Goal: Task Accomplishment & Management: Manage account settings

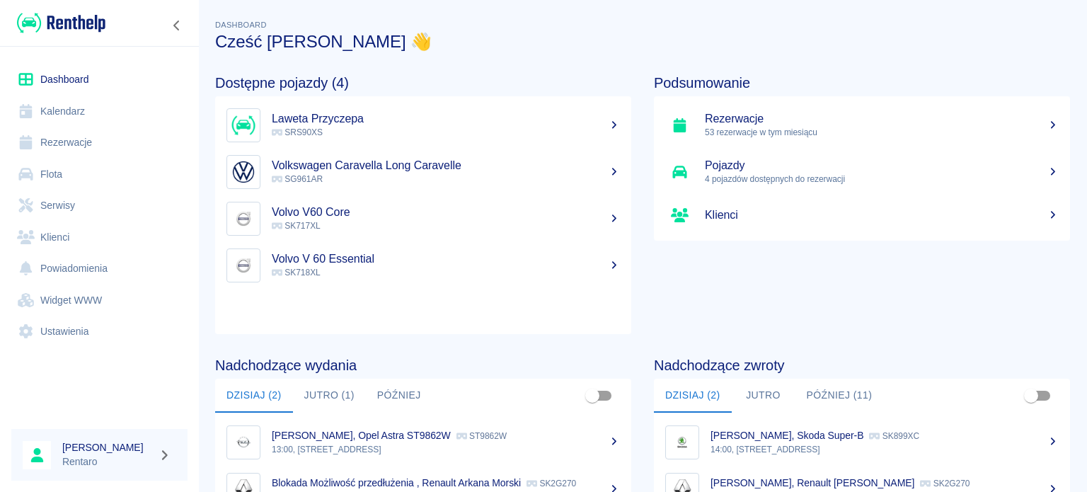
click at [58, 113] on link "Kalendarz" at bounding box center [99, 112] width 176 height 32
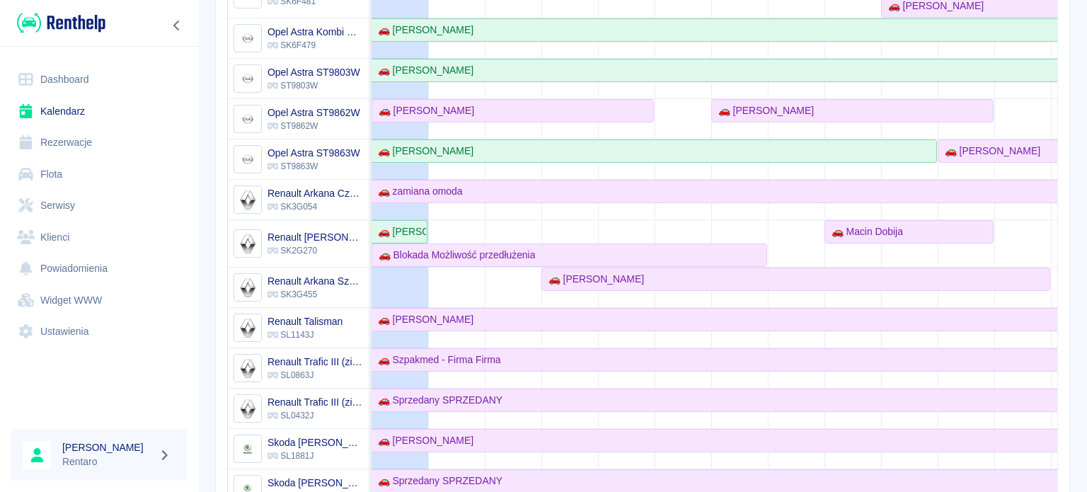
click at [399, 283] on td at bounding box center [400, 384] width 57 height 1635
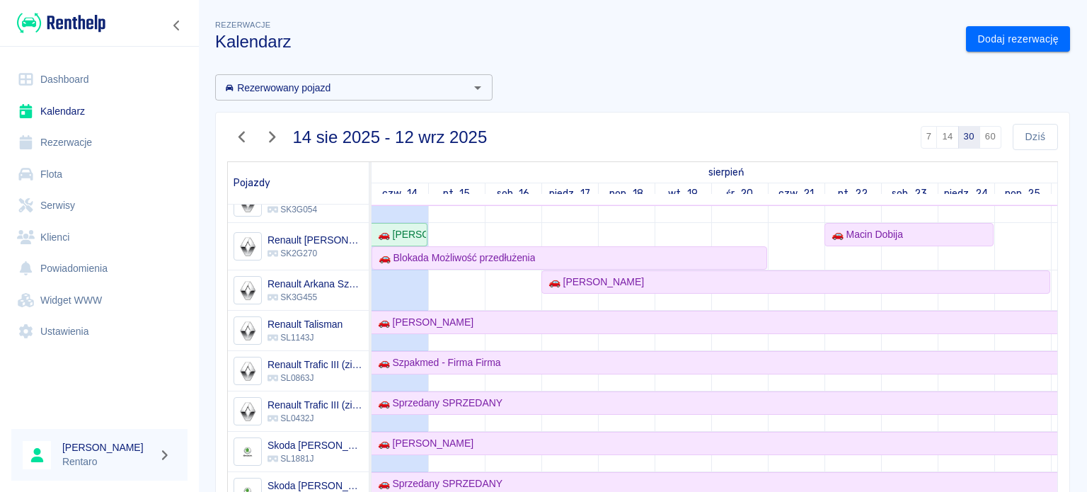
scroll to position [637, 0]
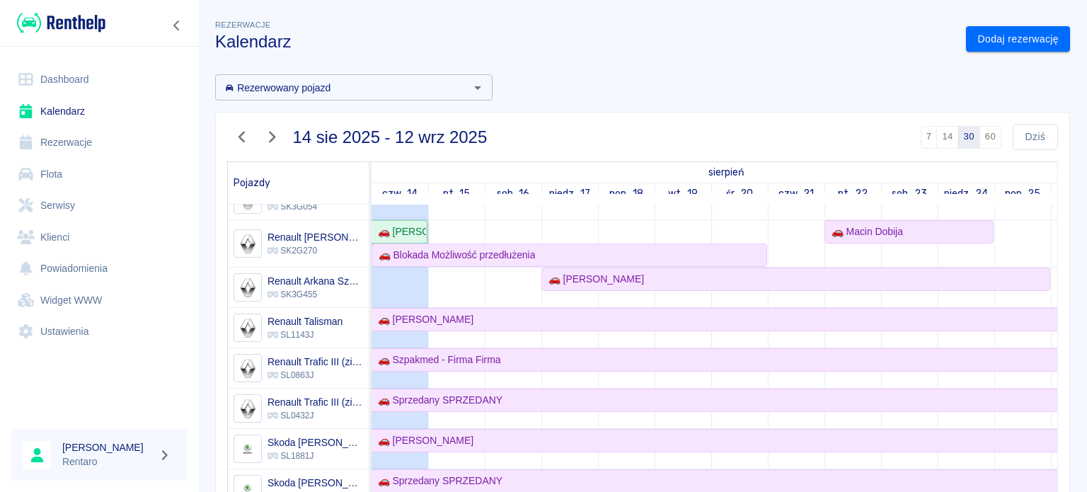
click at [409, 236] on div "🚗 [PERSON_NAME]" at bounding box center [399, 231] width 54 height 15
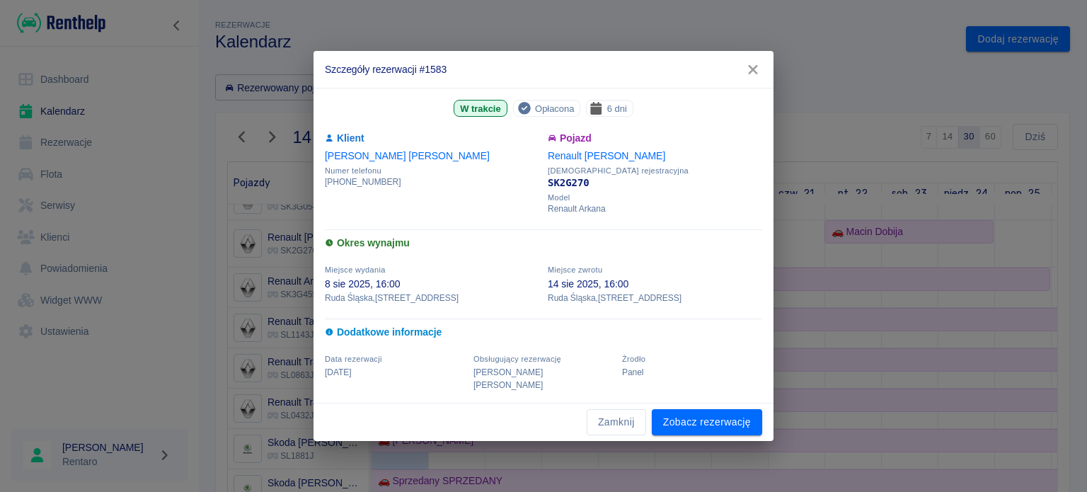
click at [748, 77] on icon "button" at bounding box center [753, 69] width 18 height 15
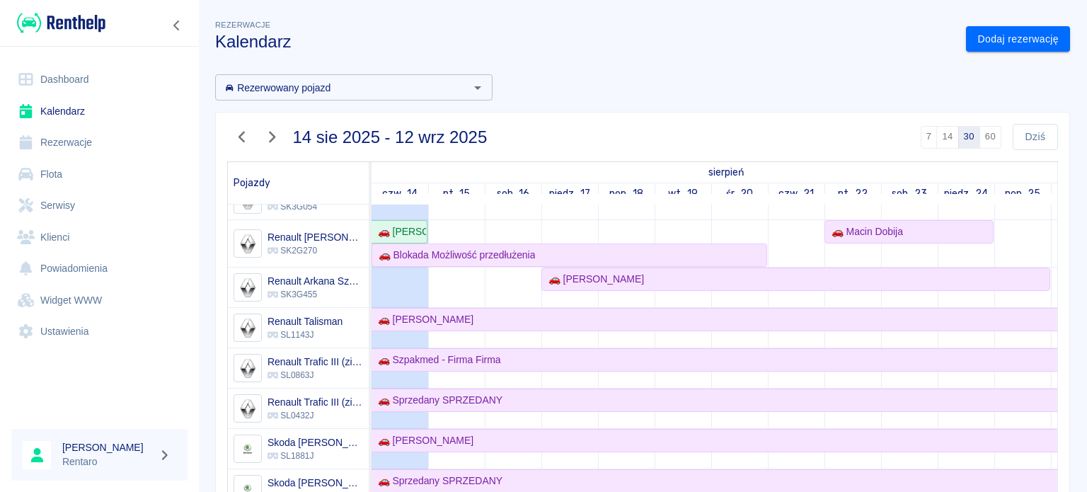
click at [411, 286] on td at bounding box center [400, 384] width 57 height 1635
click at [409, 287] on td at bounding box center [400, 384] width 57 height 1635
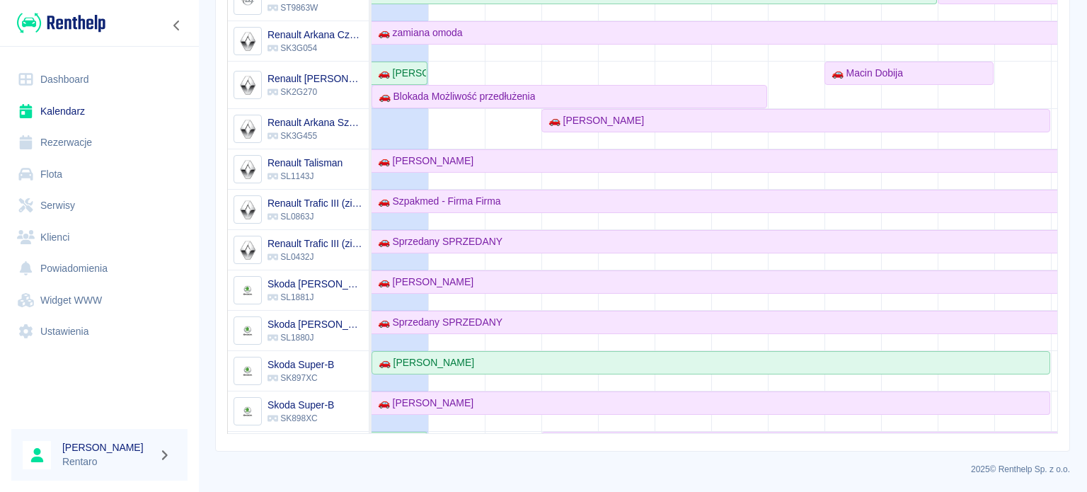
scroll to position [496, 0]
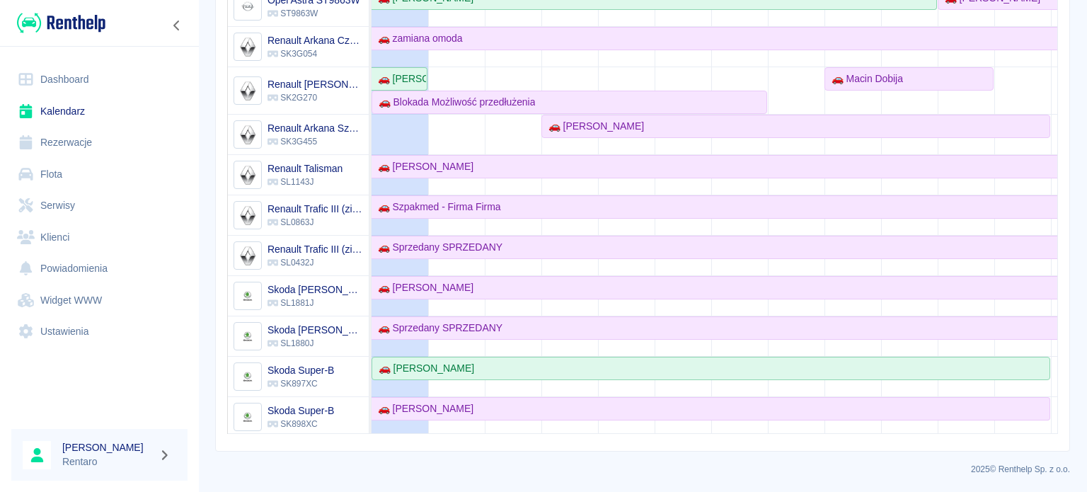
click at [412, 129] on td at bounding box center [400, 232] width 57 height 1635
click at [413, 130] on td at bounding box center [400, 232] width 57 height 1635
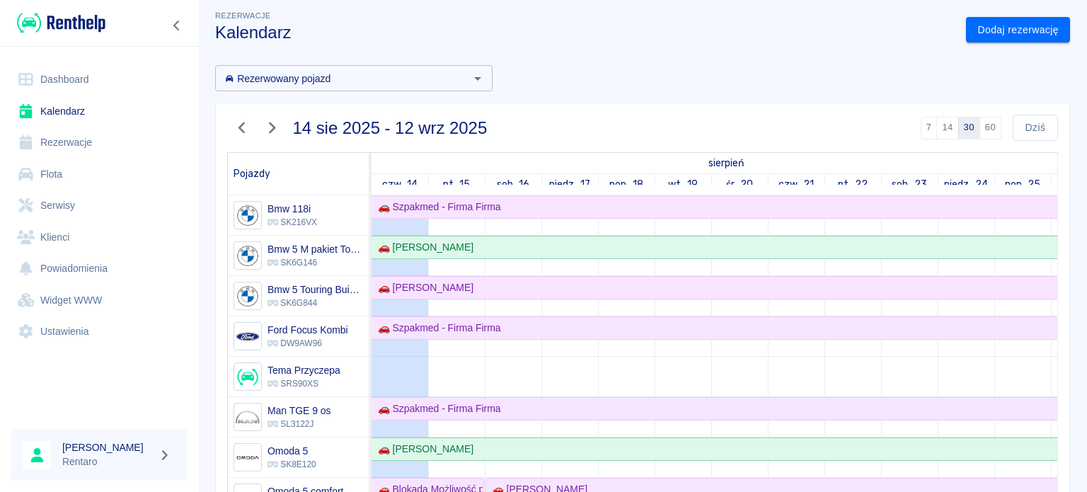
scroll to position [0, 0]
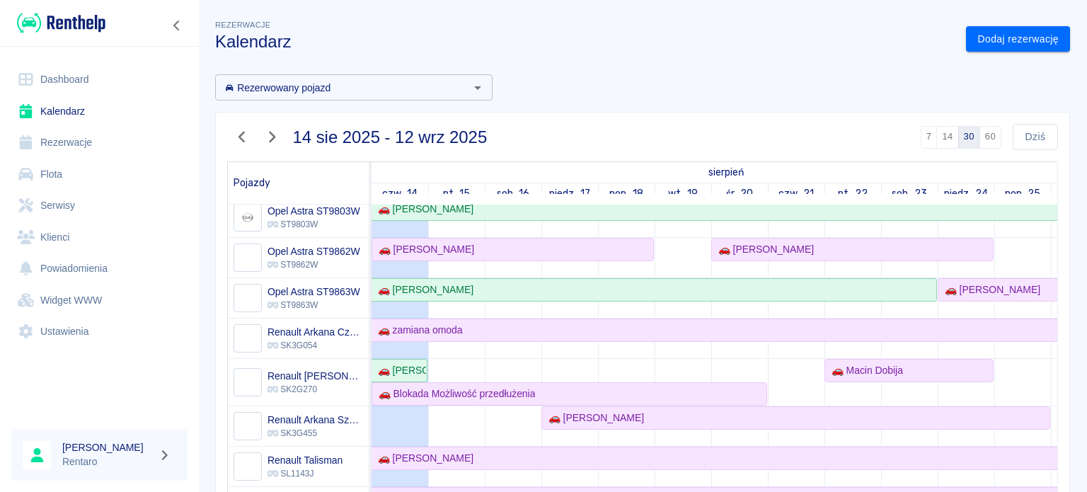
scroll to position [637, 0]
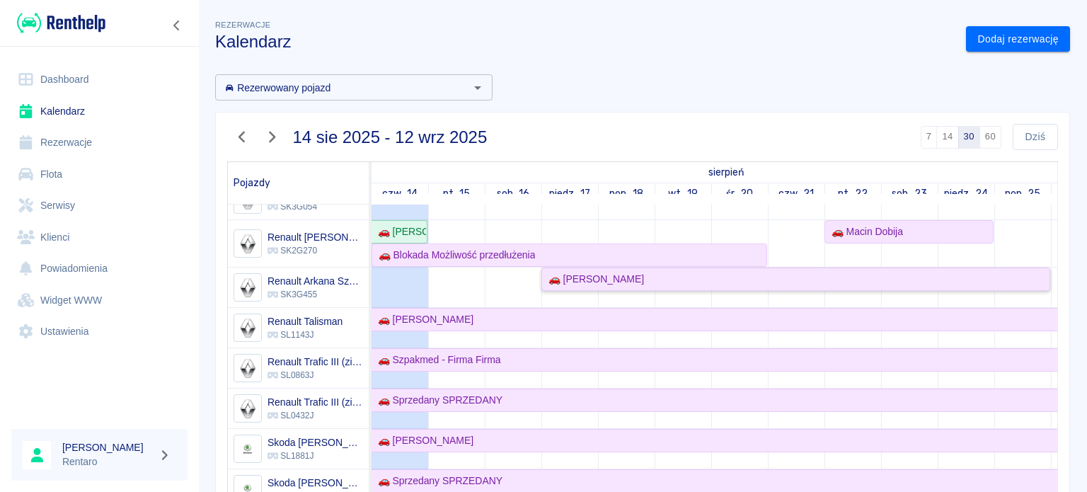
click at [591, 280] on div "🚗 [PERSON_NAME]" at bounding box center [593, 279] width 101 height 15
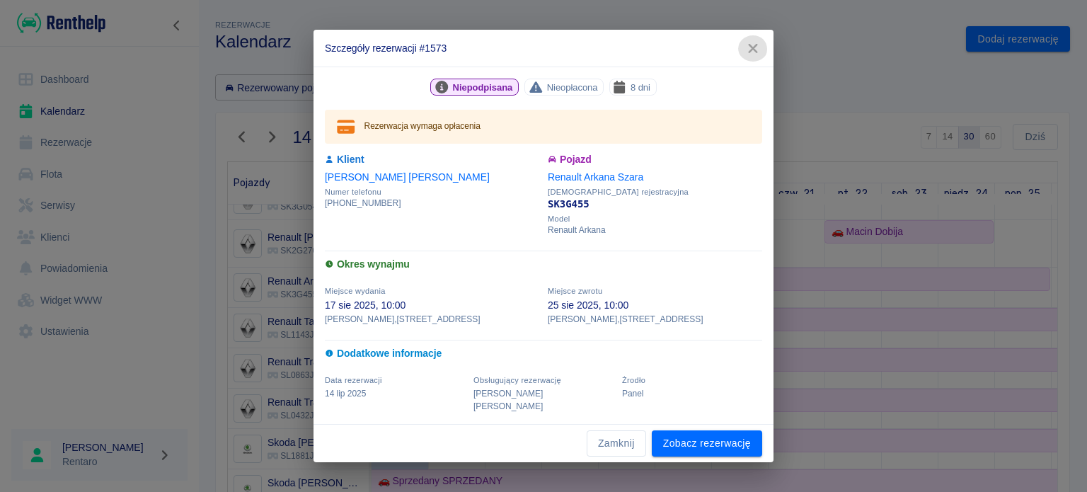
click at [748, 55] on icon "button" at bounding box center [753, 48] width 18 height 15
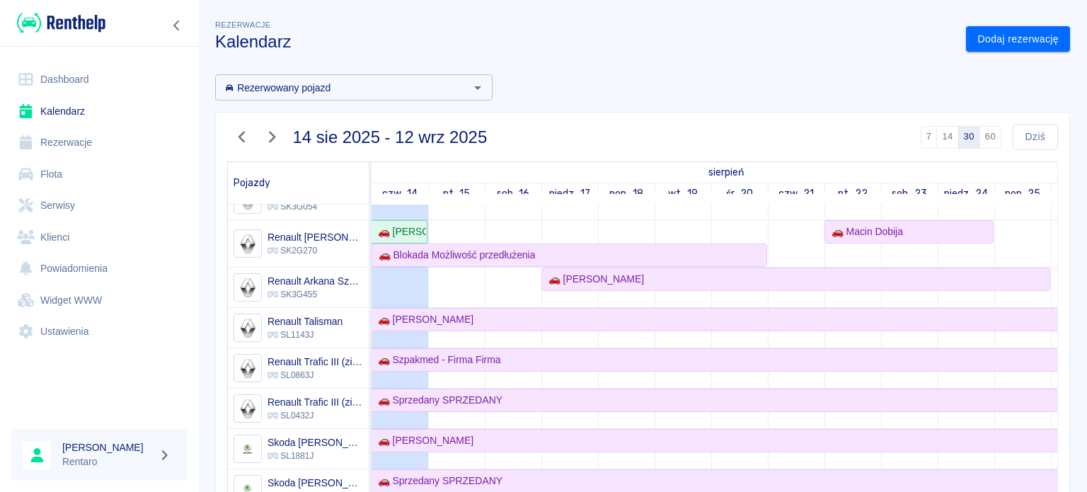
click at [416, 292] on td at bounding box center [400, 384] width 57 height 1635
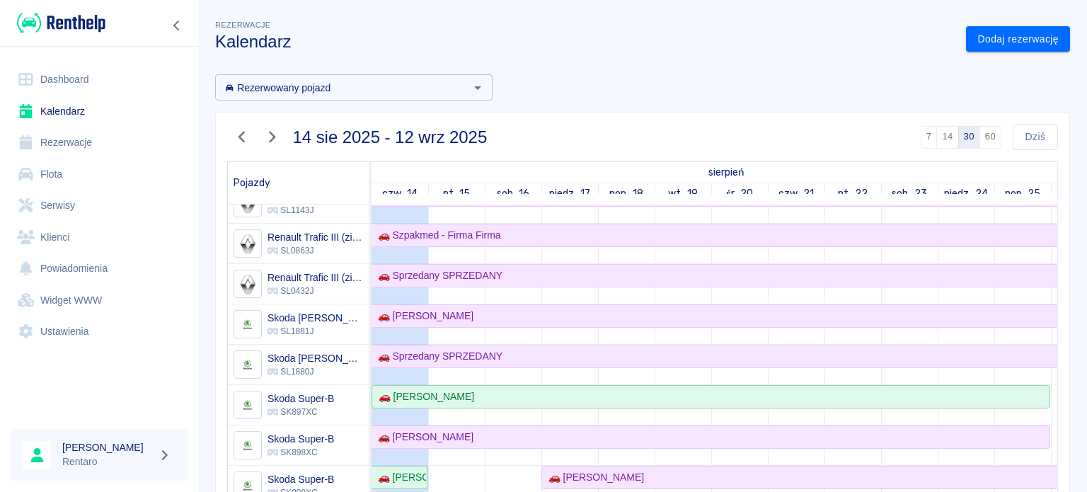
scroll to position [0, 0]
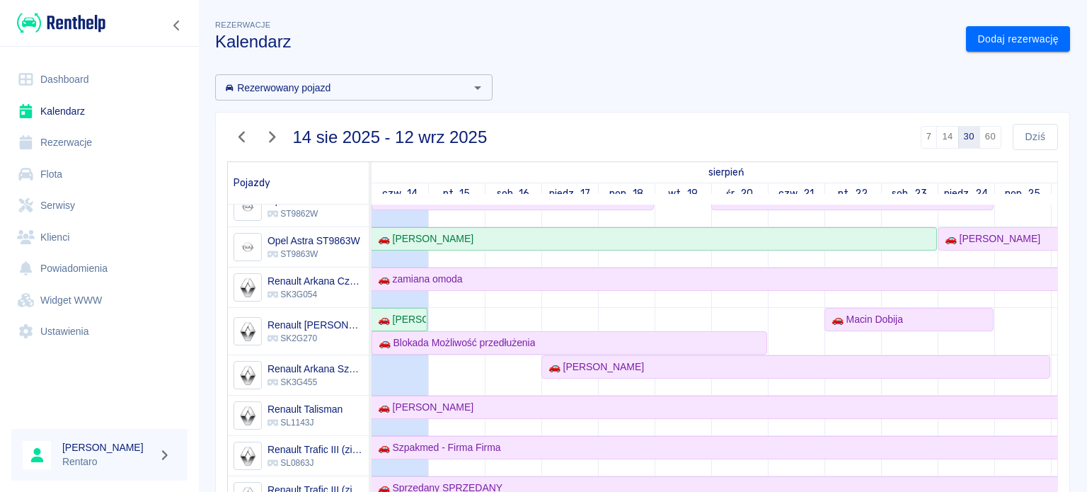
click at [69, 152] on link "Rezerwacje" at bounding box center [99, 143] width 176 height 32
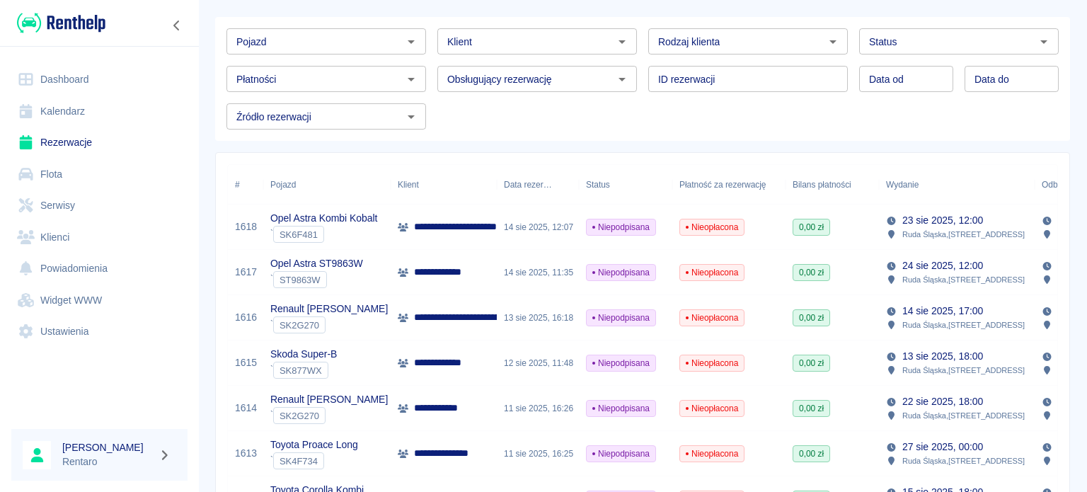
scroll to position [142, 0]
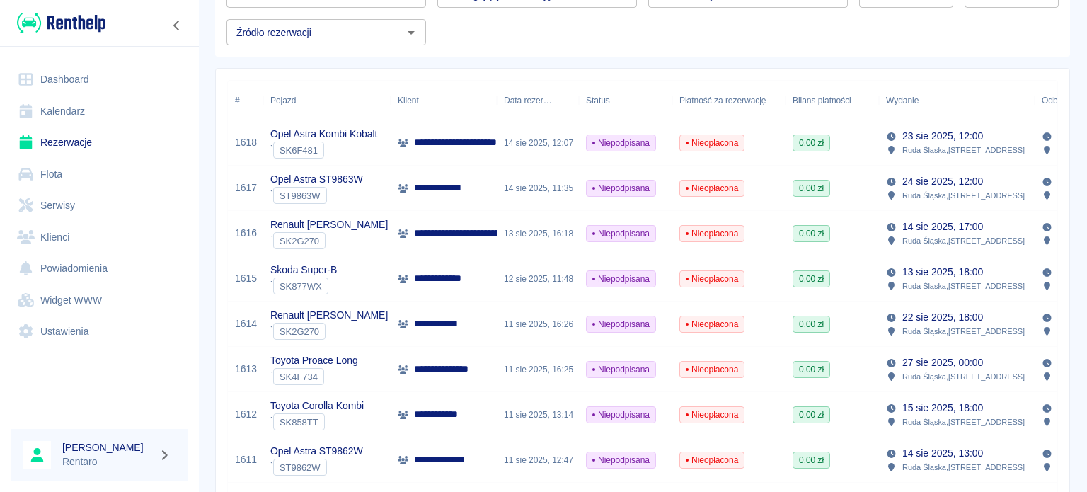
click at [62, 302] on link "Widget WWW" at bounding box center [99, 301] width 176 height 32
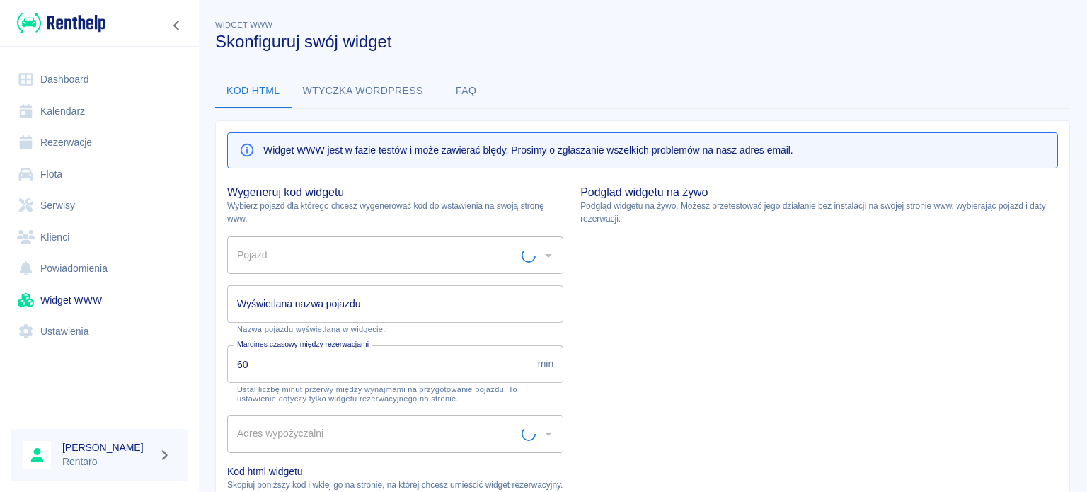
type input "Biuro - Hala - Ruda Śląska, [STREET_ADDRESS]"
type input "Astra Sports Tourer Vulcan - SK4F253"
type input "Astra Sports Tourer Vulcan"
type textarea "<script type="module" src="[URL][DOMAIN_NAME]"></script> <link rel="stylesheet"…"
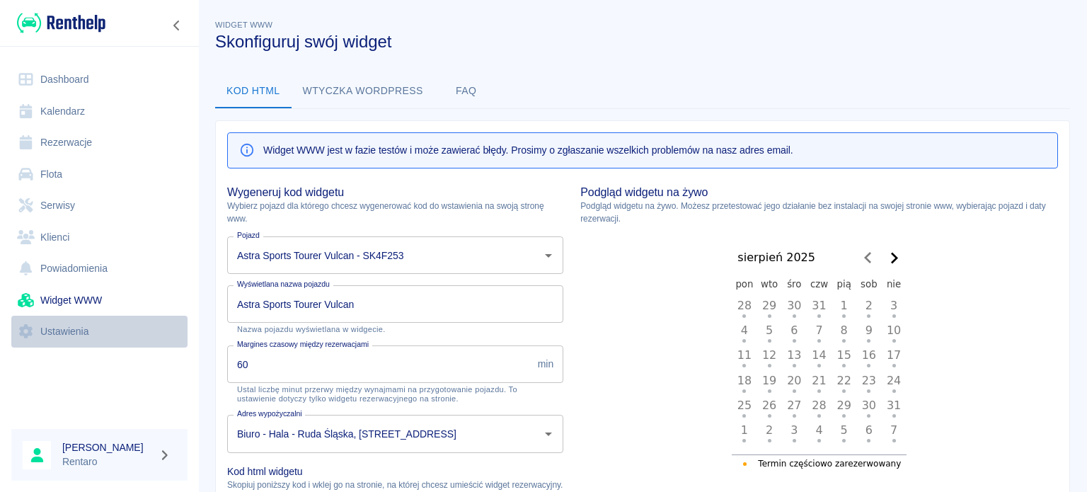
click at [58, 326] on link "Ustawienia" at bounding box center [99, 332] width 176 height 32
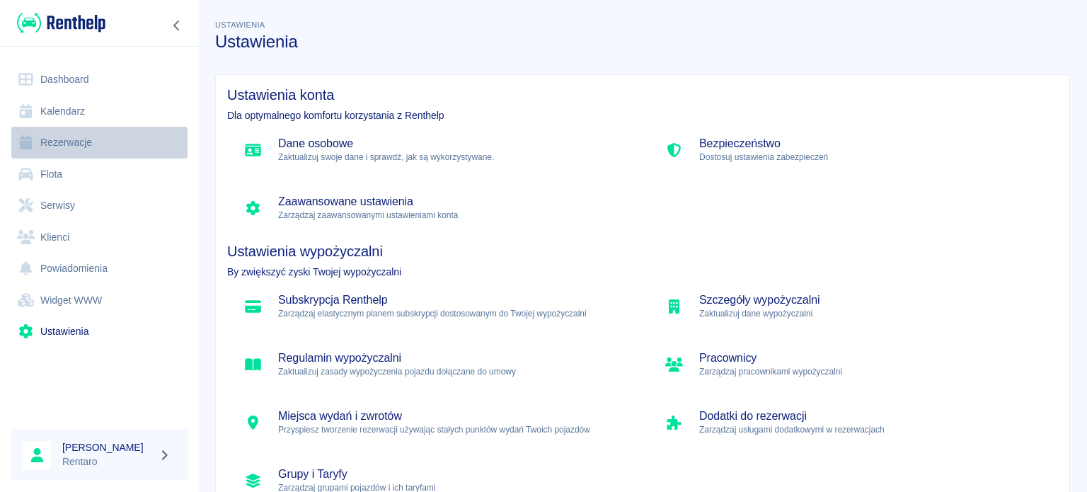
click at [81, 144] on link "Rezerwacje" at bounding box center [99, 143] width 176 height 32
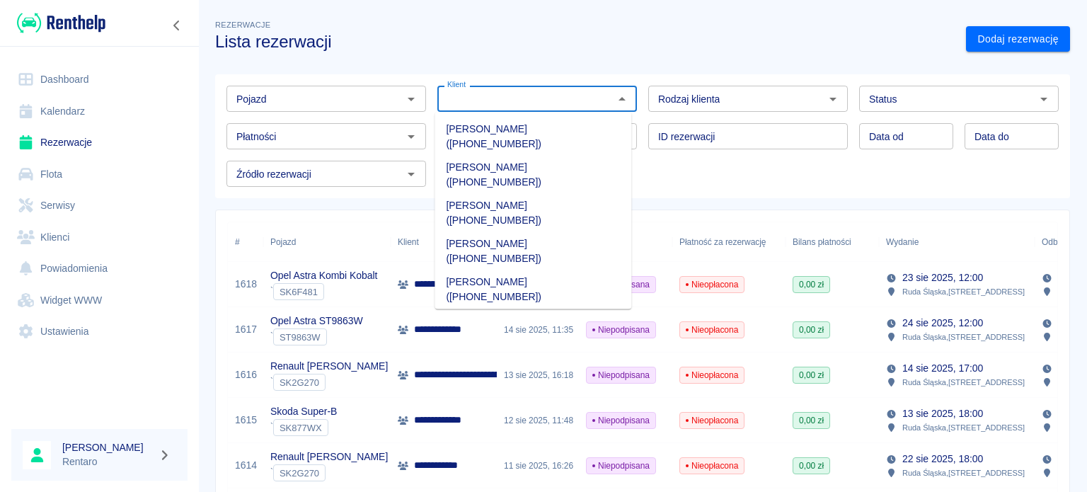
click at [486, 100] on input "Klient" at bounding box center [526, 99] width 168 height 18
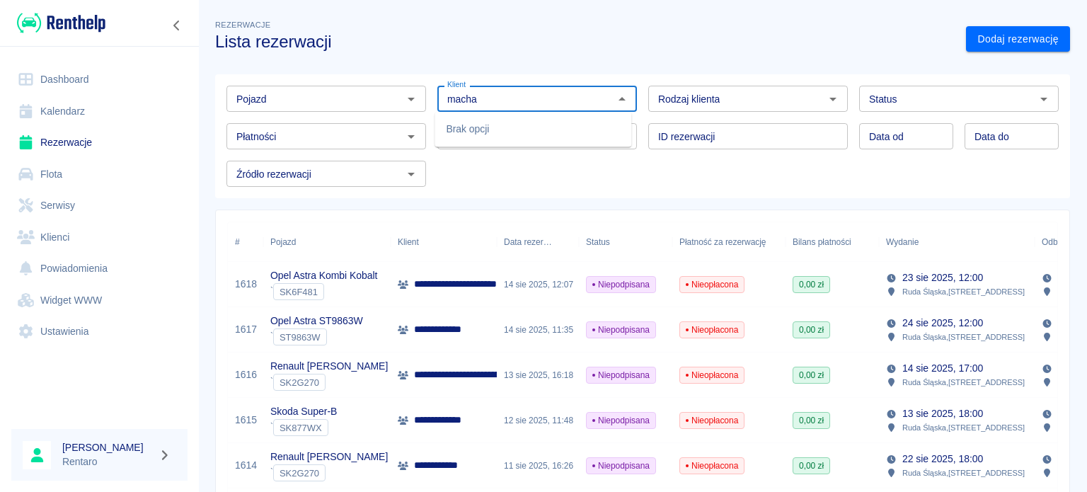
type input "macha"
click at [527, 98] on input "Klient" at bounding box center [526, 99] width 168 height 18
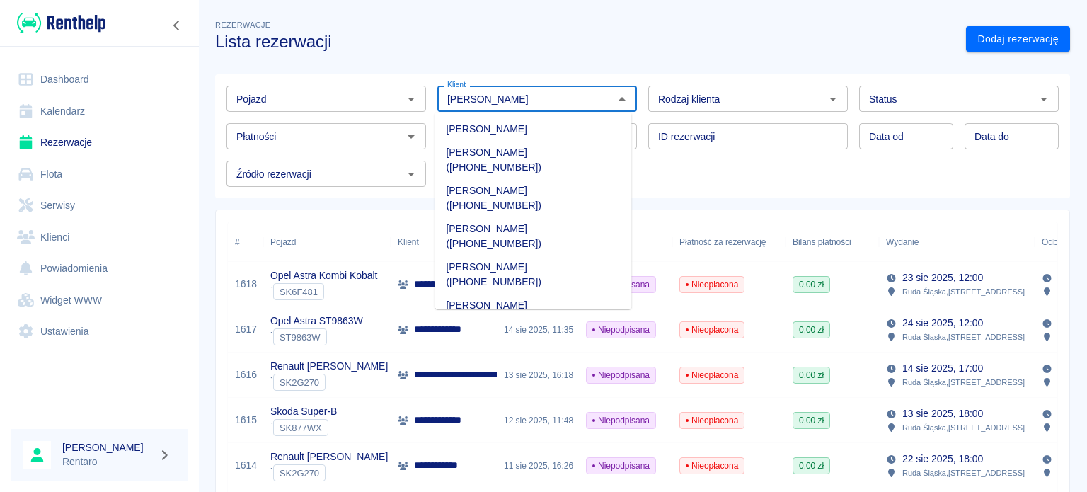
type input "[PERSON_NAME]"
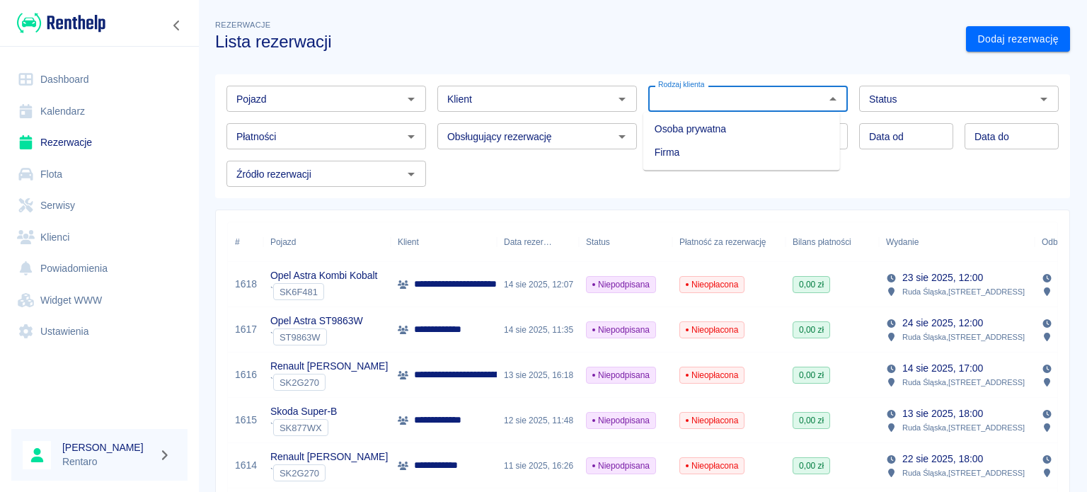
click at [800, 101] on input "Rodzaj klienta" at bounding box center [737, 99] width 168 height 18
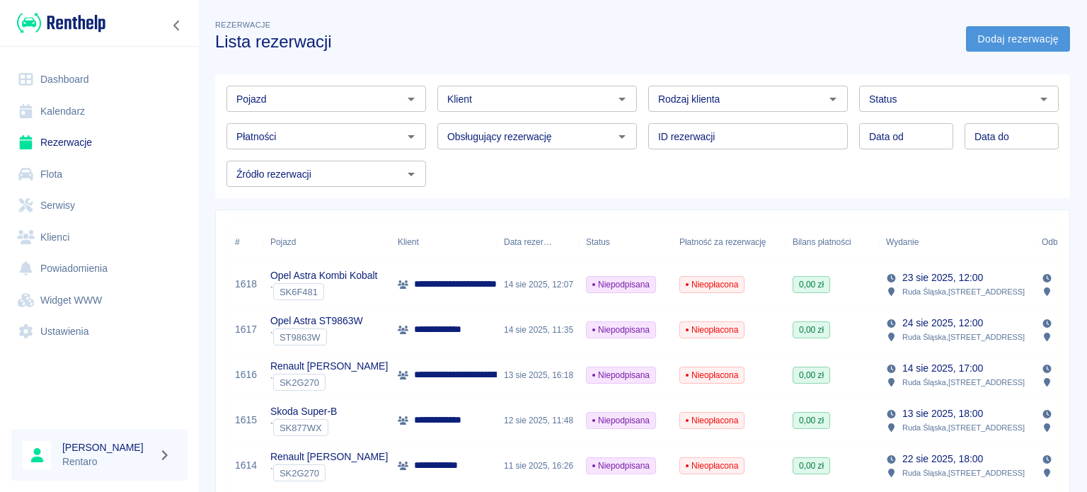
click at [1010, 36] on link "Dodaj rezerwację" at bounding box center [1018, 39] width 104 height 26
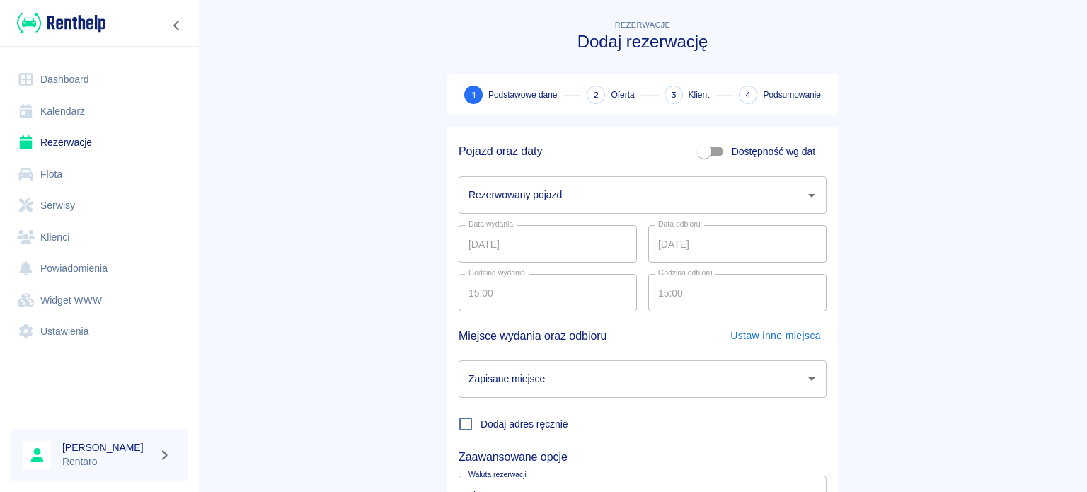
click at [668, 193] on input "Rezerwowany pojazd" at bounding box center [632, 195] width 334 height 25
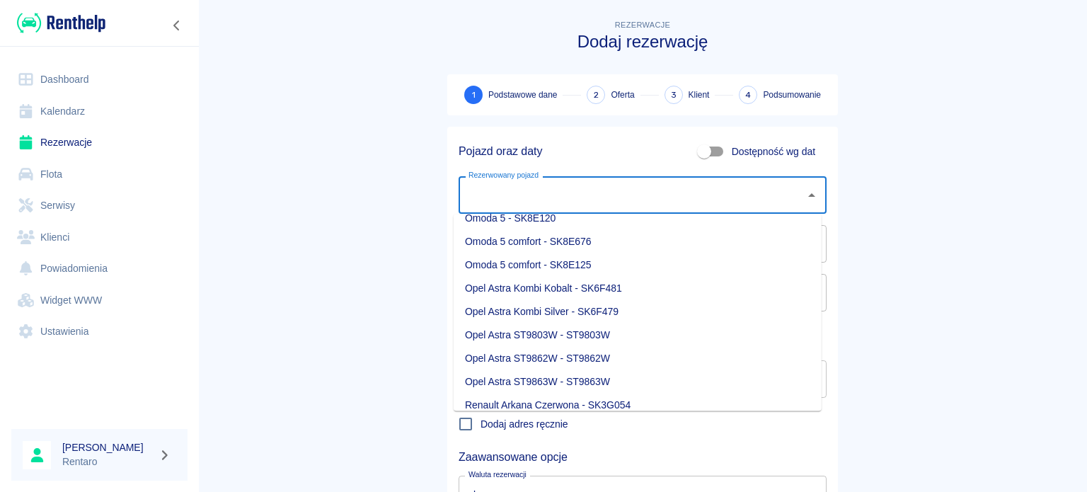
scroll to position [283, 0]
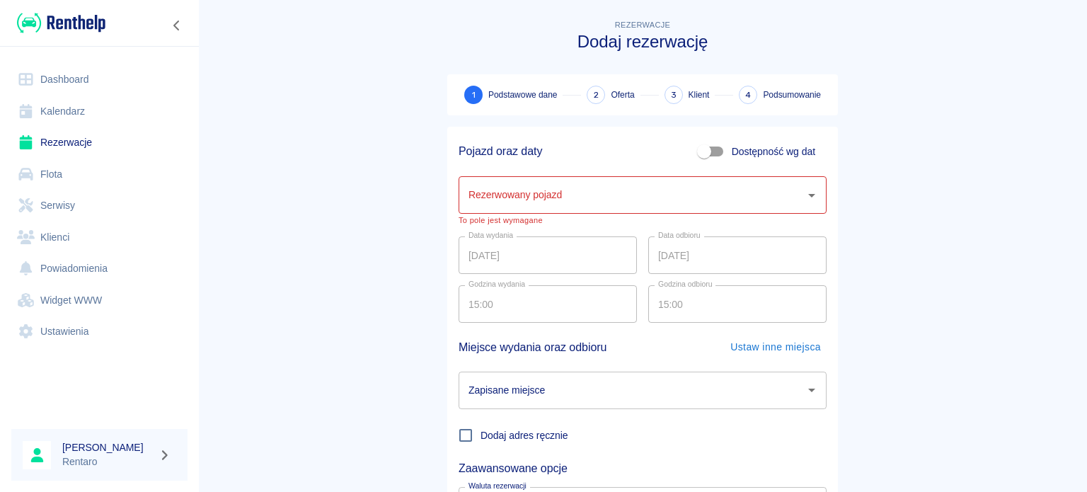
click at [292, 231] on main "Rezerwacje Dodaj rezerwację 1 Podstawowe dane 2 Oferta 3 Klient 4 Podsumowanie …" at bounding box center [642, 301] width 889 height 568
click at [47, 117] on link "Kalendarz" at bounding box center [99, 112] width 176 height 32
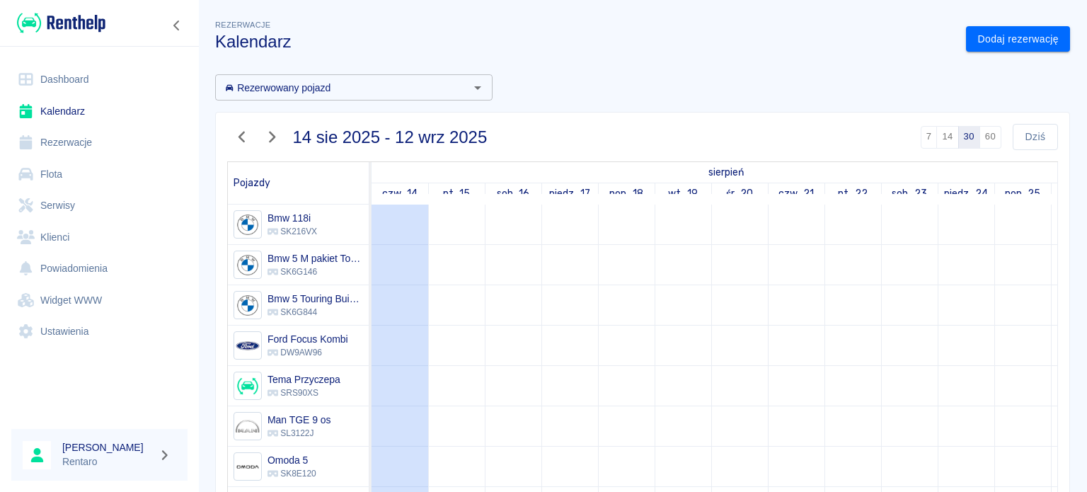
click at [76, 84] on link "Dashboard" at bounding box center [99, 80] width 176 height 32
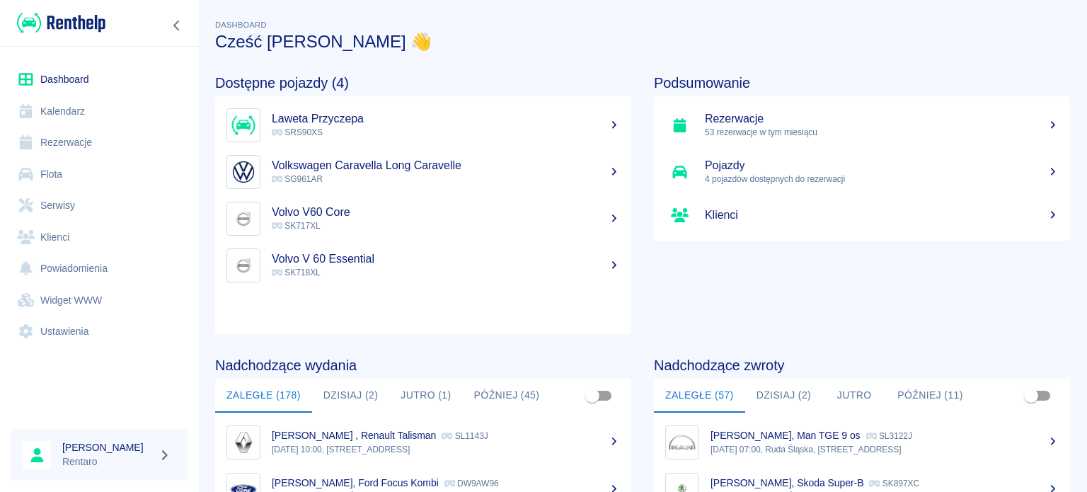
click at [61, 25] on img at bounding box center [61, 22] width 88 height 23
click at [62, 25] on img at bounding box center [61, 22] width 88 height 23
click at [89, 107] on link "Kalendarz" at bounding box center [99, 112] width 176 height 32
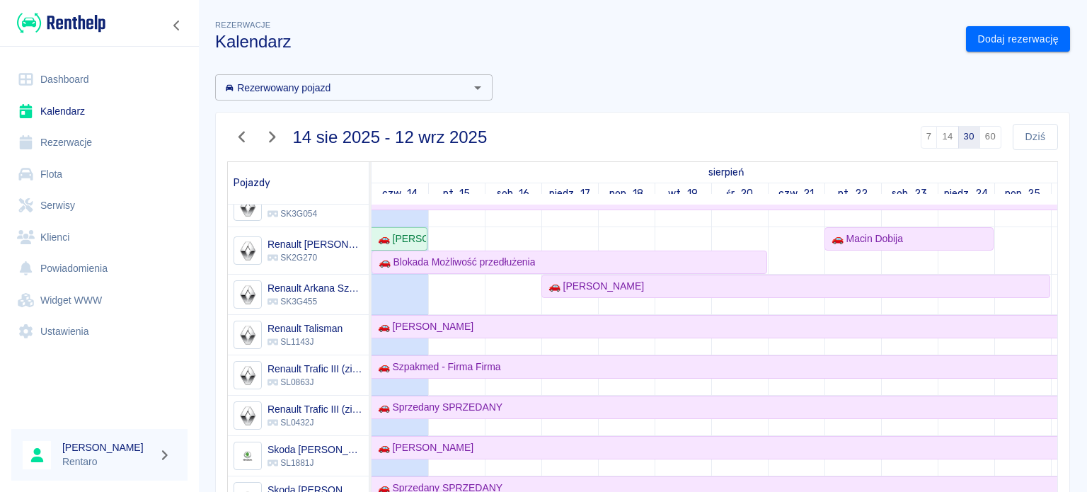
scroll to position [637, 0]
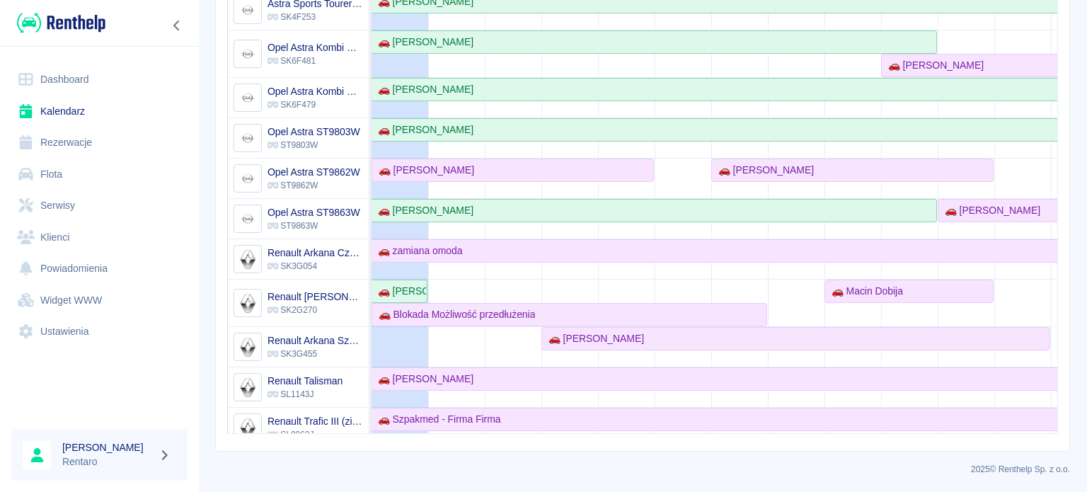
scroll to position [425, 0]
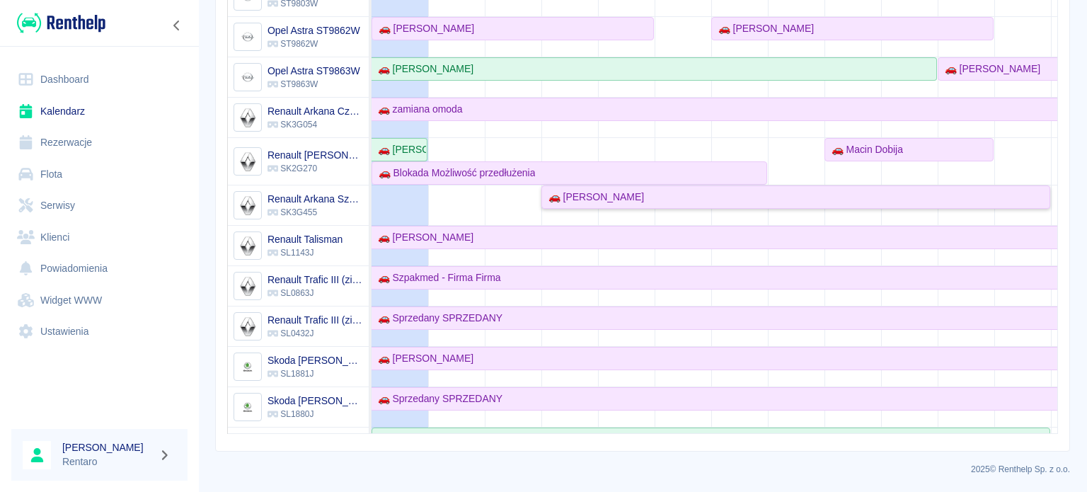
click at [614, 201] on link "🚗 [PERSON_NAME]" at bounding box center [796, 196] width 509 height 23
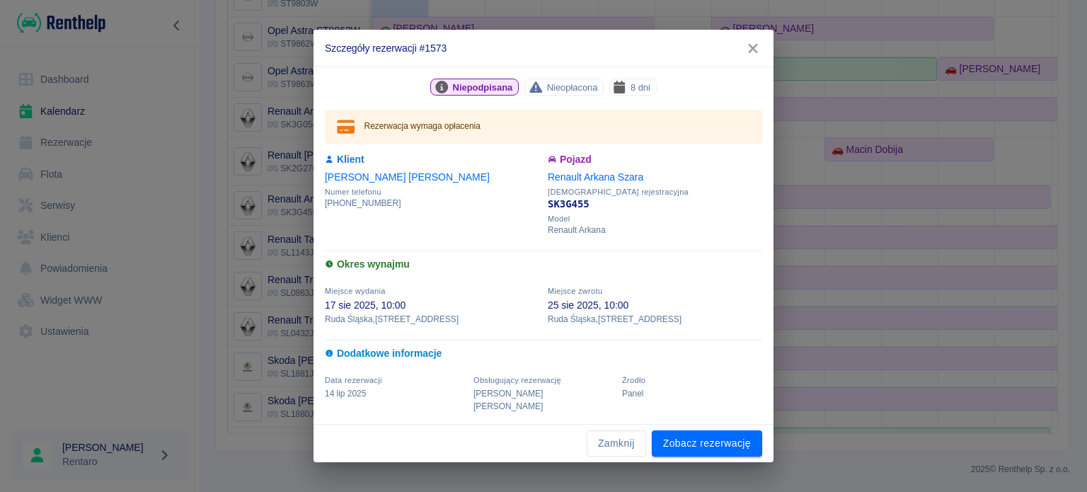
click at [756, 54] on icon "button" at bounding box center [753, 48] width 18 height 15
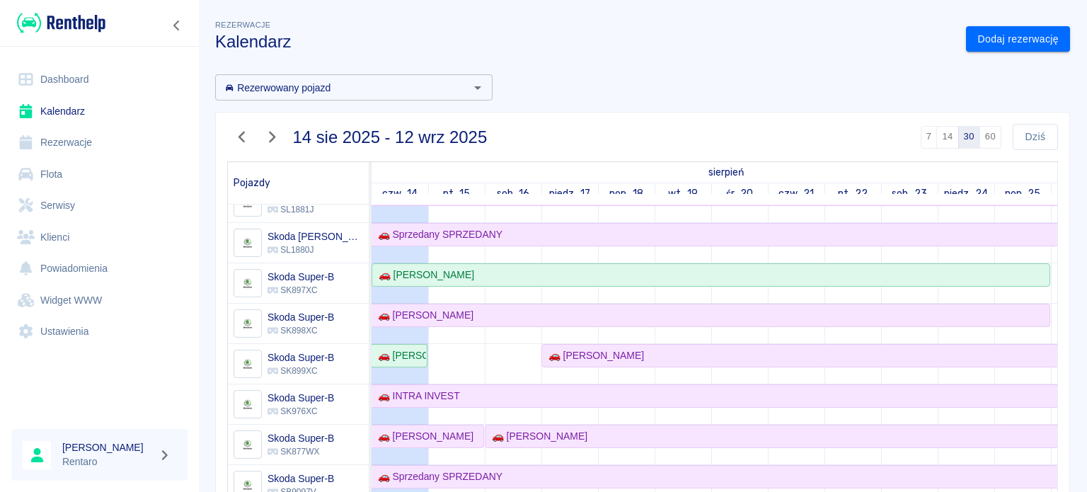
scroll to position [0, 0]
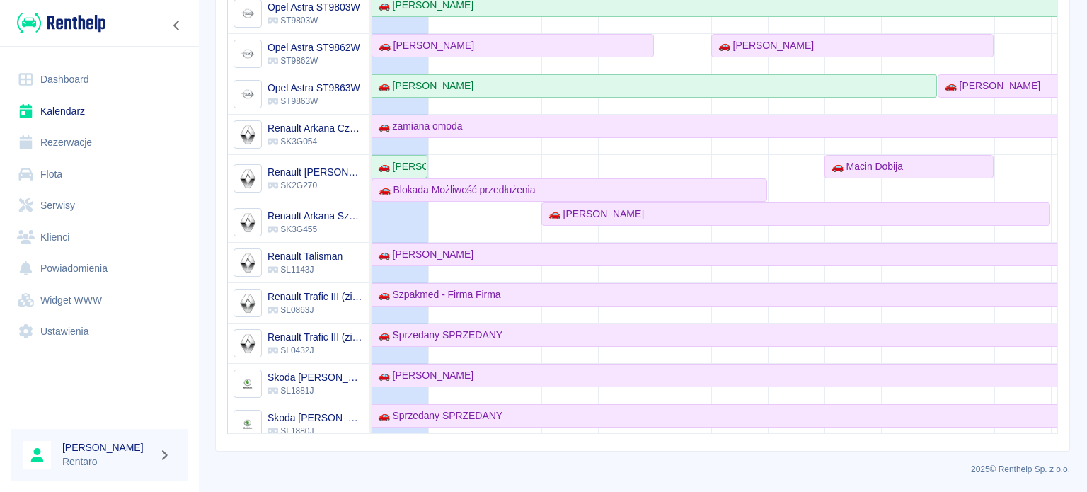
click at [64, 76] on link "Dashboard" at bounding box center [99, 80] width 176 height 32
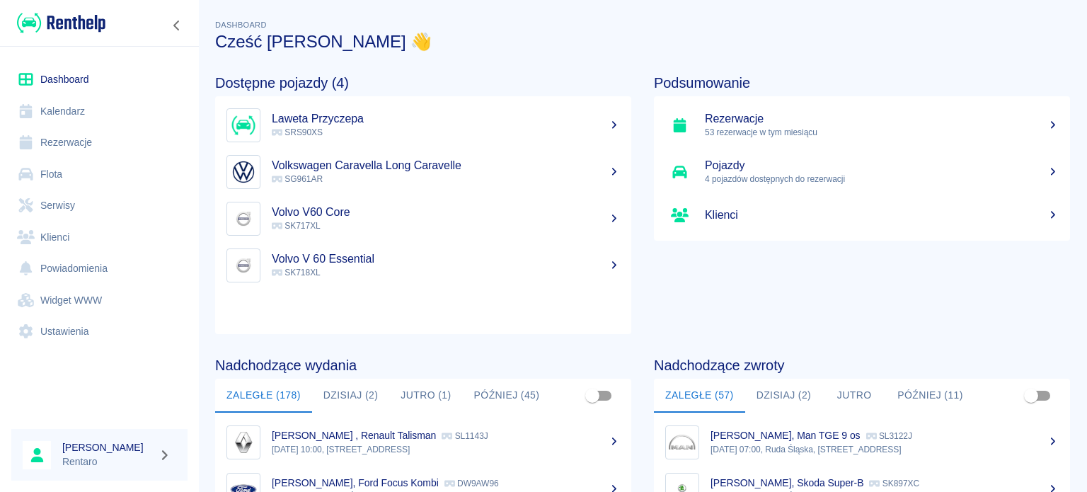
click at [50, 110] on link "Kalendarz" at bounding box center [99, 112] width 176 height 32
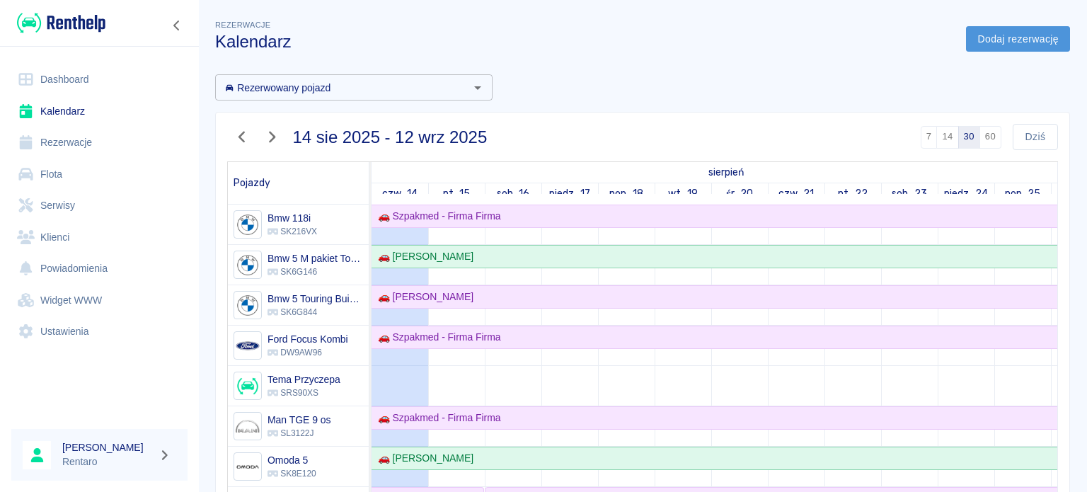
click at [990, 36] on link "Dodaj rezerwację" at bounding box center [1018, 39] width 104 height 26
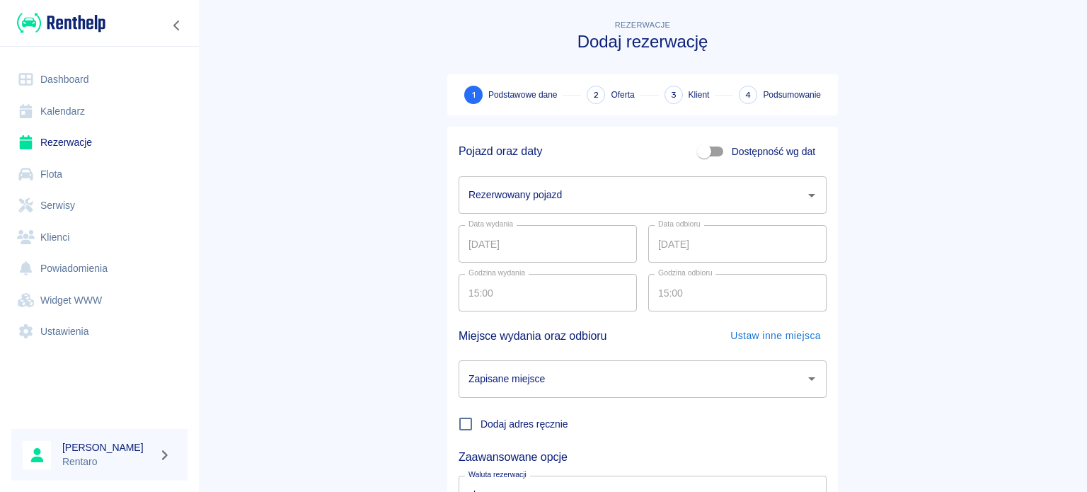
click at [497, 209] on div "Rezerwowany pojazd" at bounding box center [643, 195] width 368 height 38
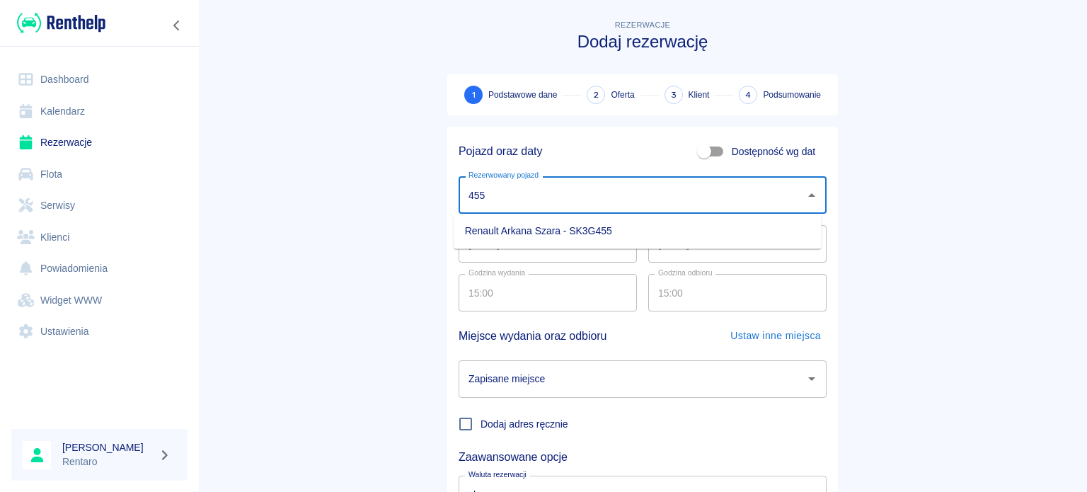
click at [527, 229] on li "Renault Arkana Szara - SK3G455" at bounding box center [638, 230] width 368 height 23
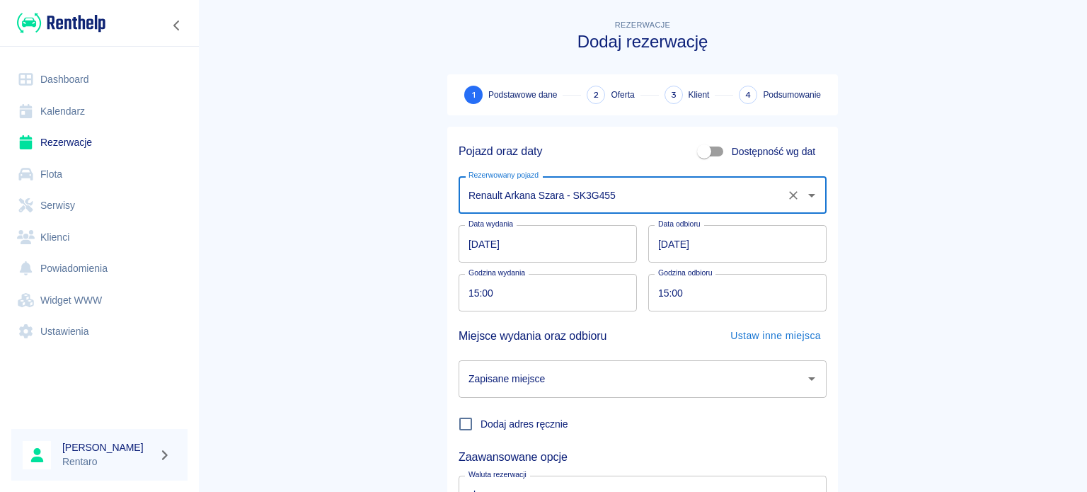
type input "Renault Arkana Szara - SK3G455"
click at [500, 251] on input "[DATE]" at bounding box center [548, 244] width 178 height 38
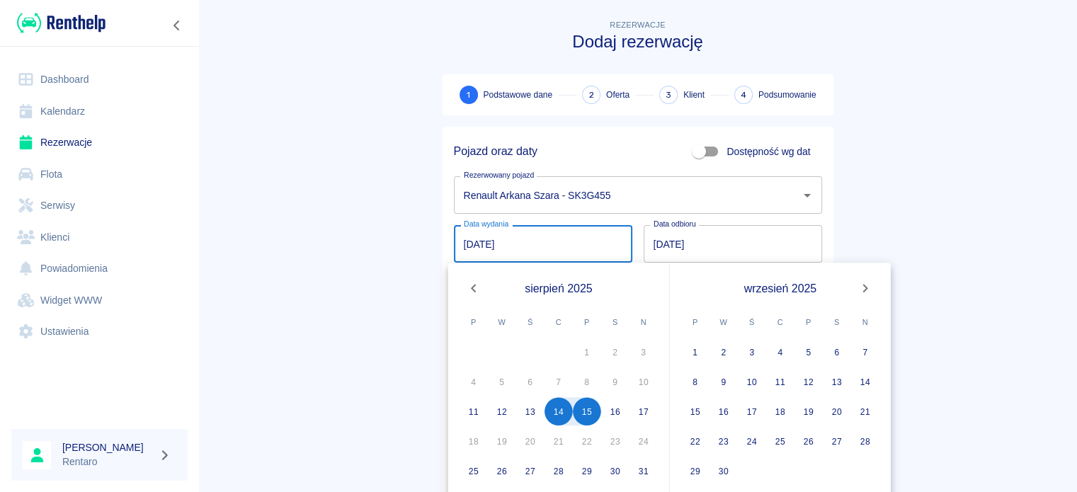
click at [925, 222] on main "Rezerwacje Dodaj rezerwację 1 Podstawowe dane 2 Oferta 3 Klient 4 Podsumowanie …" at bounding box center [637, 295] width 879 height 556
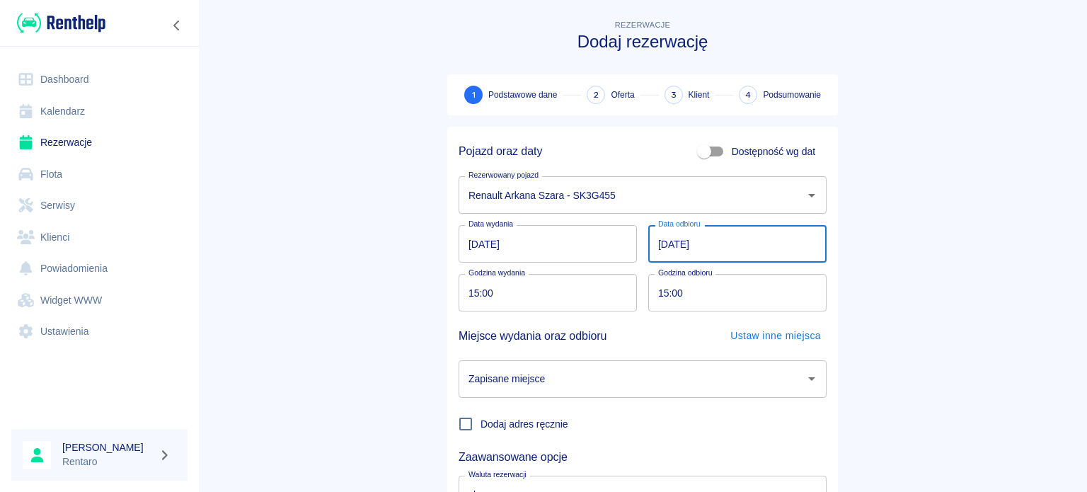
click at [662, 244] on input "[DATE]" at bounding box center [737, 244] width 178 height 38
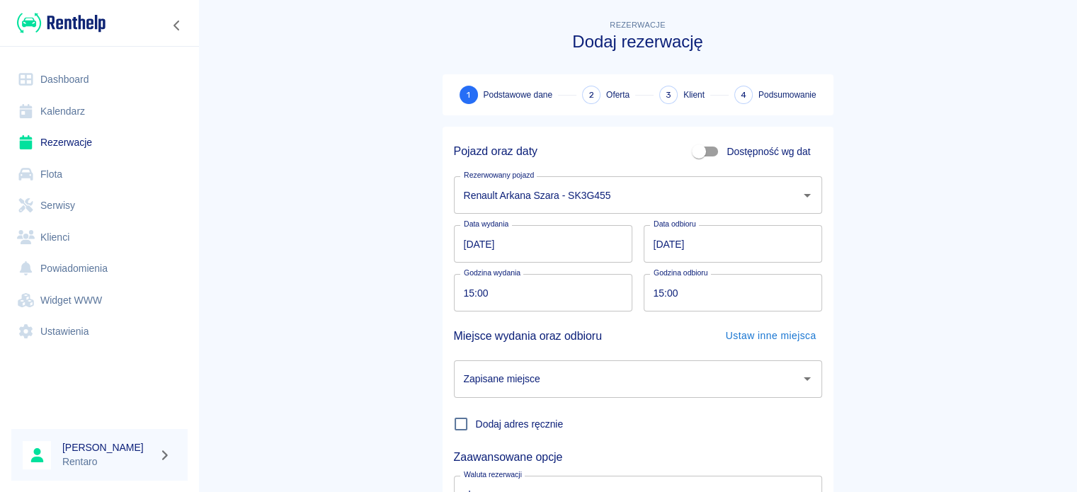
click at [813, 217] on div "Data wydania [DATE] Data wydania Data odbioru [DATE] Data odbioru" at bounding box center [631, 238] width 379 height 49
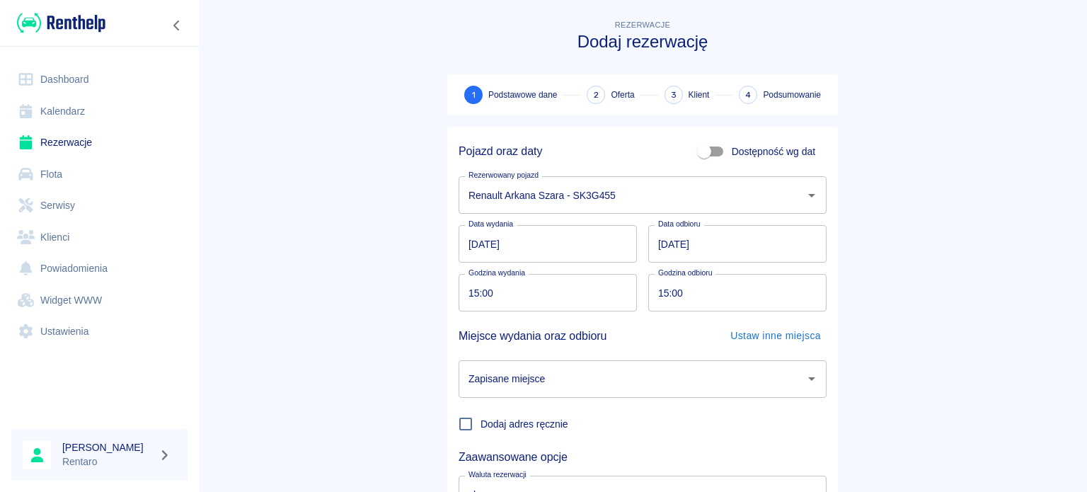
drag, startPoint x: 402, startPoint y: 278, endPoint x: 476, endPoint y: 289, distance: 75.1
click at [410, 278] on main "Rezerwacje Dodaj rezerwację 1 Podstawowe dane 2 Oferta 3 Klient 4 Podsumowanie …" at bounding box center [642, 295] width 889 height 556
click at [469, 293] on input "15:00" at bounding box center [543, 293] width 168 height 38
type input "16:00"
click at [657, 293] on input "15:00" at bounding box center [732, 293] width 168 height 38
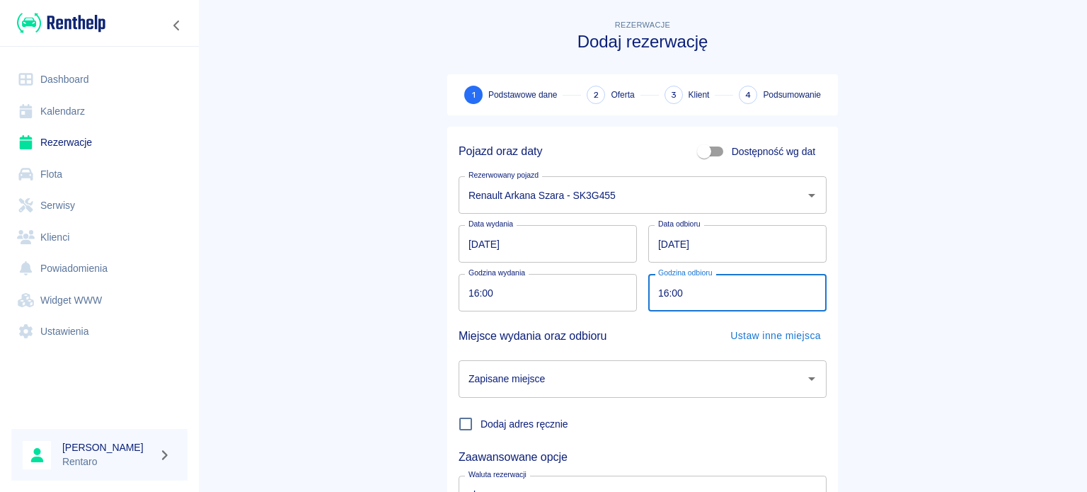
type input "16:00"
click at [657, 239] on input "[DATE]" at bounding box center [737, 244] width 178 height 38
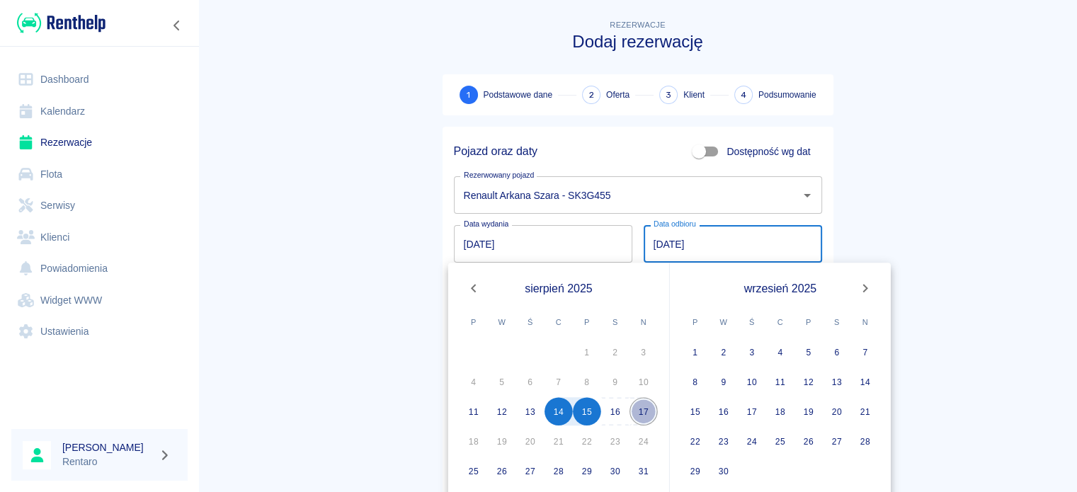
click at [634, 410] on button "17" at bounding box center [643, 411] width 28 height 28
type input "[DATE]"
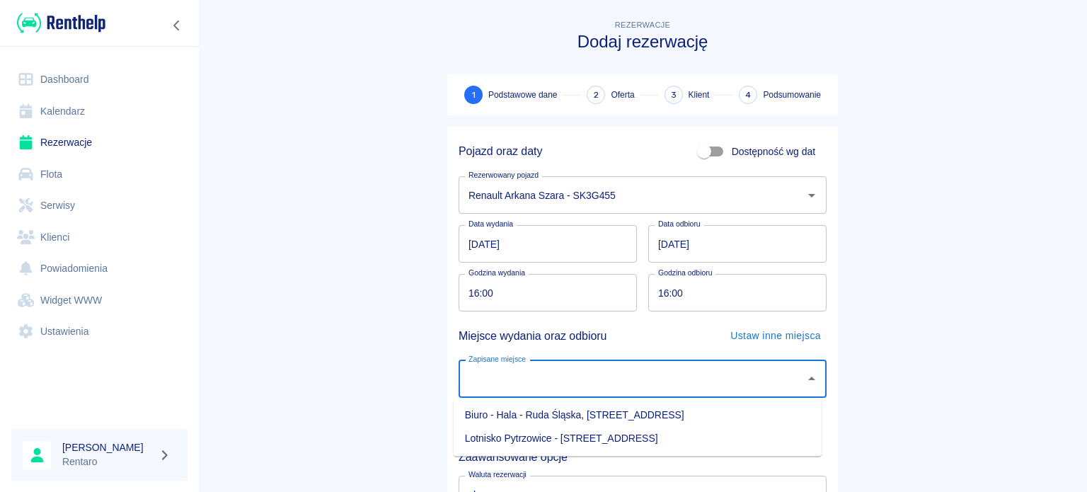
click at [626, 382] on input "Zapisane miejsce" at bounding box center [632, 379] width 334 height 25
click at [616, 423] on li "Biuro - Hala - Ruda Śląska, [STREET_ADDRESS]" at bounding box center [638, 415] width 368 height 23
type input "Biuro - Hala - Ruda Śląska, [STREET_ADDRESS]"
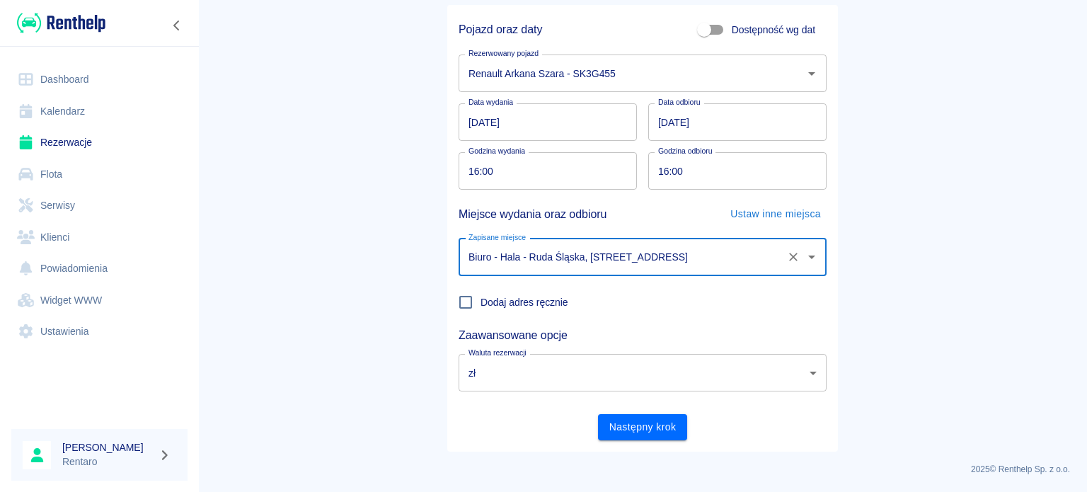
click at [658, 423] on button "Następny krok" at bounding box center [643, 427] width 90 height 26
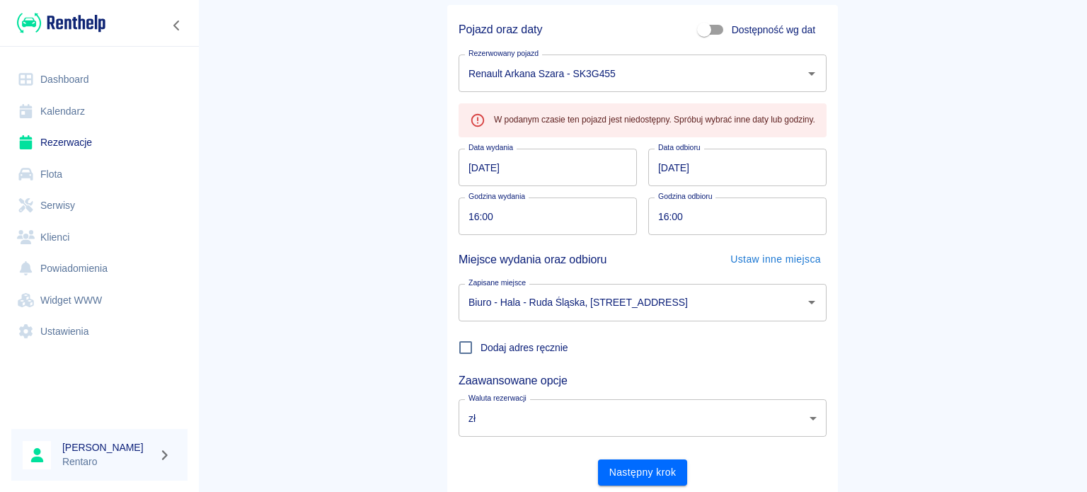
click at [573, 161] on input "[DATE]" at bounding box center [548, 168] width 178 height 38
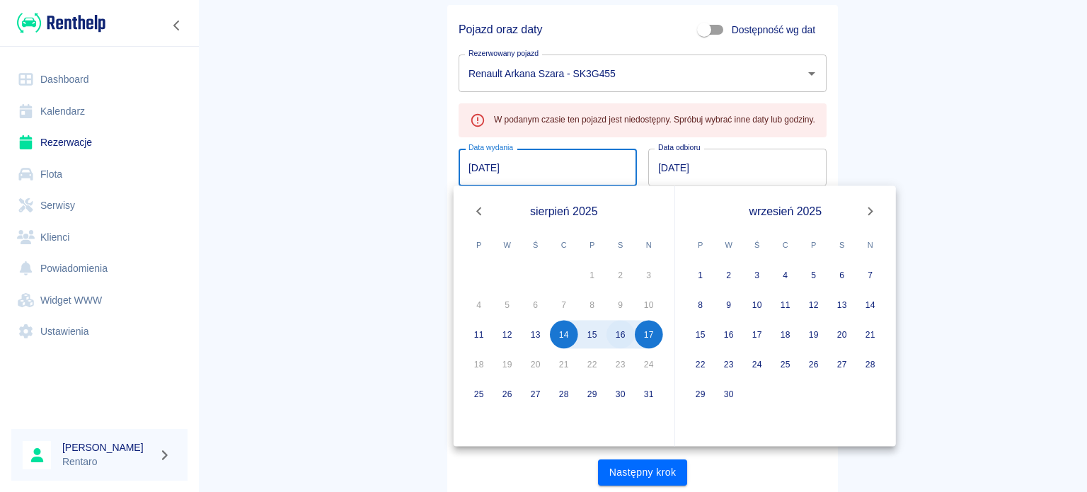
click at [614, 337] on button "16" at bounding box center [621, 335] width 28 height 28
type input "[DATE]"
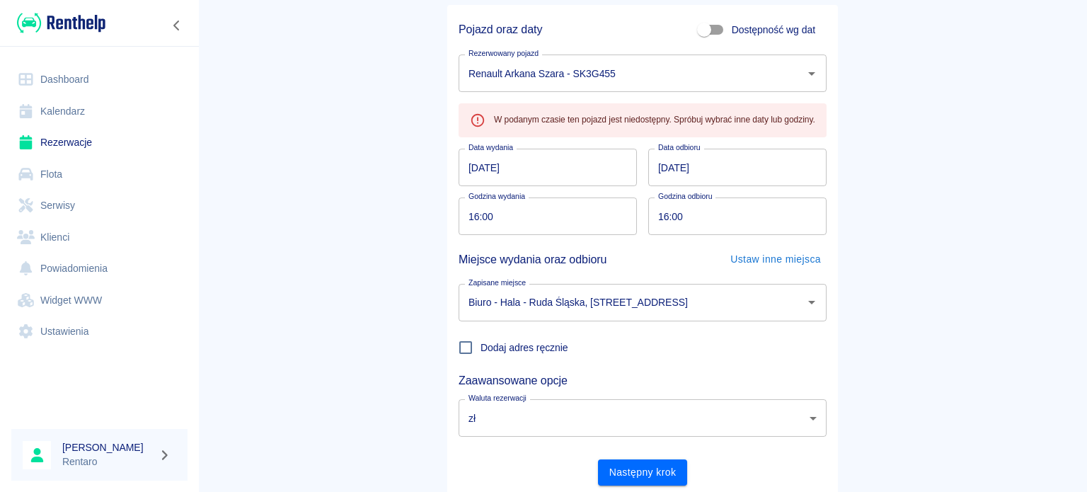
click at [937, 200] on main "Rezerwacje Dodaj rezerwację 1 Podstawowe dane 2 Oferta 3 Klient 4 Podsumowanie …" at bounding box center [642, 196] width 889 height 602
click at [577, 176] on input "[DATE]" at bounding box center [548, 168] width 178 height 38
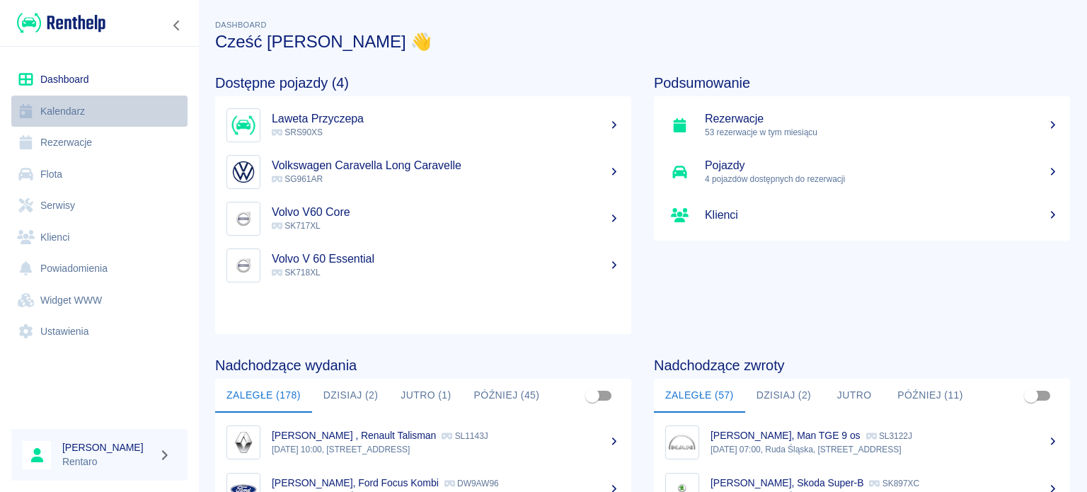
click at [135, 116] on link "Kalendarz" at bounding box center [99, 112] width 176 height 32
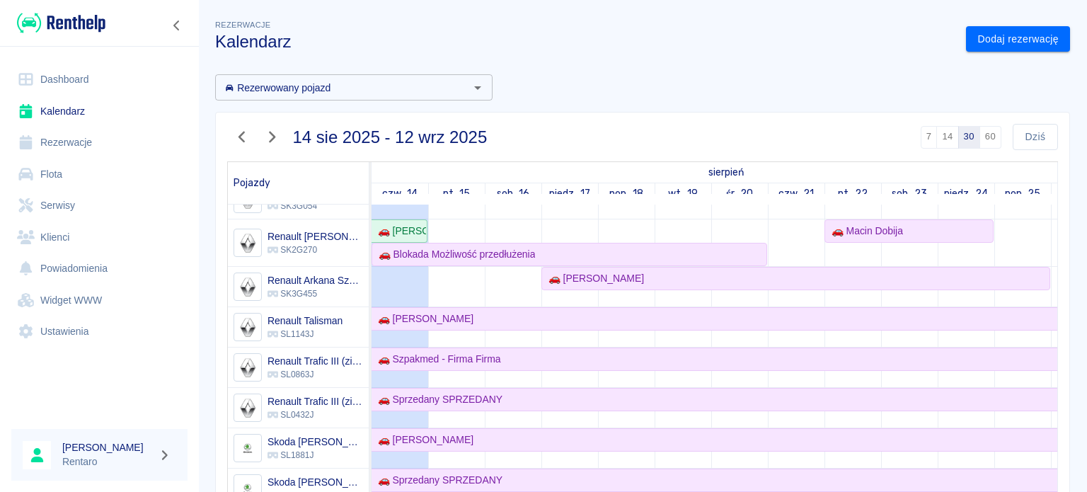
scroll to position [637, 0]
click at [243, 139] on icon "button" at bounding box center [242, 137] width 6 height 11
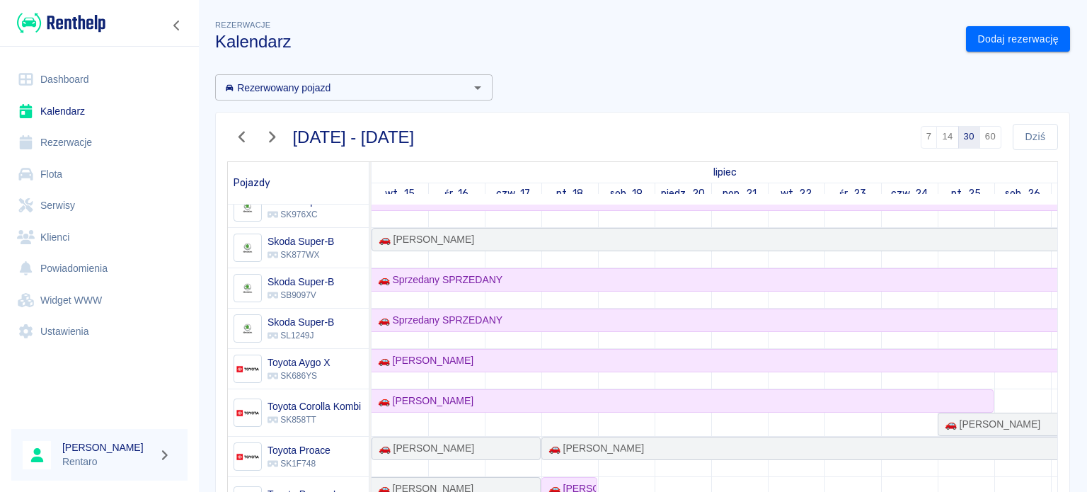
scroll to position [0, 0]
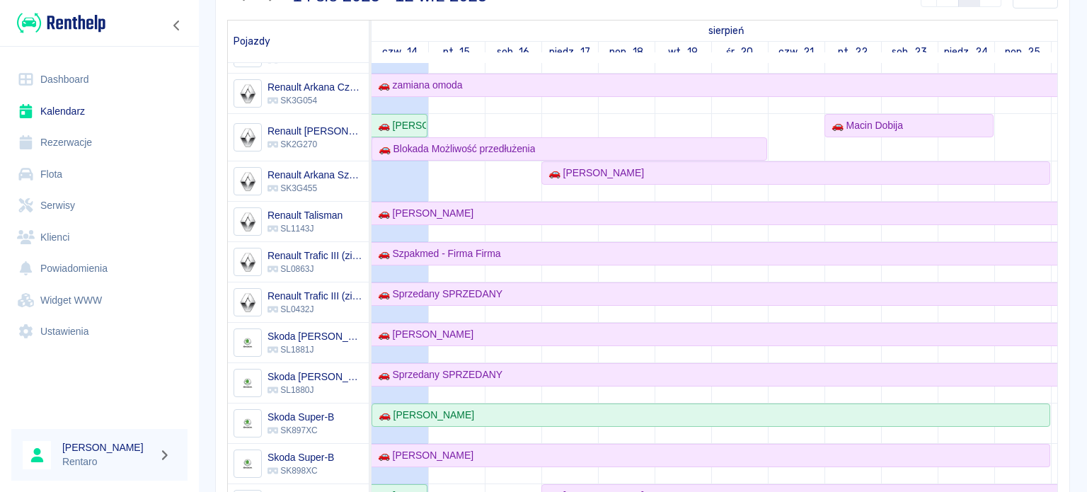
scroll to position [496, 0]
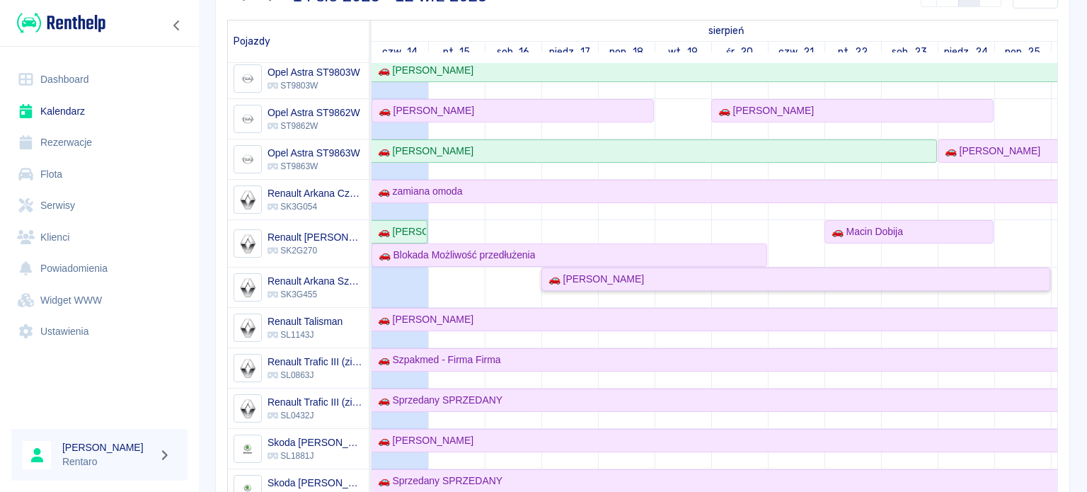
click at [641, 276] on div "🚗 [PERSON_NAME]" at bounding box center [796, 279] width 506 height 15
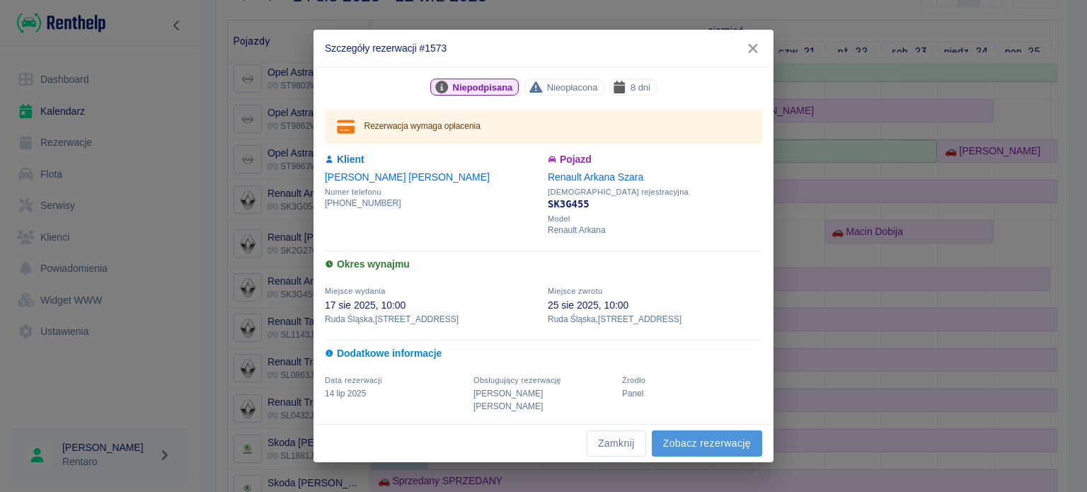
click at [696, 441] on link "Zobacz rezerwację" at bounding box center [707, 443] width 110 height 26
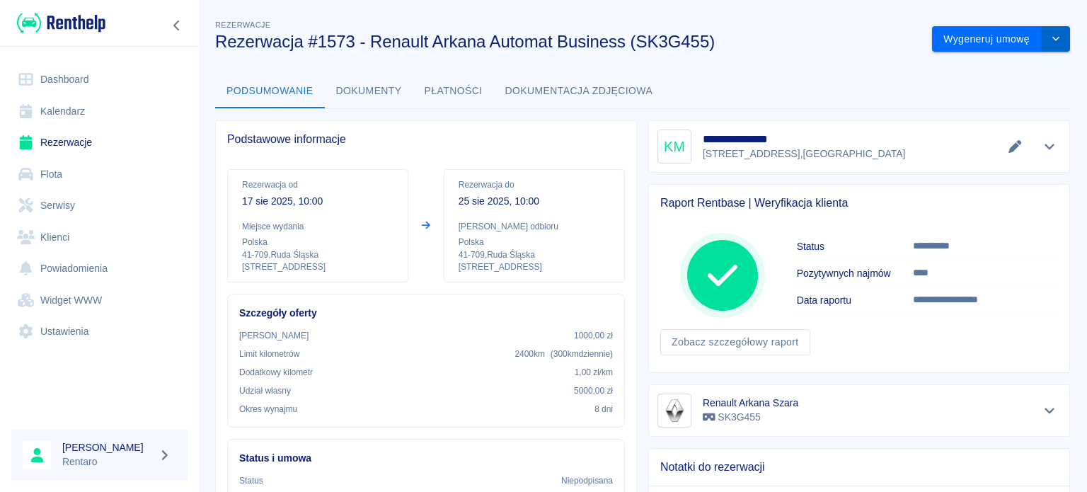
click at [1053, 35] on button "drop-down" at bounding box center [1056, 39] width 28 height 26
click at [995, 70] on li "Modyfikuj rezerwację" at bounding box center [990, 68] width 115 height 23
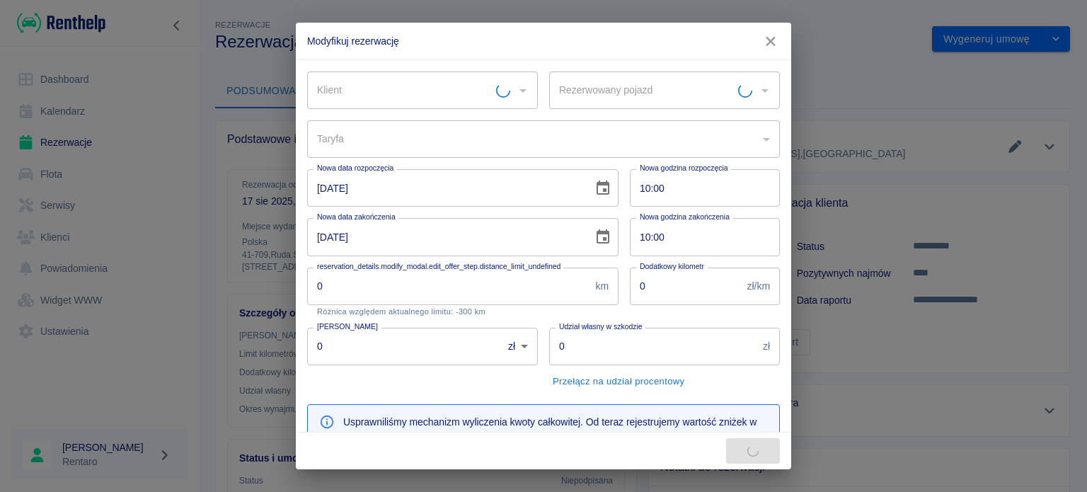
type input "Renault Arkana Szara - SK3G455"
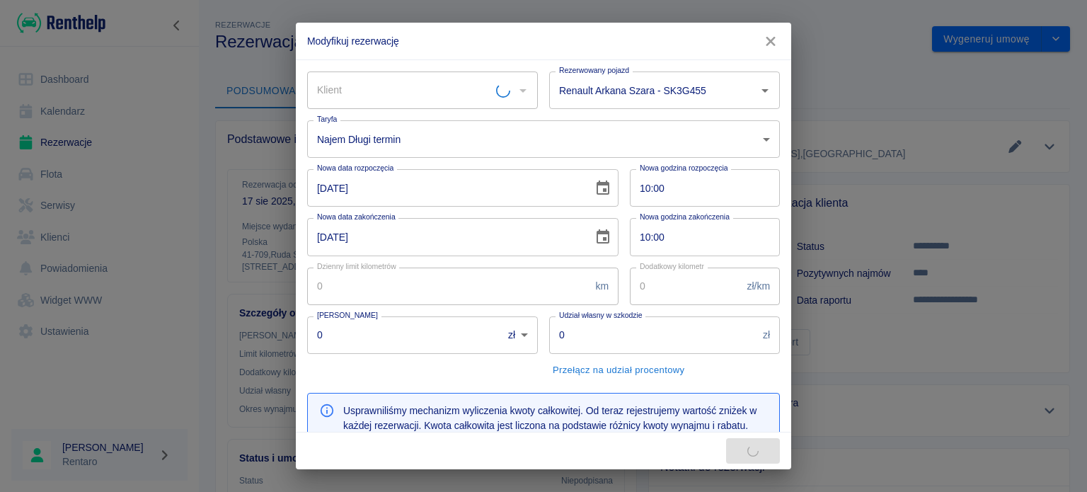
type input "Krzysztof Marek"
type input "100"
type input "1"
type input "1000"
type input "5000"
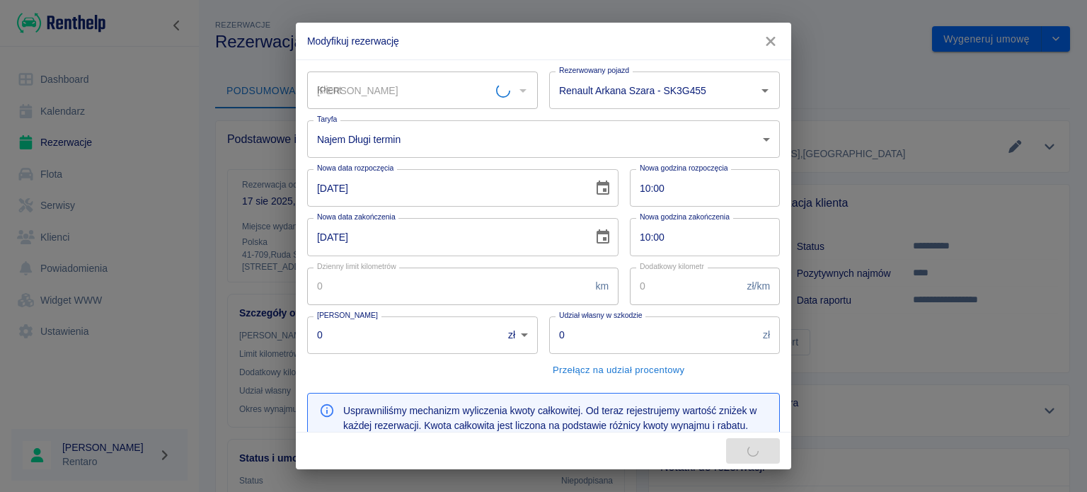
type input "159"
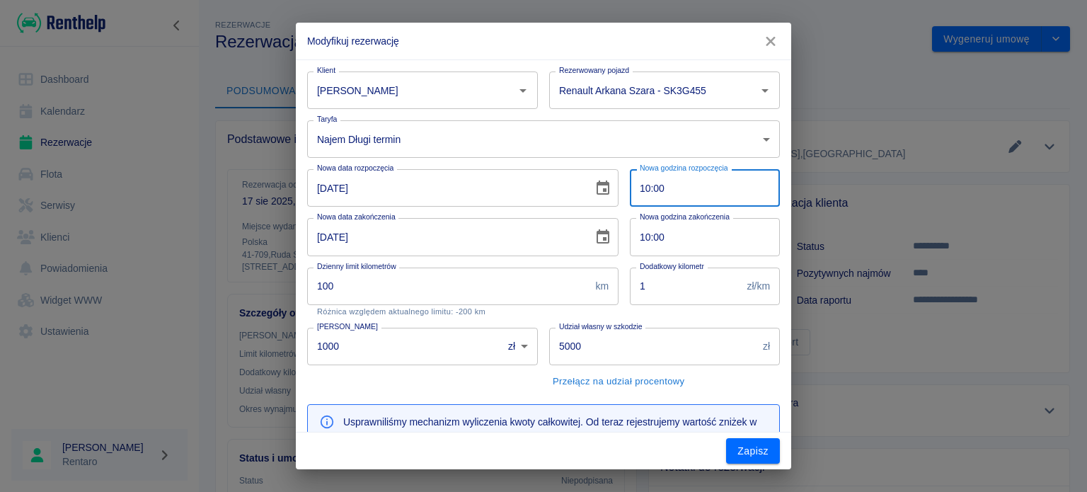
click at [648, 192] on input "10:00" at bounding box center [700, 188] width 140 height 38
click at [640, 195] on input "10:00" at bounding box center [700, 188] width 140 height 38
type input "17:00"
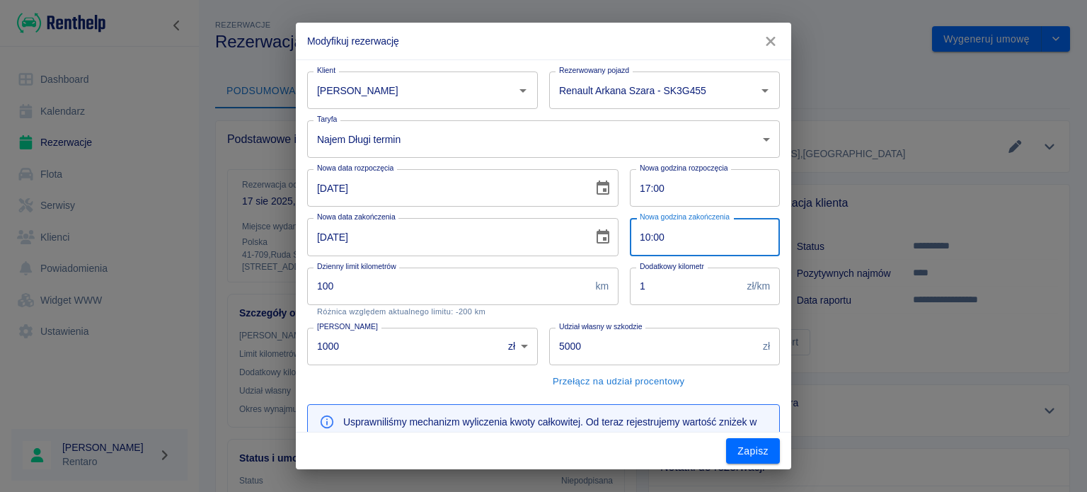
click at [635, 239] on input "10:00" at bounding box center [700, 237] width 140 height 38
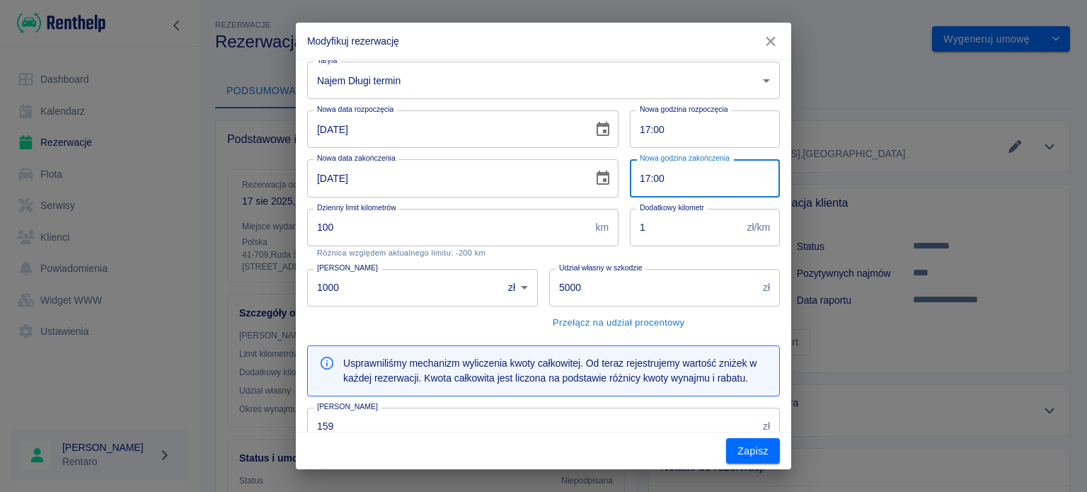
scroll to position [212, 0]
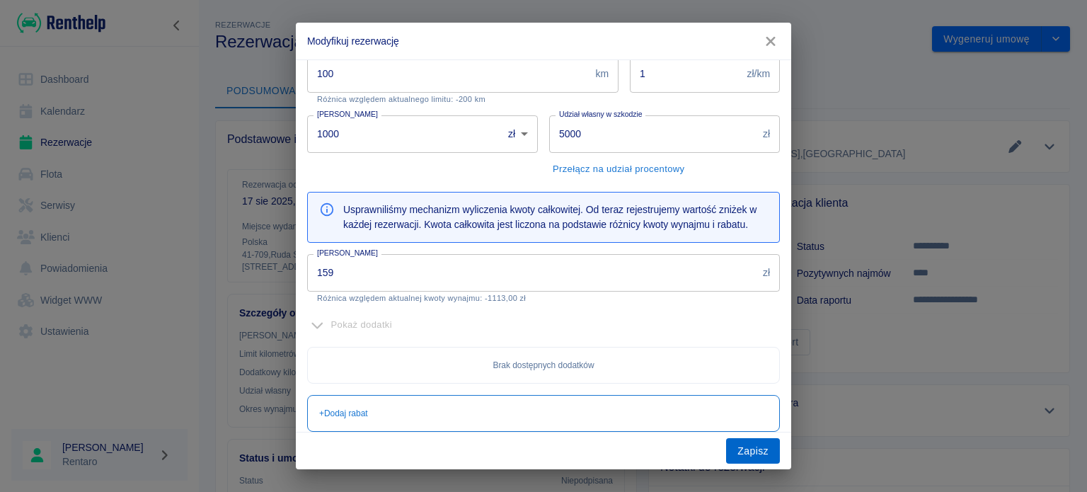
type input "17:00"
click at [746, 448] on button "Zapisz" at bounding box center [753, 451] width 54 height 26
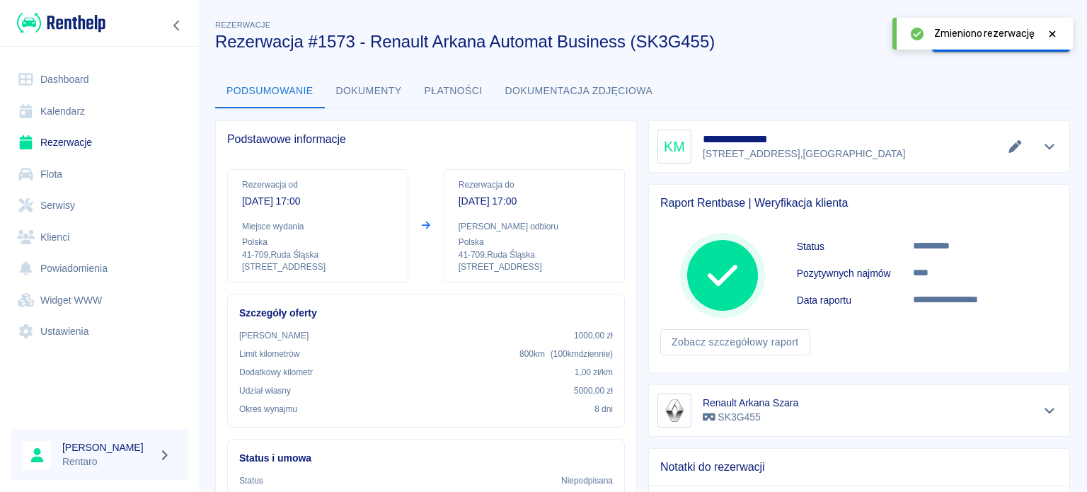
click at [71, 116] on link "Kalendarz" at bounding box center [99, 112] width 176 height 32
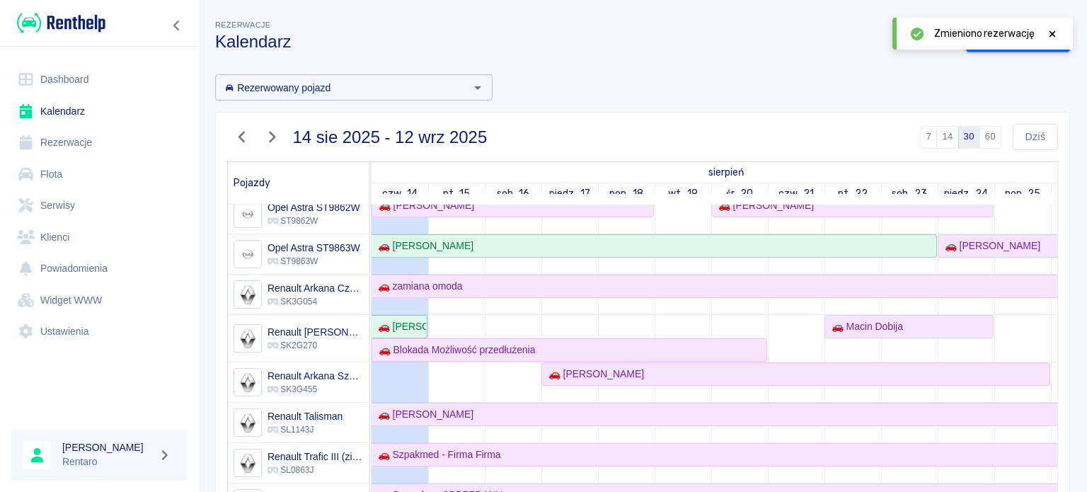
scroll to position [566, 0]
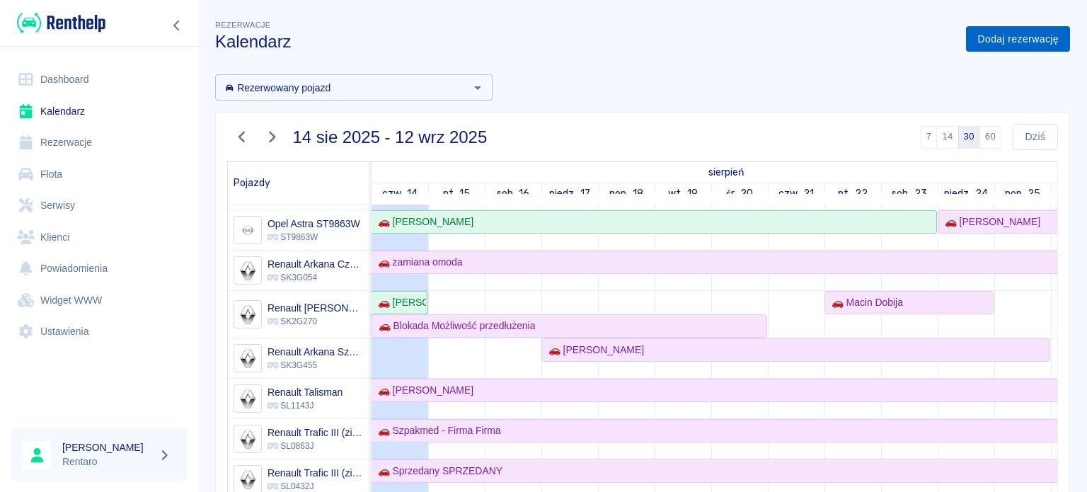
click at [1024, 48] on link "Dodaj rezerwację" at bounding box center [1018, 39] width 104 height 26
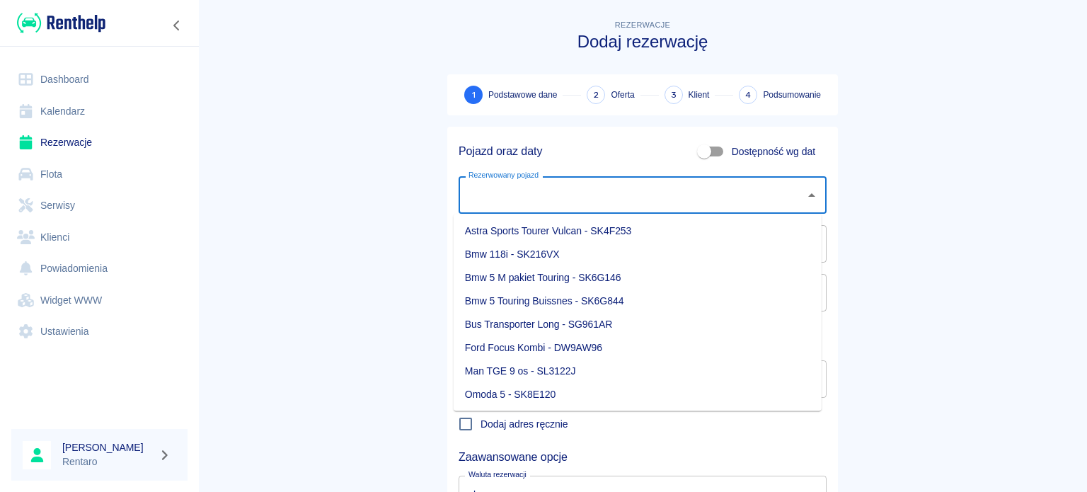
click at [551, 199] on input "Rezerwowany pojazd" at bounding box center [632, 195] width 334 height 25
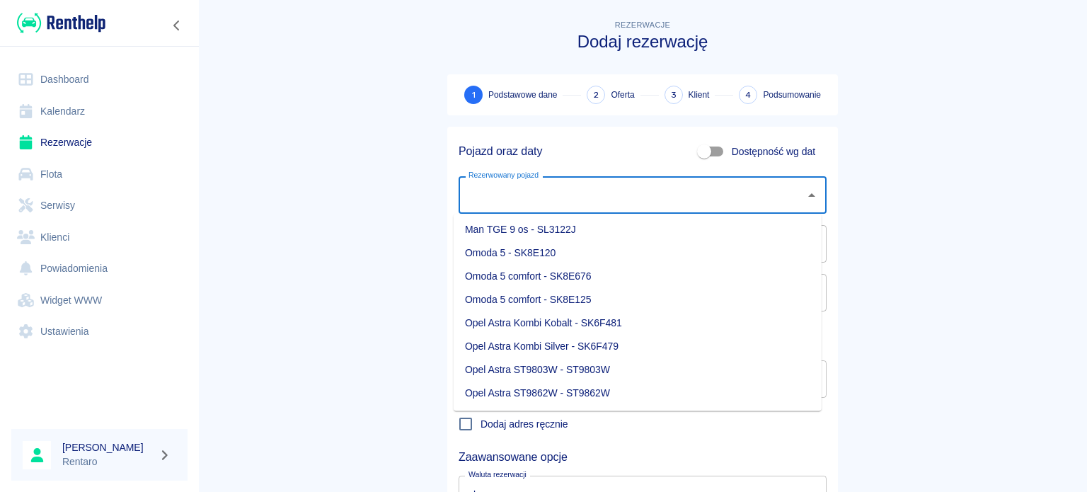
scroll to position [496, 0]
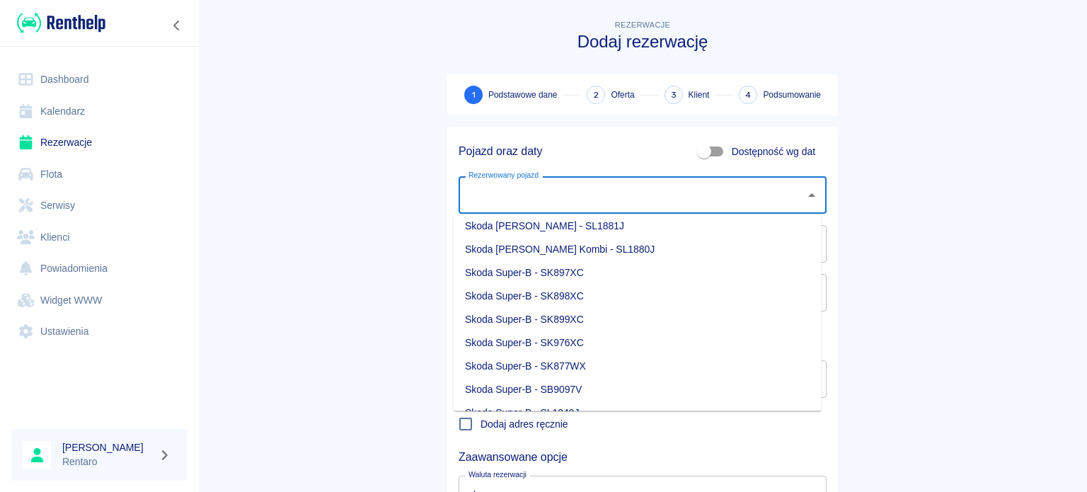
click at [694, 152] on input "Dostępność wg dat" at bounding box center [704, 151] width 81 height 27
checkbox input "true"
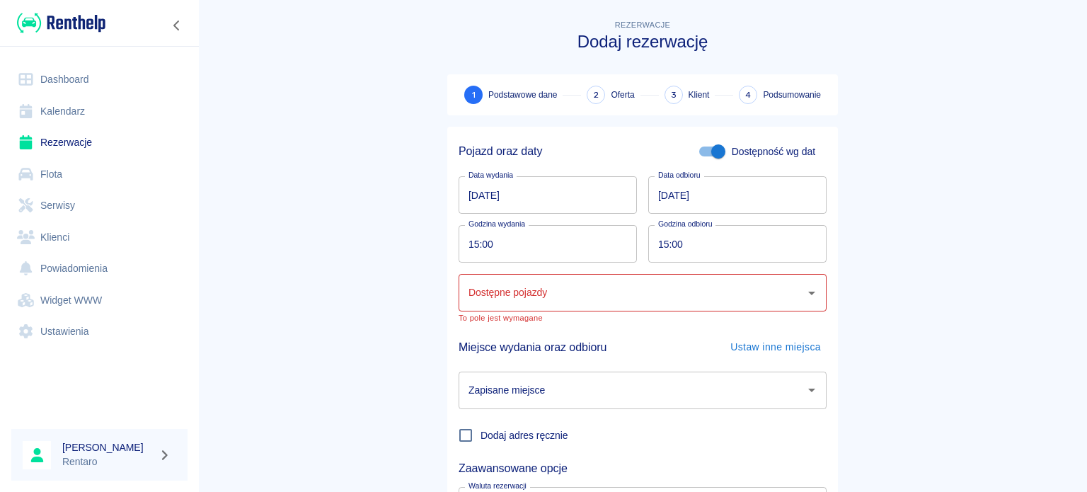
click at [523, 195] on input "14.08.2025" at bounding box center [548, 195] width 178 height 38
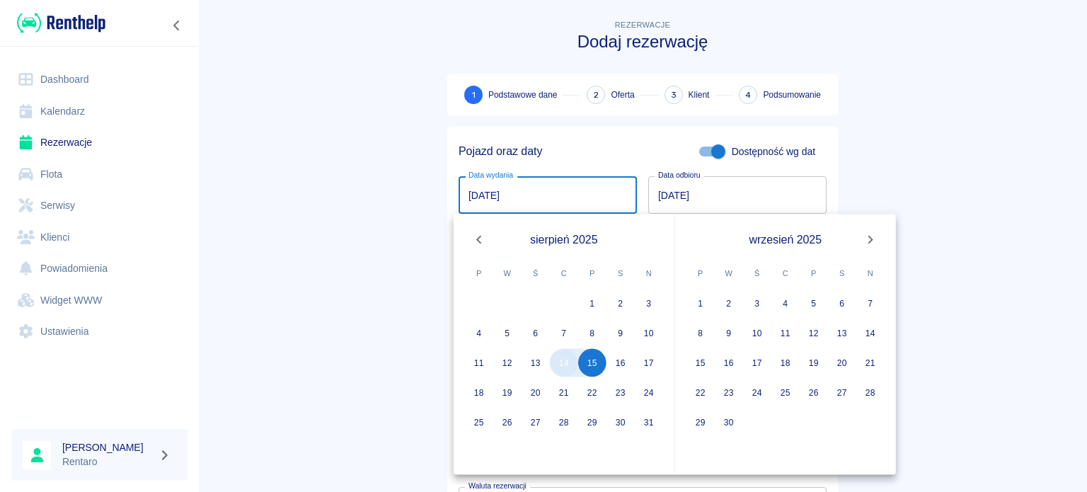
click at [564, 363] on button "14" at bounding box center [564, 363] width 28 height 28
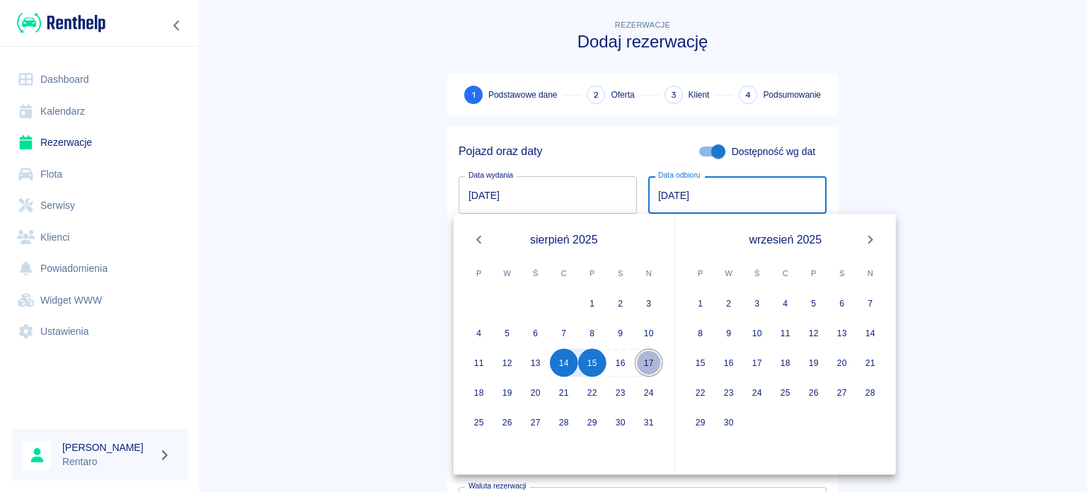
click at [644, 362] on button "17" at bounding box center [649, 363] width 28 height 28
type input "17.08.2025"
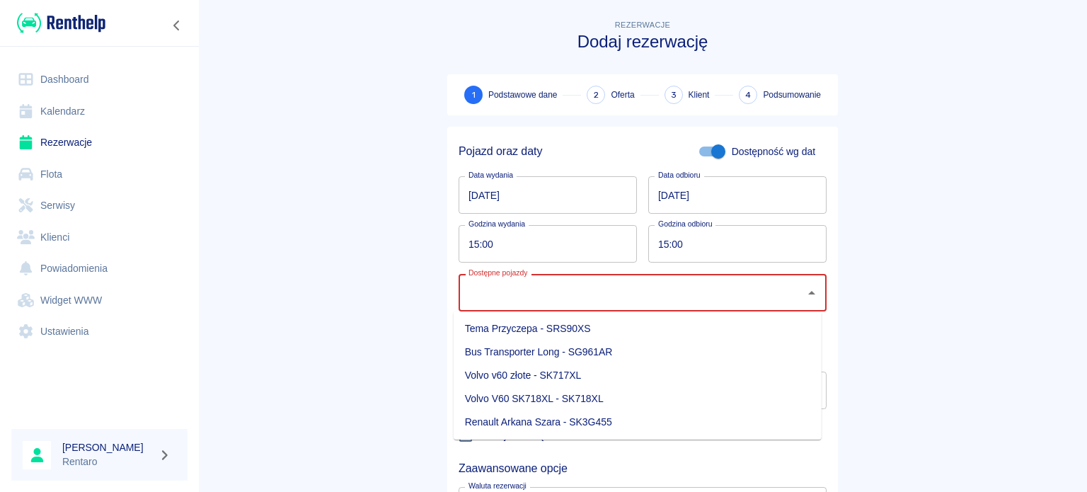
click at [527, 297] on input "Dostępne pojazdy" at bounding box center [632, 292] width 334 height 25
click at [552, 415] on li "Renault Arkana Szara - SK3G455" at bounding box center [638, 422] width 368 height 23
type input "Renault Arkana Szara - SK3G455"
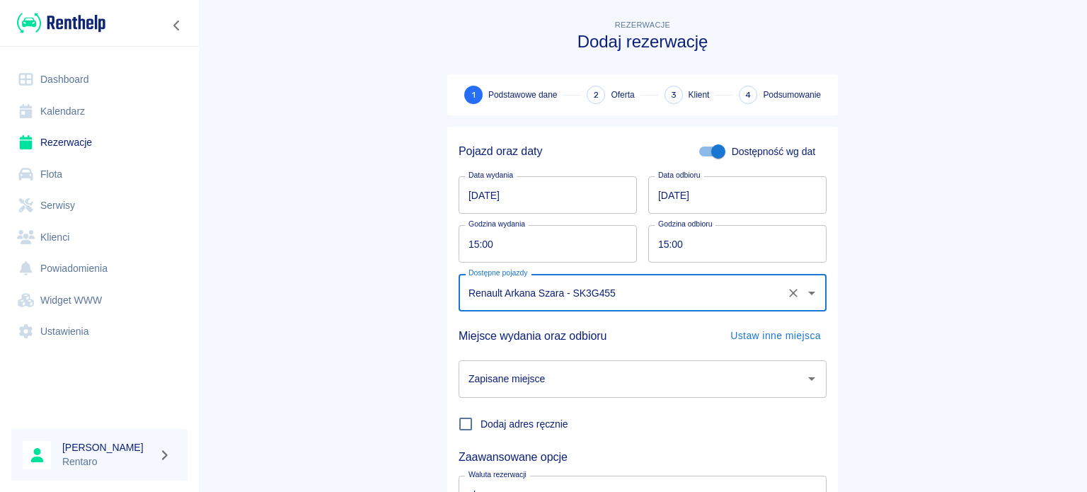
click at [566, 372] on input "Zapisane miejsce" at bounding box center [632, 379] width 334 height 25
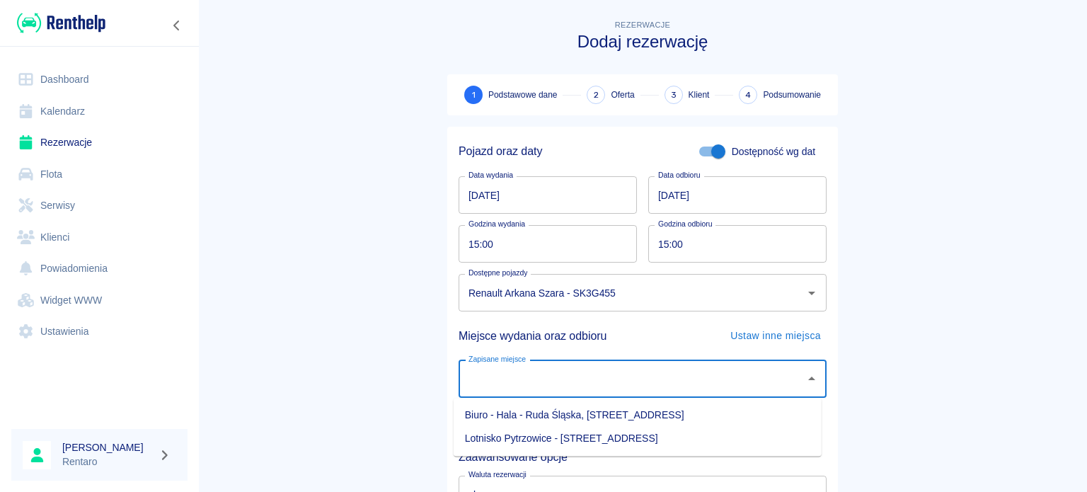
drag, startPoint x: 564, startPoint y: 412, endPoint x: 577, endPoint y: 406, distance: 14.2
click at [564, 413] on li "Biuro - Hala - Ruda Śląska, Zabrzańska 9" at bounding box center [638, 415] width 368 height 23
type input "Biuro - Hala - Ruda Śląska, Zabrzańska 9"
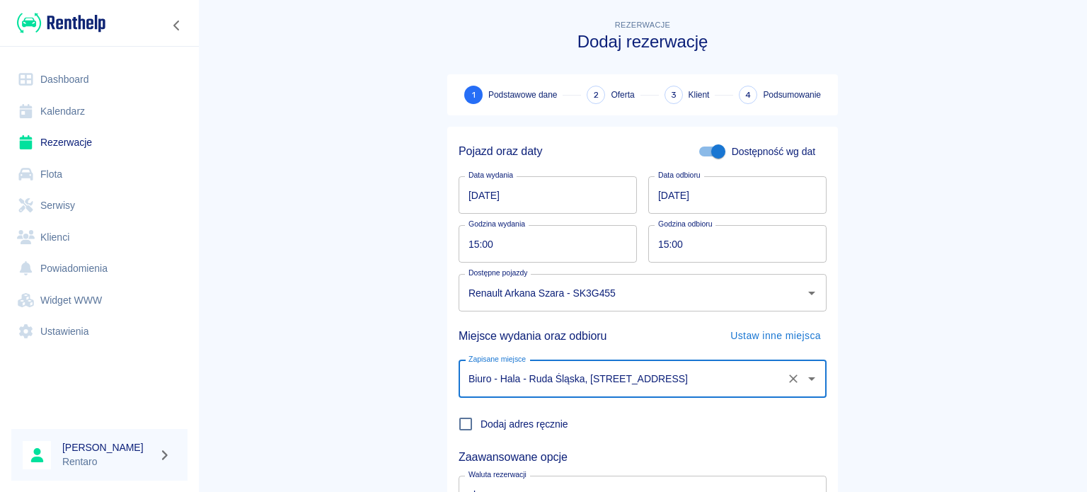
click at [464, 247] on input "15:00" at bounding box center [543, 244] width 168 height 38
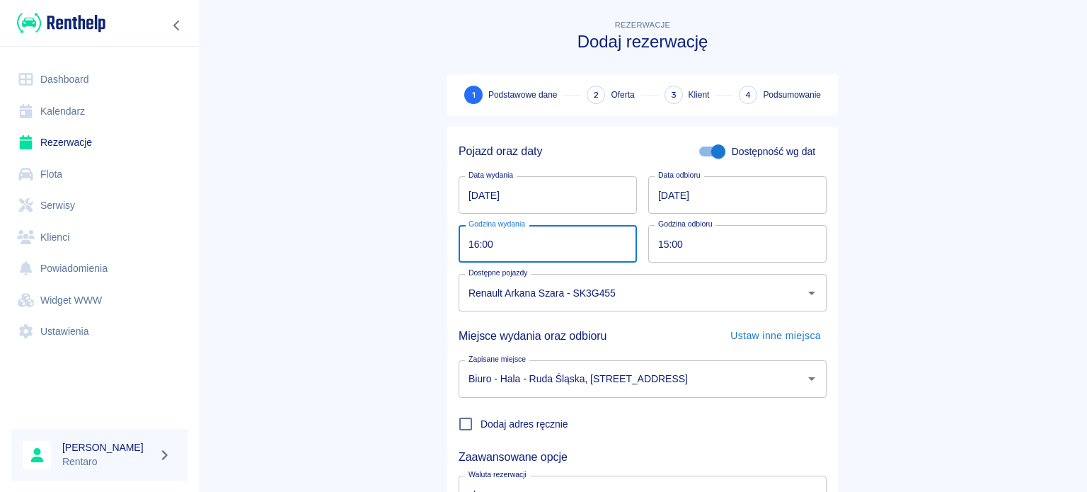
type input "16:00"
click at [665, 247] on input "15:00" at bounding box center [732, 244] width 168 height 38
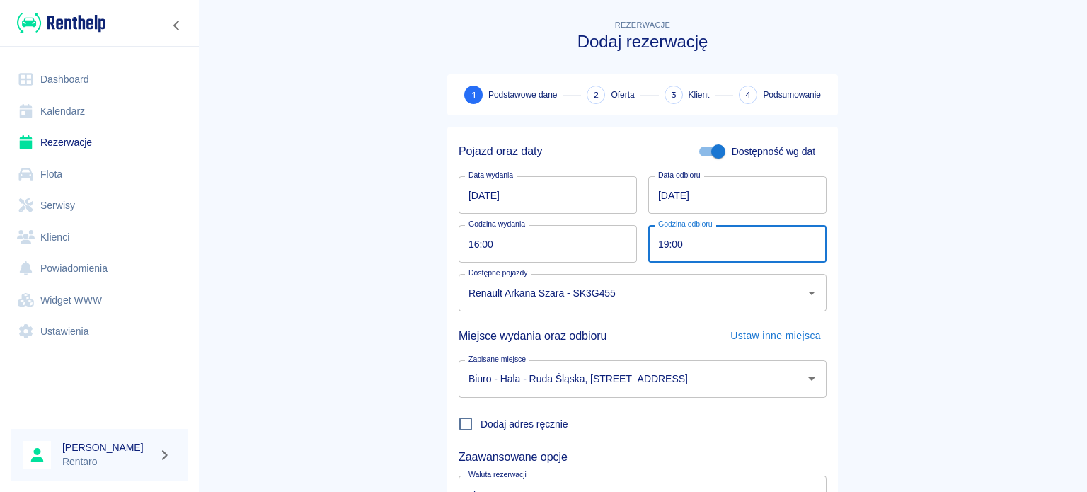
click at [656, 245] on input "19:00" at bounding box center [732, 244] width 168 height 38
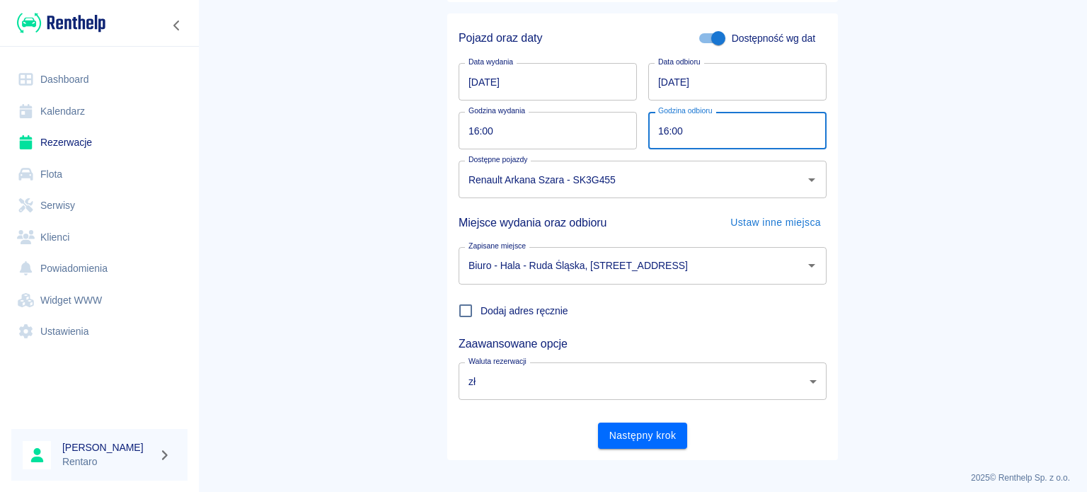
scroll to position [122, 0]
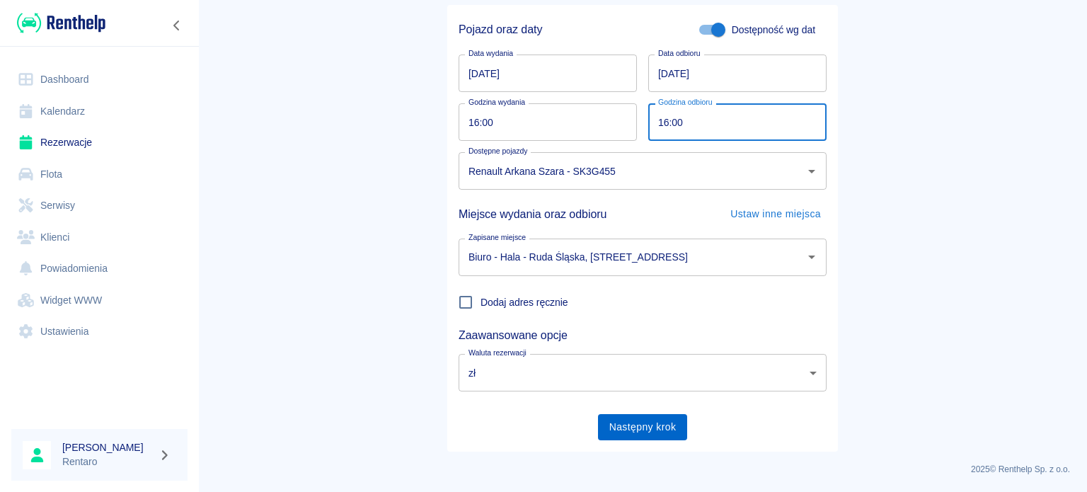
type input "16:00"
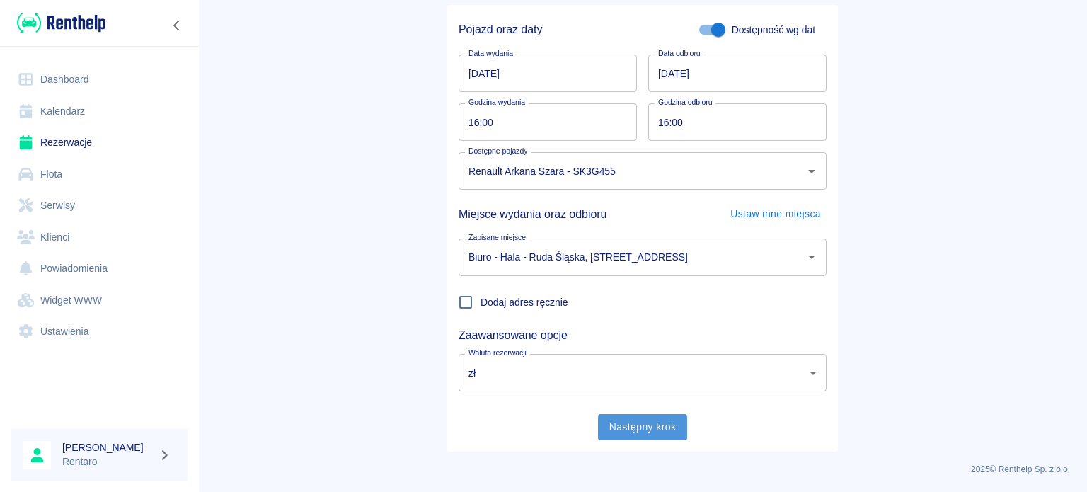
click at [643, 430] on button "Następny krok" at bounding box center [643, 427] width 90 height 26
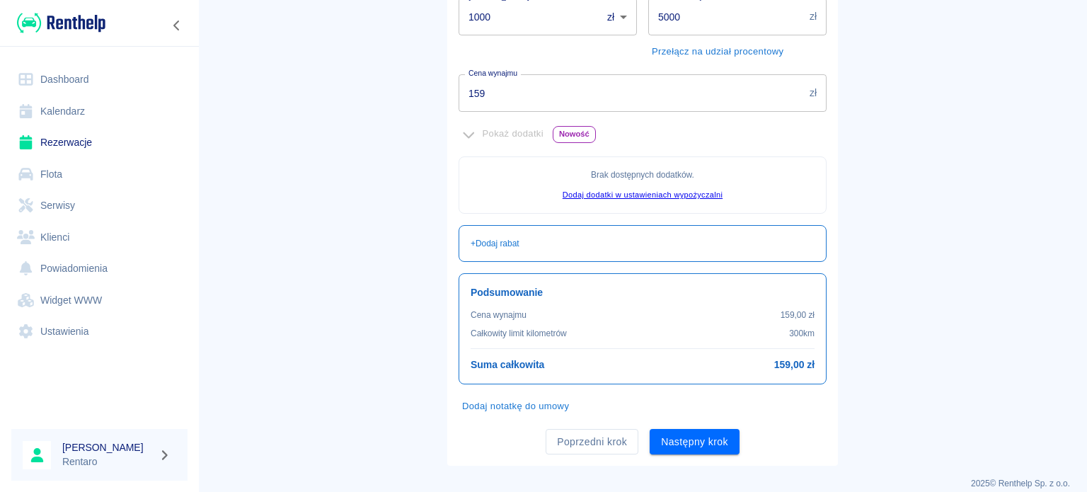
scroll to position [324, 0]
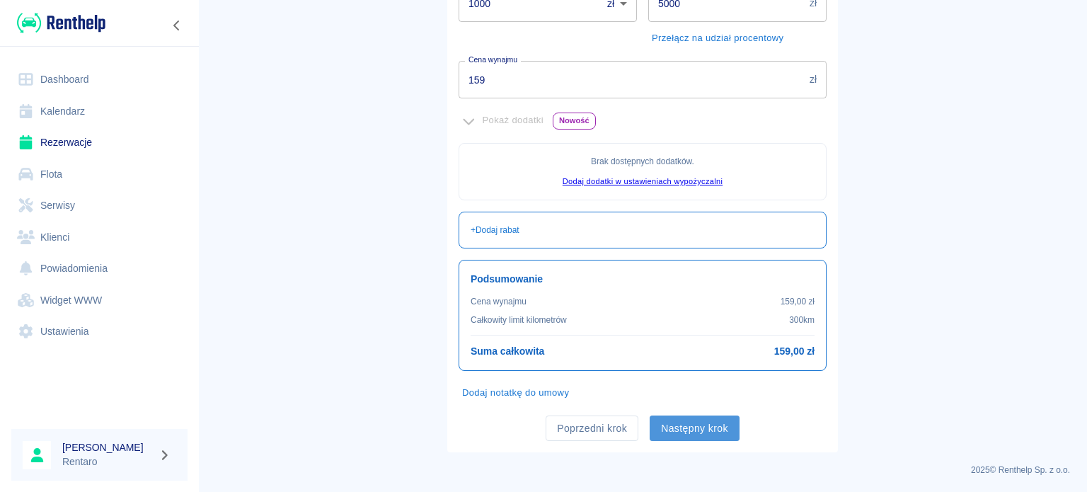
click at [693, 424] on button "Następny krok" at bounding box center [695, 429] width 90 height 26
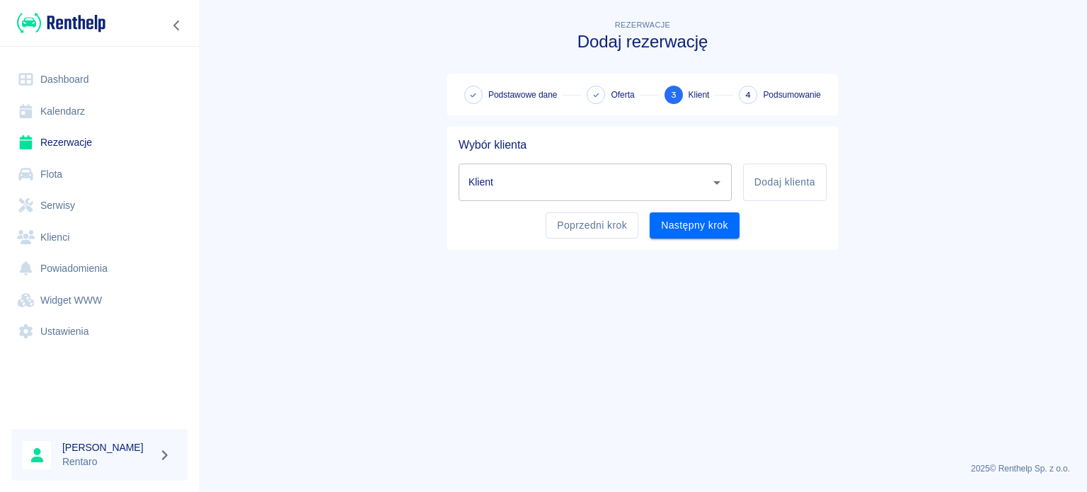
click at [598, 187] on input "Klient" at bounding box center [584, 182] width 239 height 25
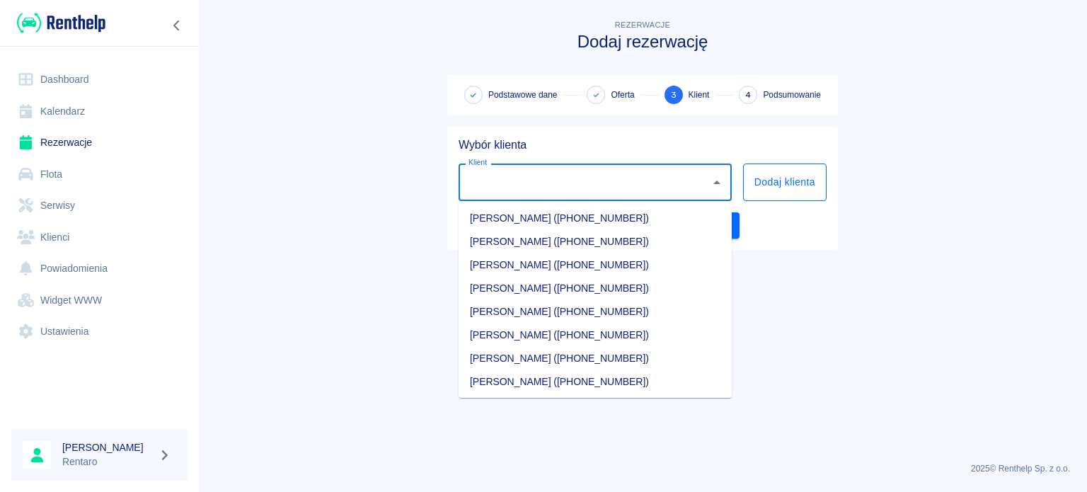
click at [784, 187] on button "Dodaj klienta" at bounding box center [785, 183] width 84 height 38
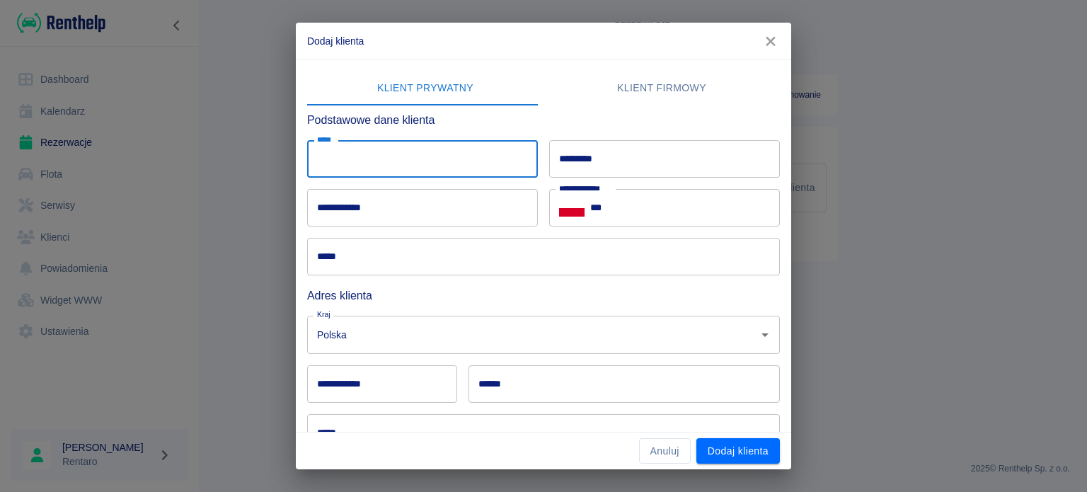
click at [434, 166] on input "*****" at bounding box center [422, 159] width 231 height 38
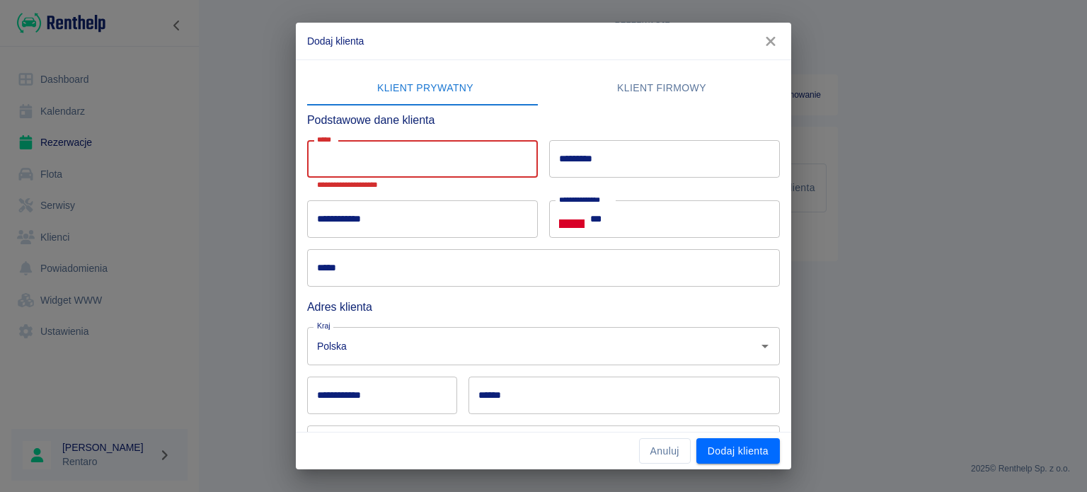
click at [422, 161] on input "*****" at bounding box center [422, 159] width 231 height 38
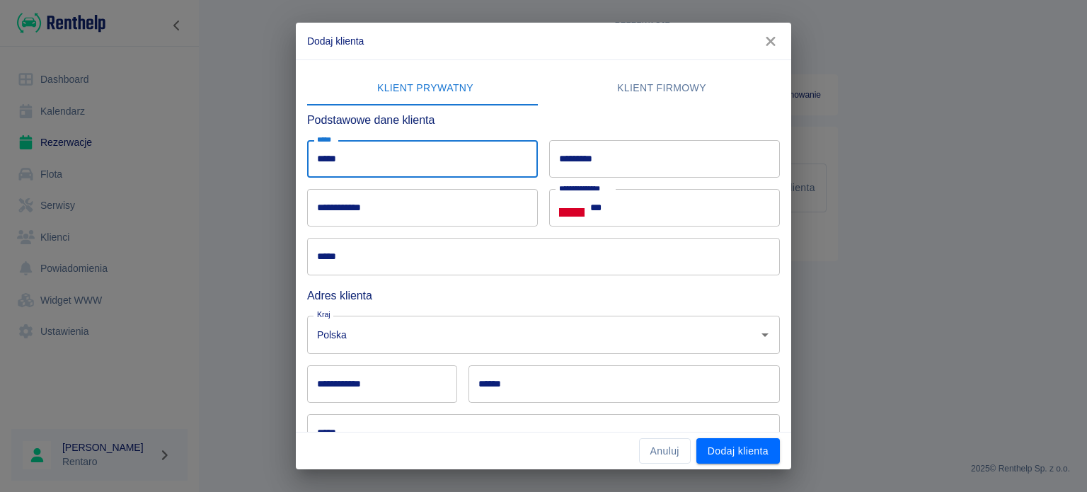
type input "*****"
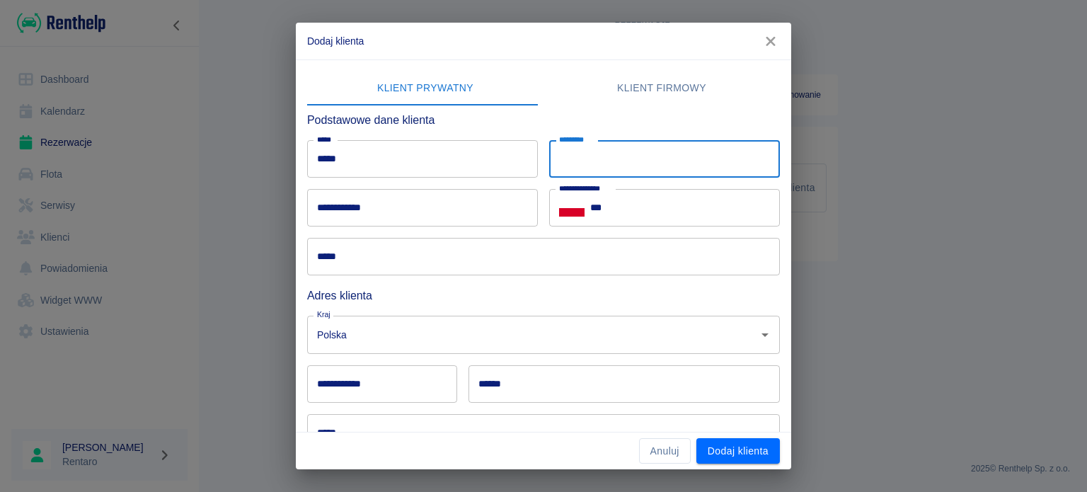
click at [634, 163] on input "*********" at bounding box center [664, 159] width 231 height 38
type input "*****"
click at [421, 219] on input "**********" at bounding box center [422, 208] width 231 height 38
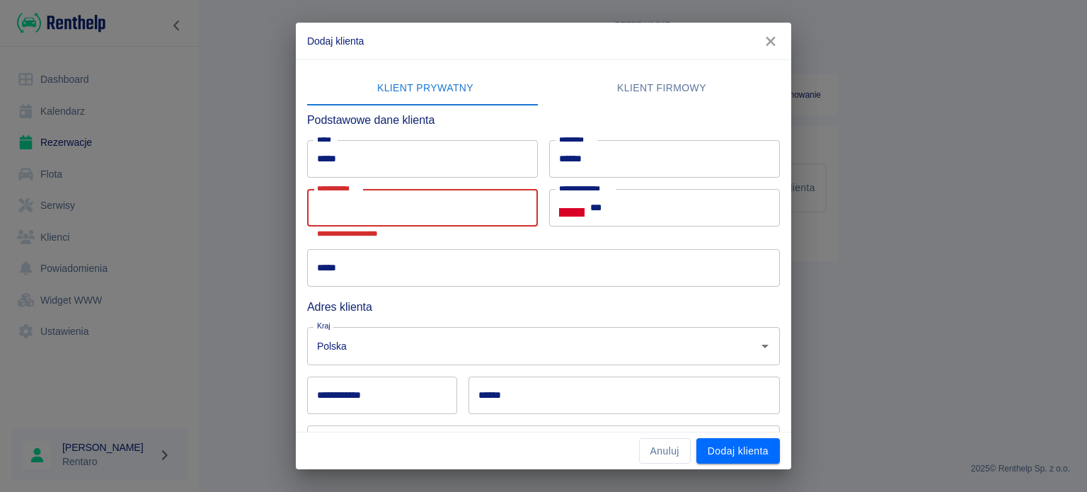
click at [455, 210] on input "**********" at bounding box center [422, 208] width 231 height 38
click at [428, 220] on input "**********" at bounding box center [422, 208] width 231 height 38
paste input "**********"
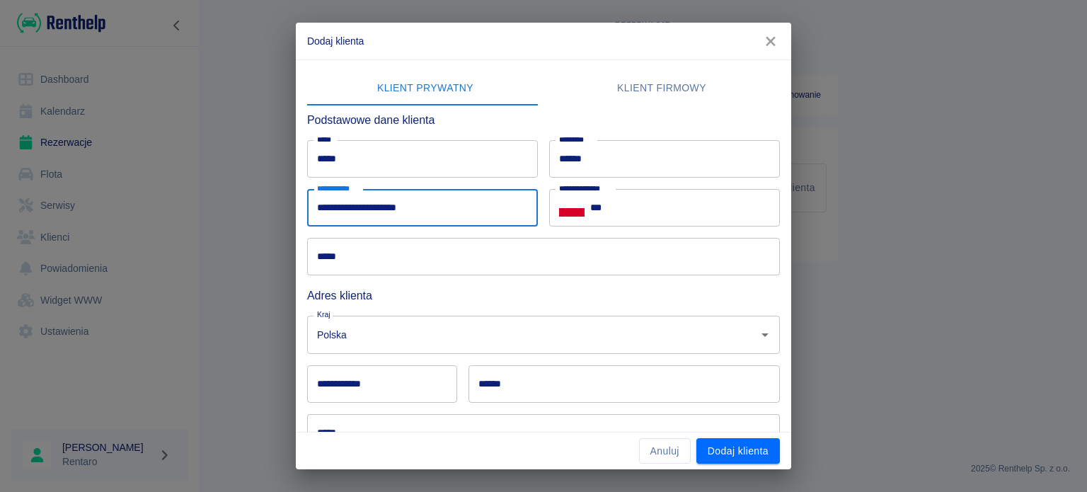
type input "**********"
click at [662, 209] on input "***" at bounding box center [685, 208] width 190 height 38
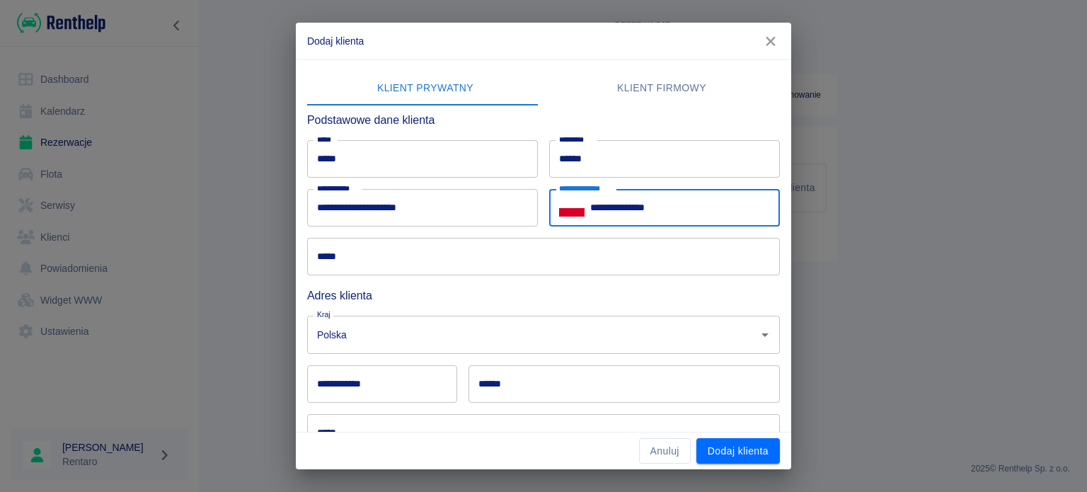
type input "**********"
click at [496, 258] on input "*****" at bounding box center [543, 257] width 473 height 38
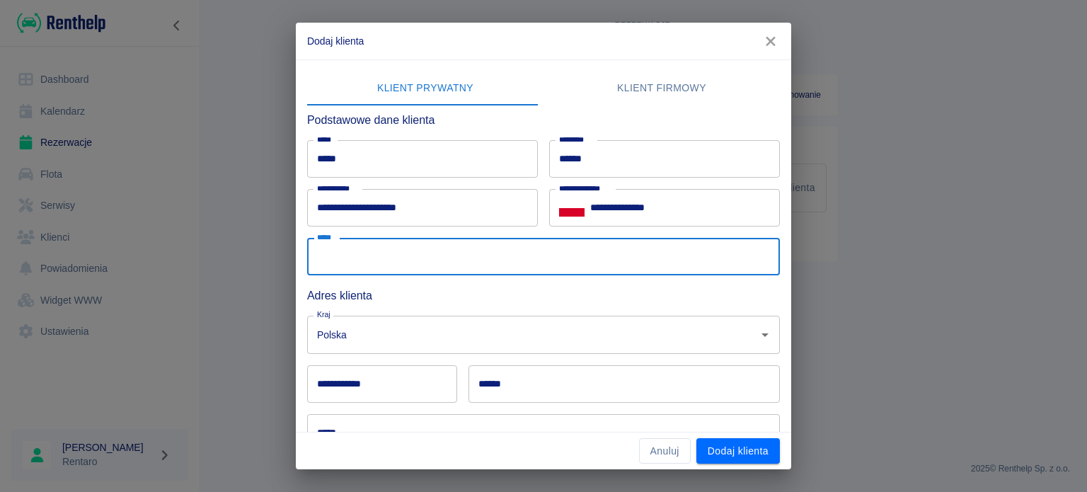
click at [614, 393] on input "******" at bounding box center [624, 384] width 311 height 38
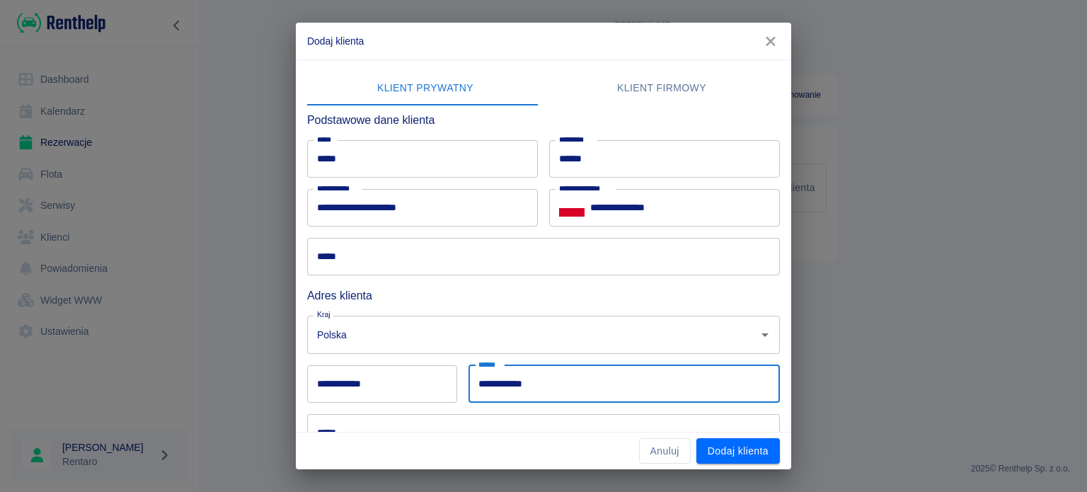
scroll to position [142, 0]
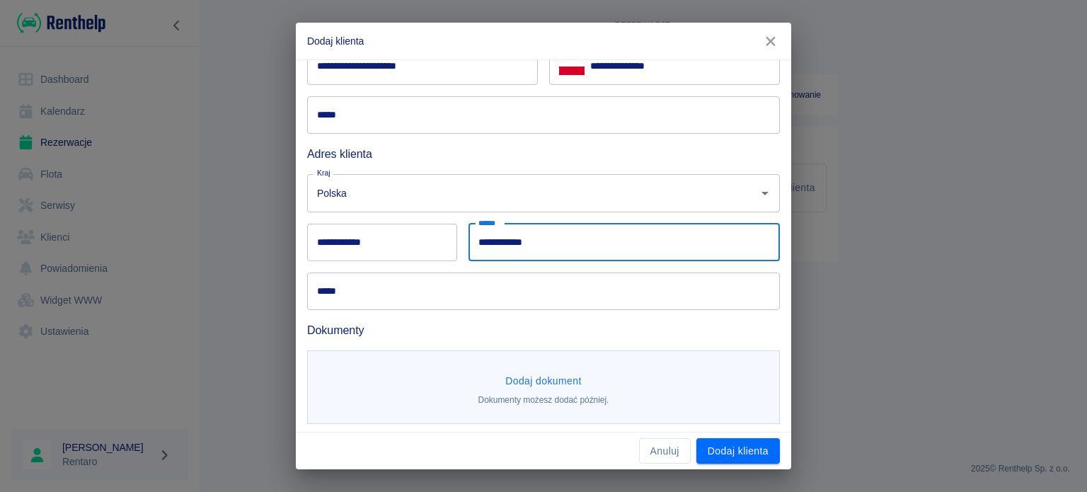
type input "**********"
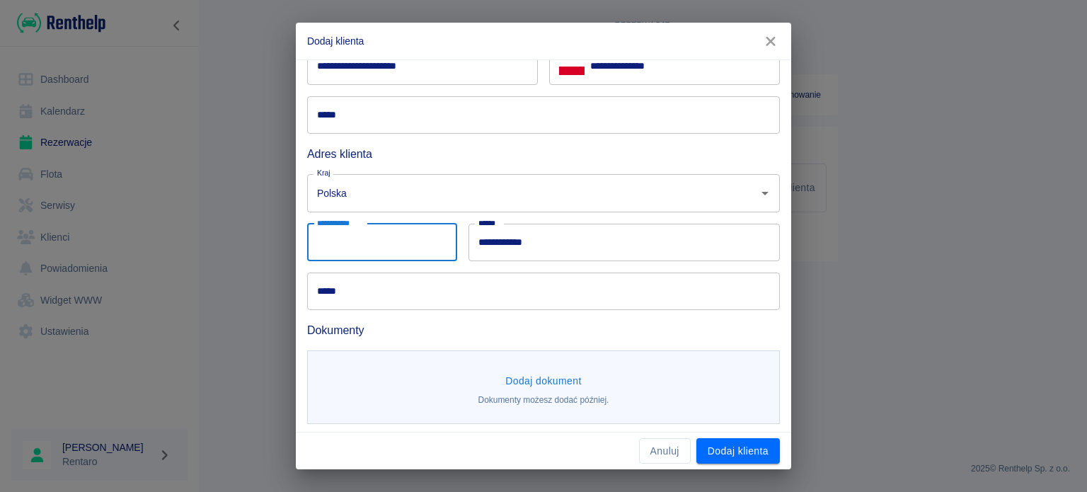
click at [367, 251] on input "**********" at bounding box center [382, 243] width 150 height 38
type input "******"
click at [559, 288] on input "*****" at bounding box center [543, 292] width 473 height 38
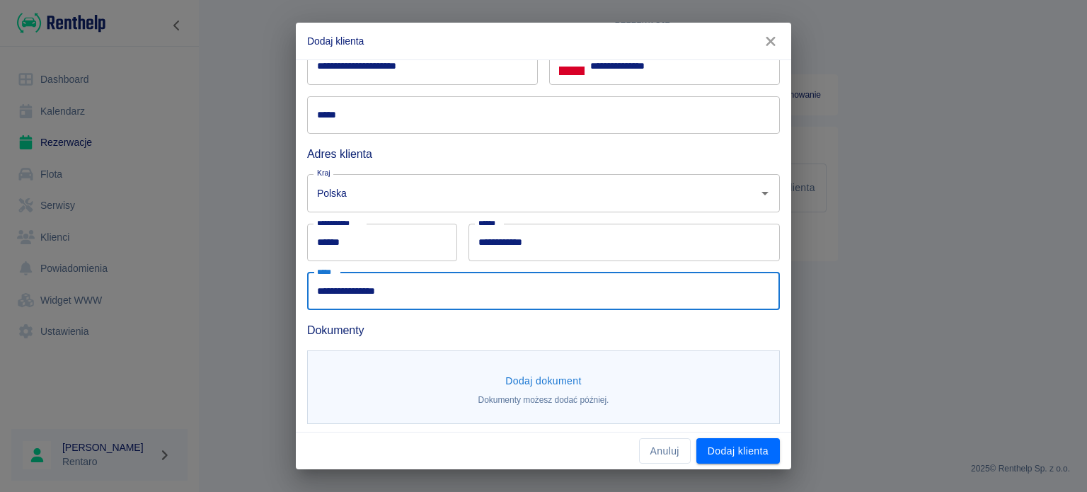
scroll to position [0, 0]
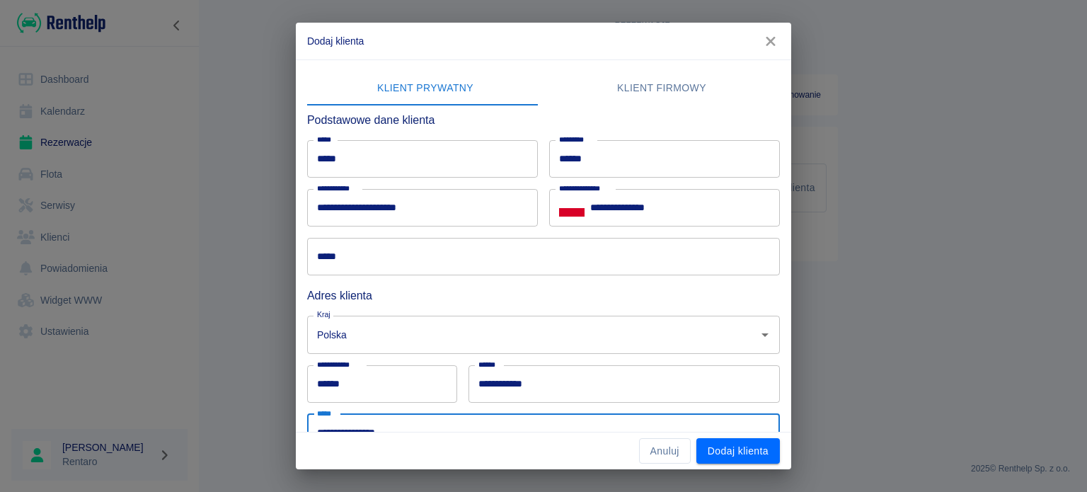
type input "**********"
click at [757, 447] on button "Dodaj klienta" at bounding box center [739, 451] width 84 height 26
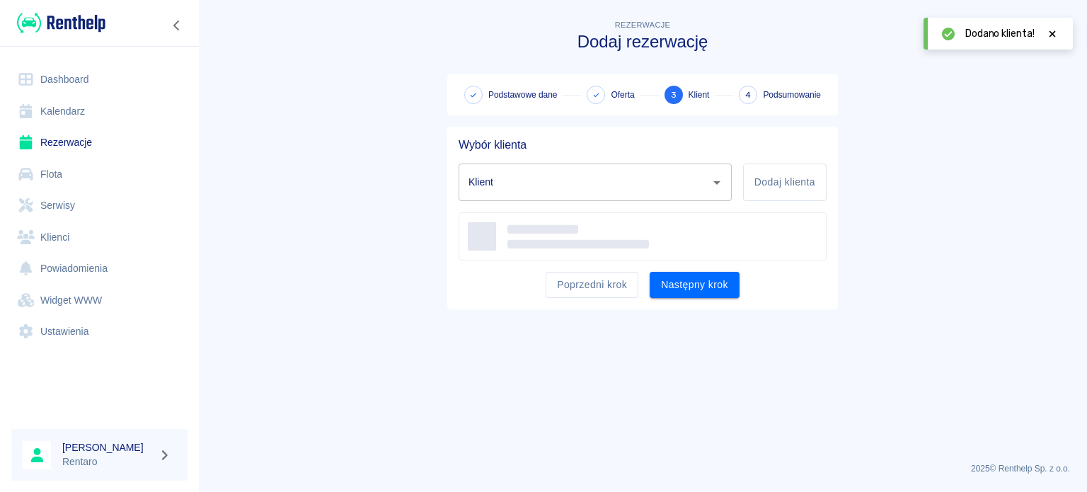
type input "Paweł Macha (+48881538252)"
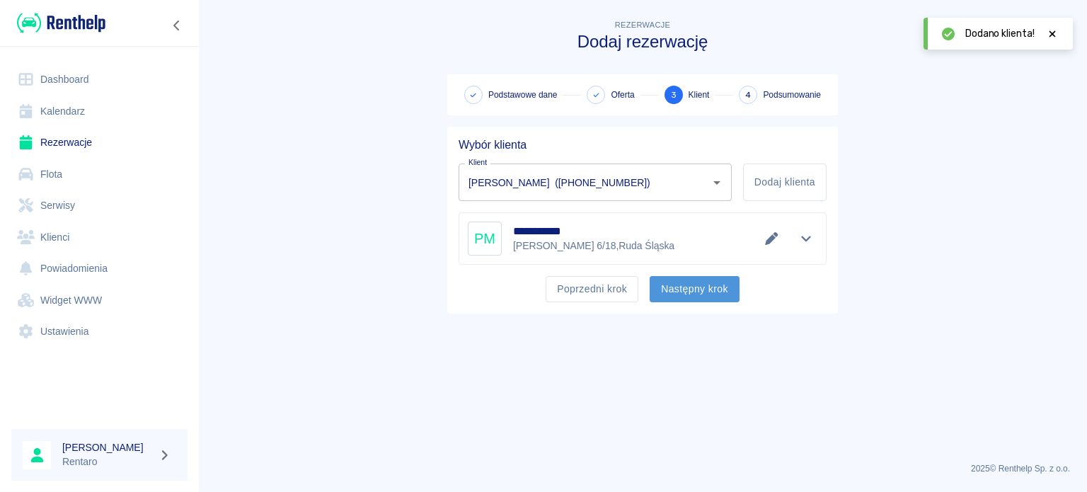
click at [699, 301] on button "Następny krok" at bounding box center [695, 289] width 90 height 26
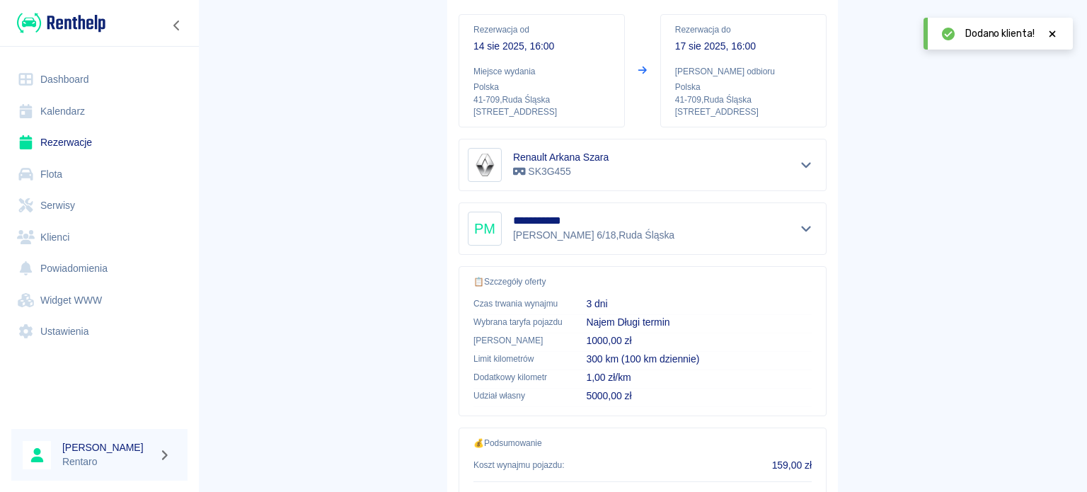
scroll to position [269, 0]
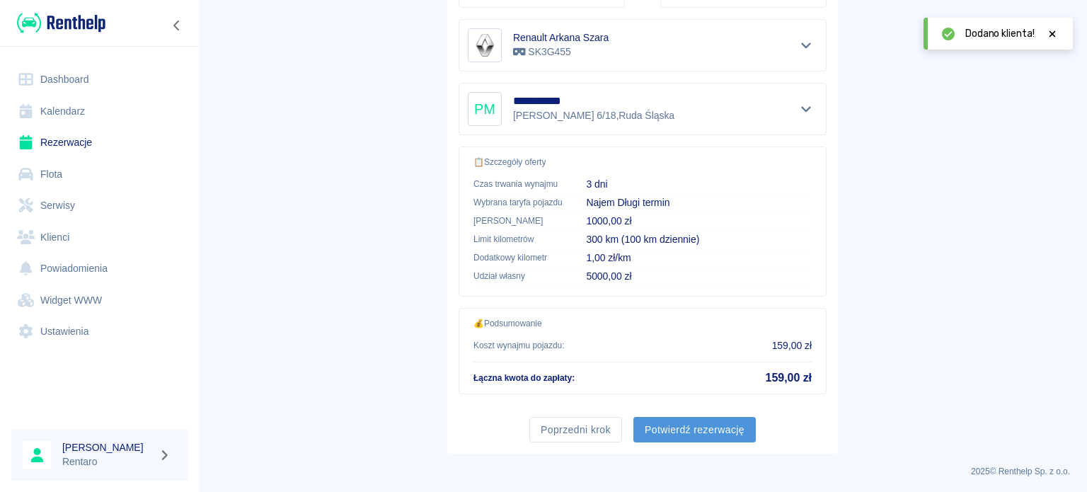
click at [690, 430] on button "Potwierdź rezerwację" at bounding box center [695, 430] width 122 height 26
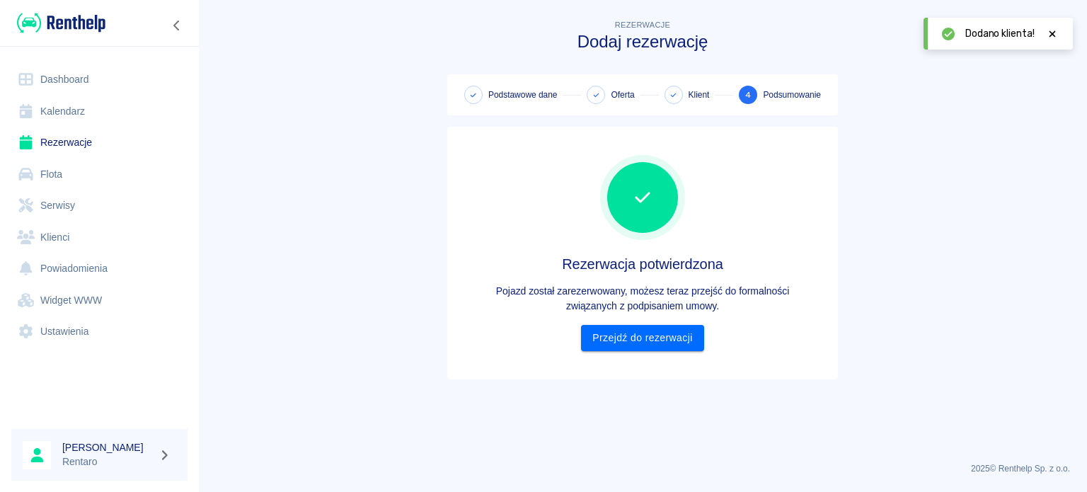
scroll to position [0, 0]
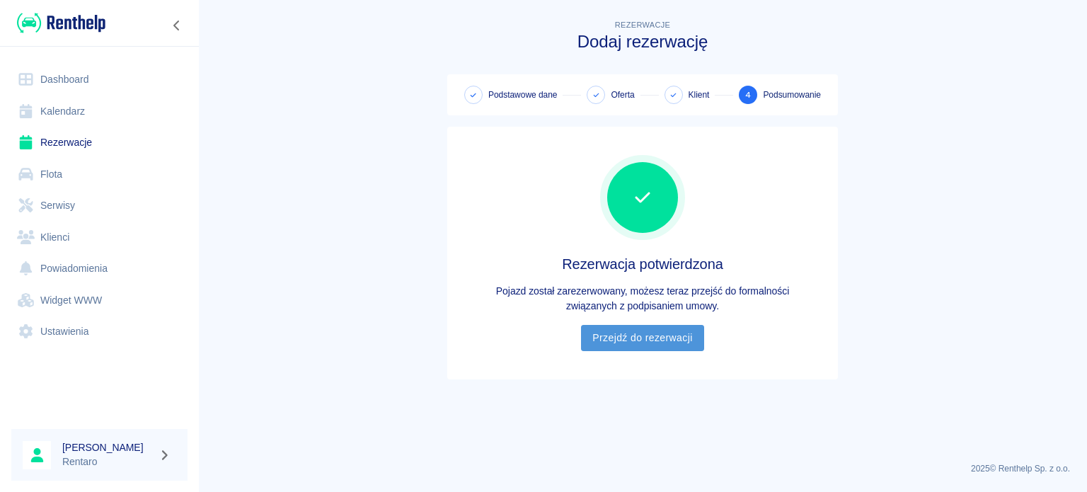
click at [637, 342] on link "Przejdź do rezerwacji" at bounding box center [642, 338] width 122 height 26
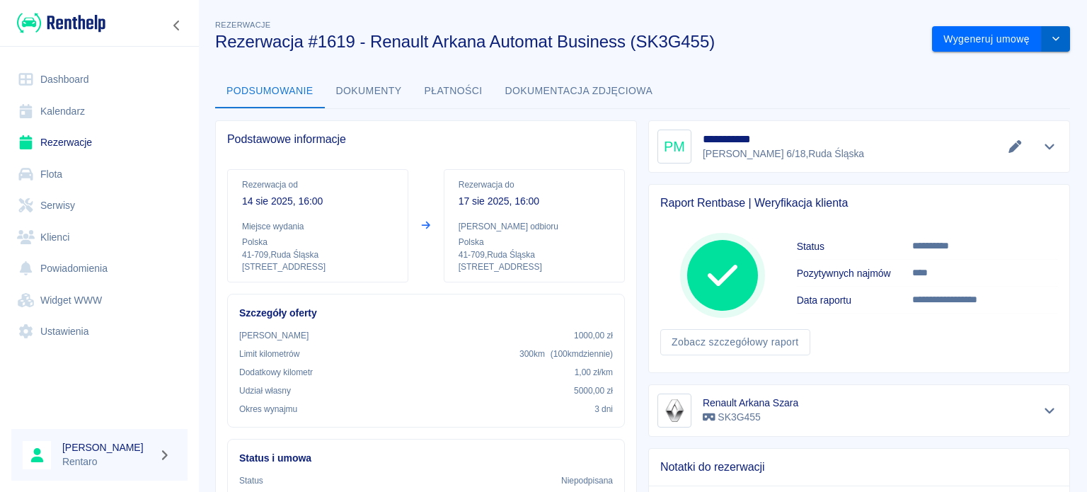
click at [1053, 37] on button "drop-down" at bounding box center [1056, 39] width 28 height 26
click at [993, 73] on li "Modyfikuj rezerwację" at bounding box center [990, 68] width 115 height 23
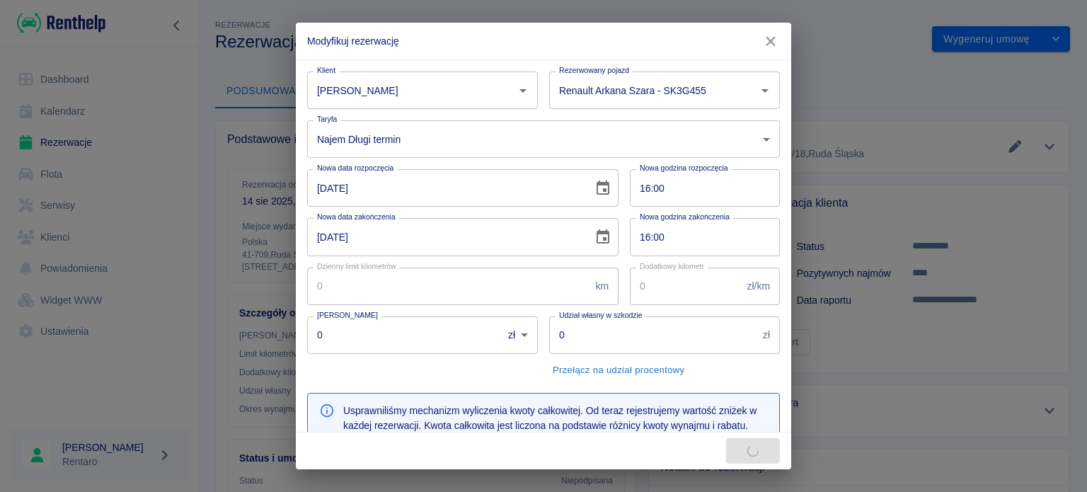
type input "100"
type input "1"
type input "1000"
type input "5000"
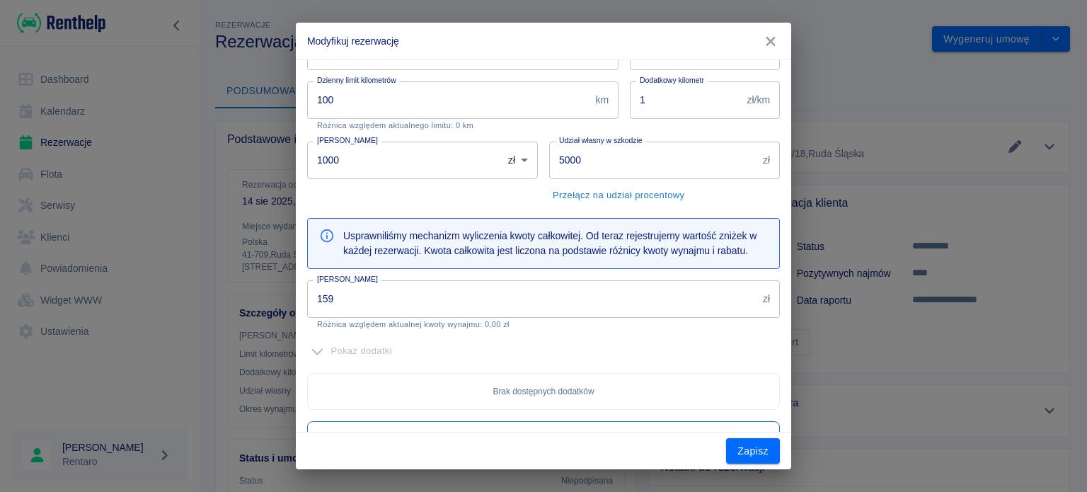
scroll to position [212, 0]
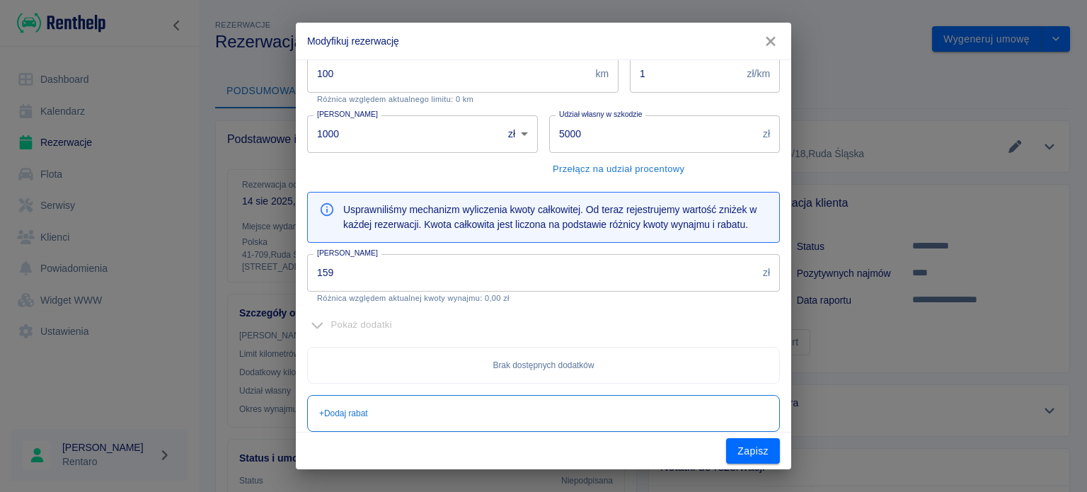
click at [501, 277] on input "159" at bounding box center [532, 273] width 450 height 38
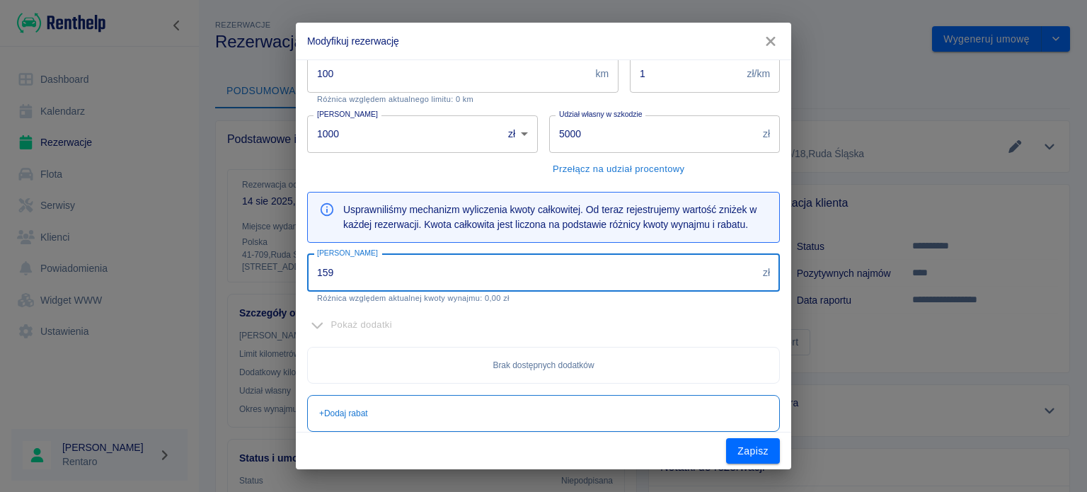
click at [501, 277] on input "159" at bounding box center [532, 273] width 450 height 38
type input "526"
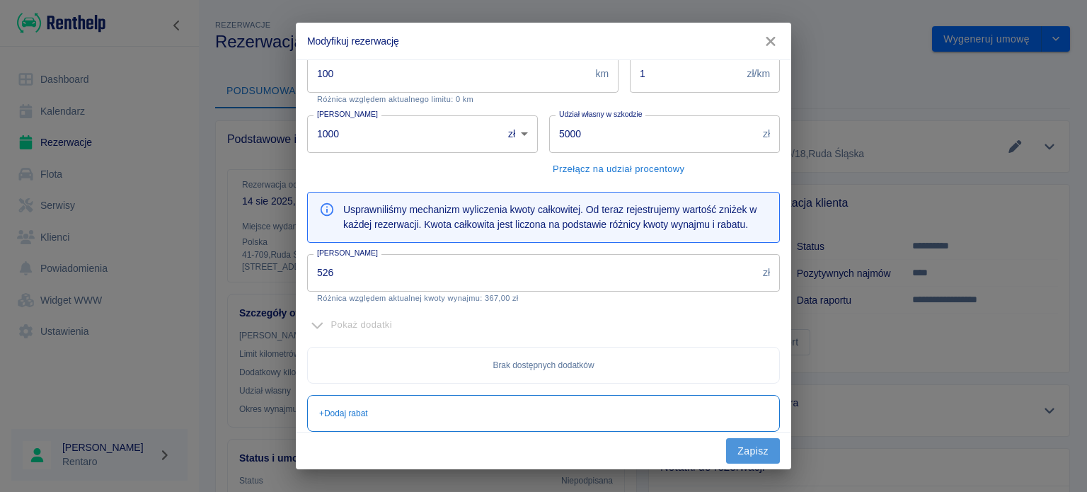
click at [750, 452] on button "Zapisz" at bounding box center [753, 451] width 54 height 26
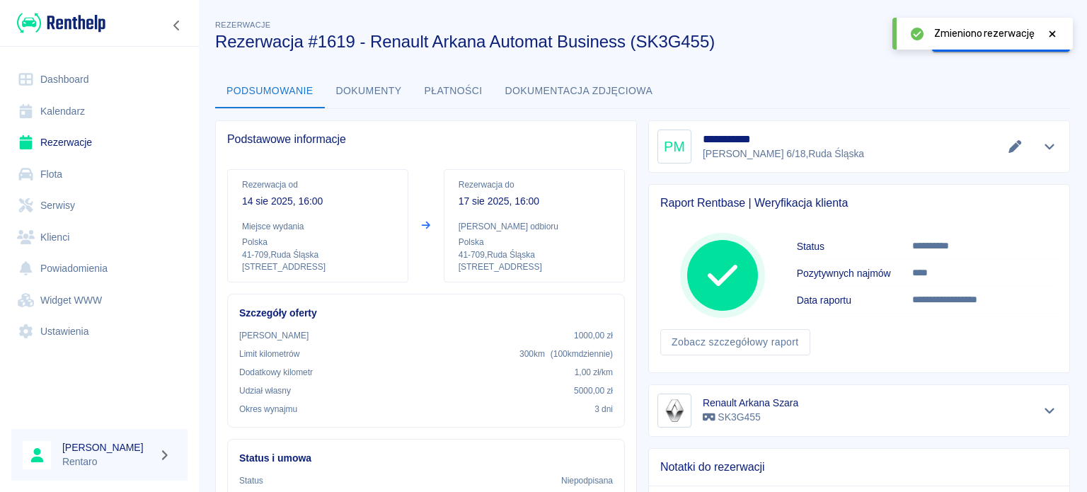
click at [1051, 33] on icon at bounding box center [1052, 34] width 13 height 10
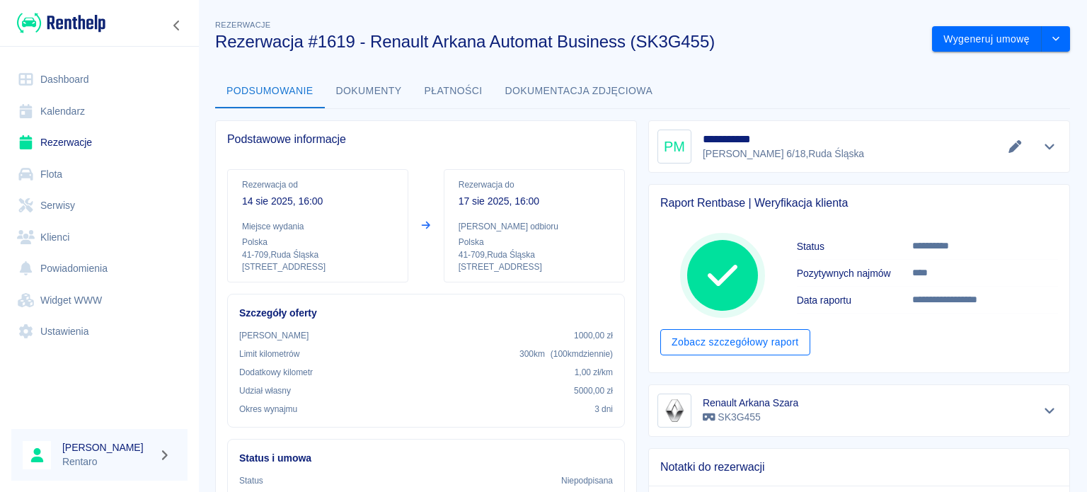
scroll to position [354, 0]
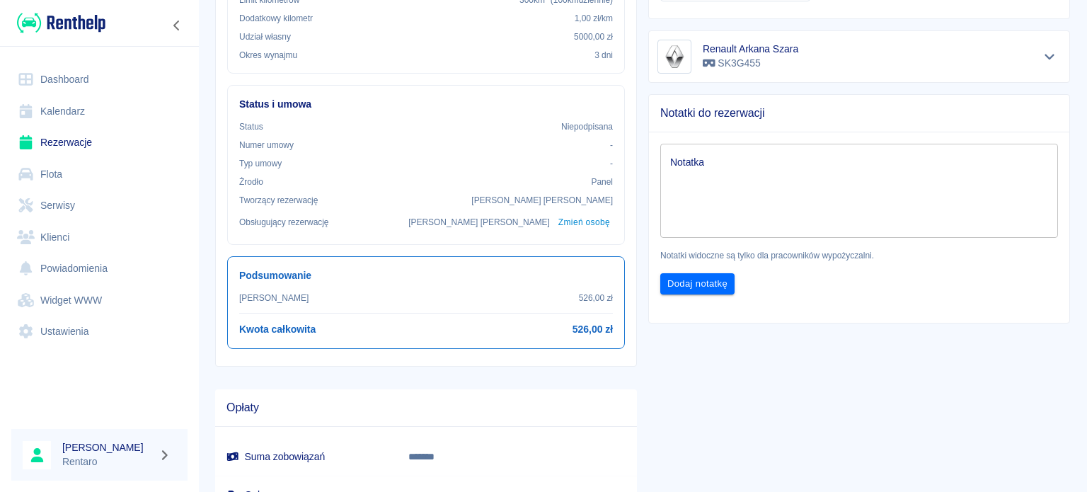
click at [52, 127] on li "Rezerwacje" at bounding box center [99, 143] width 176 height 32
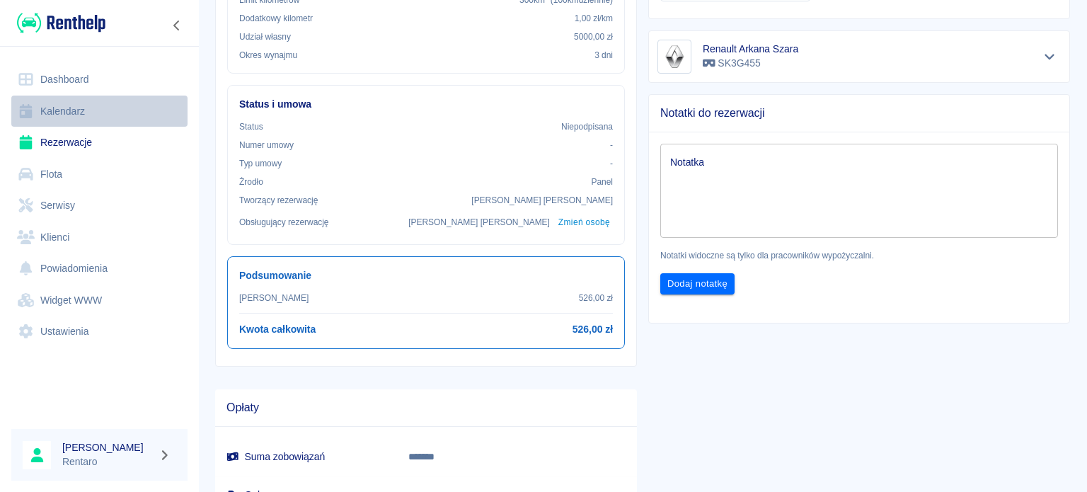
click at [57, 118] on link "Kalendarz" at bounding box center [99, 112] width 176 height 32
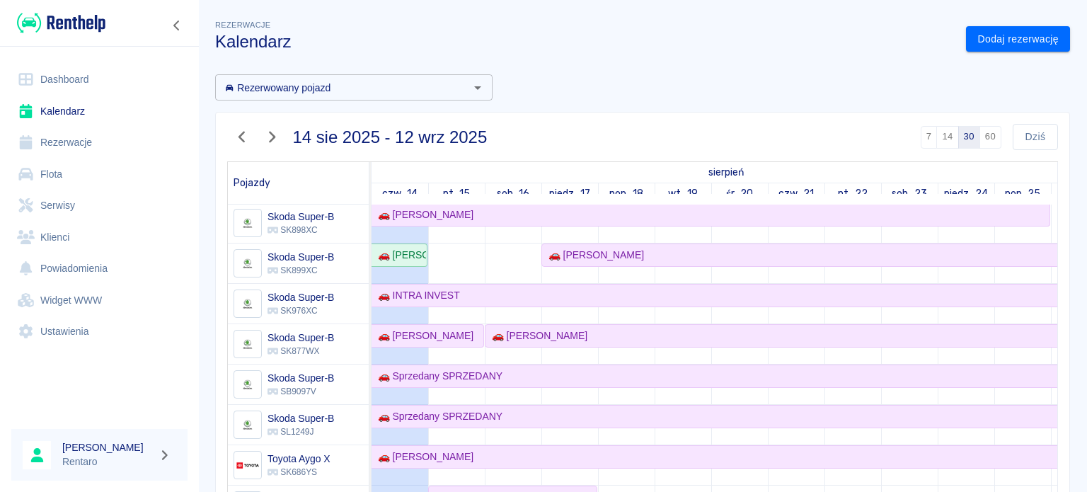
scroll to position [1123, 0]
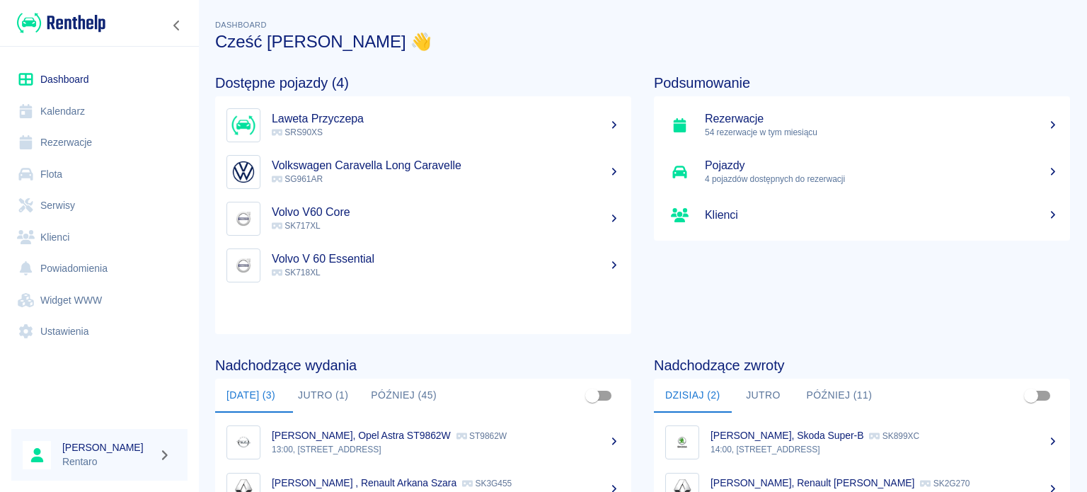
click at [82, 117] on link "Kalendarz" at bounding box center [99, 112] width 176 height 32
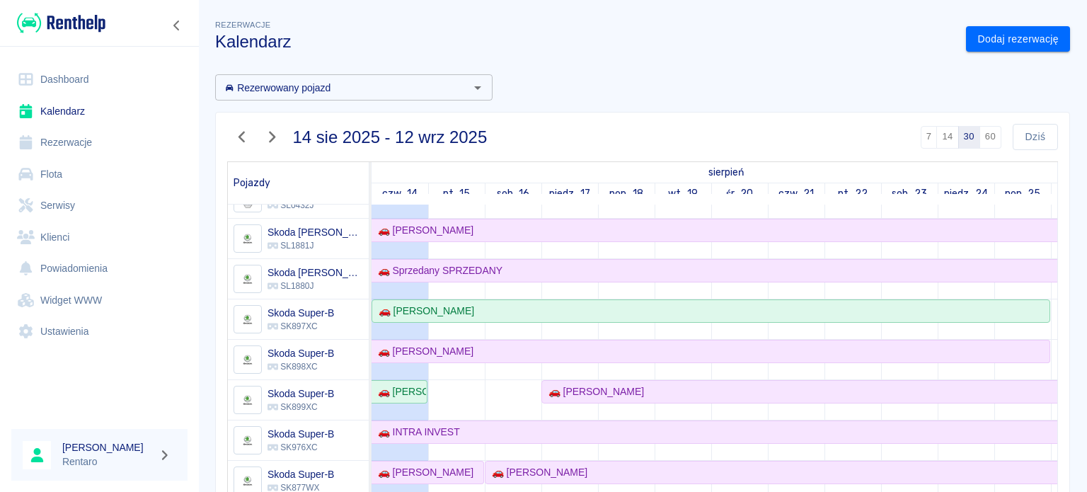
scroll to position [991, 0]
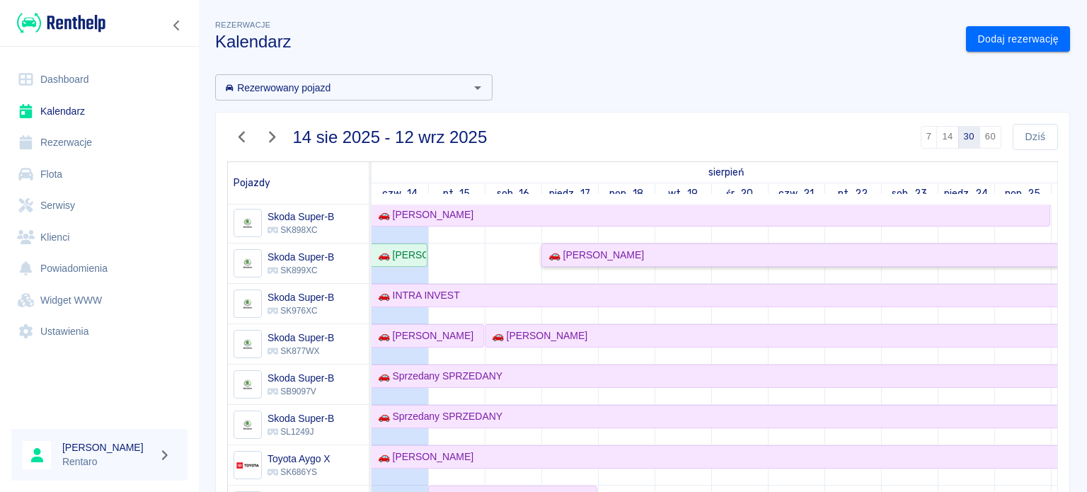
click at [614, 251] on div "🚗 [PERSON_NAME]" at bounding box center [593, 255] width 101 height 15
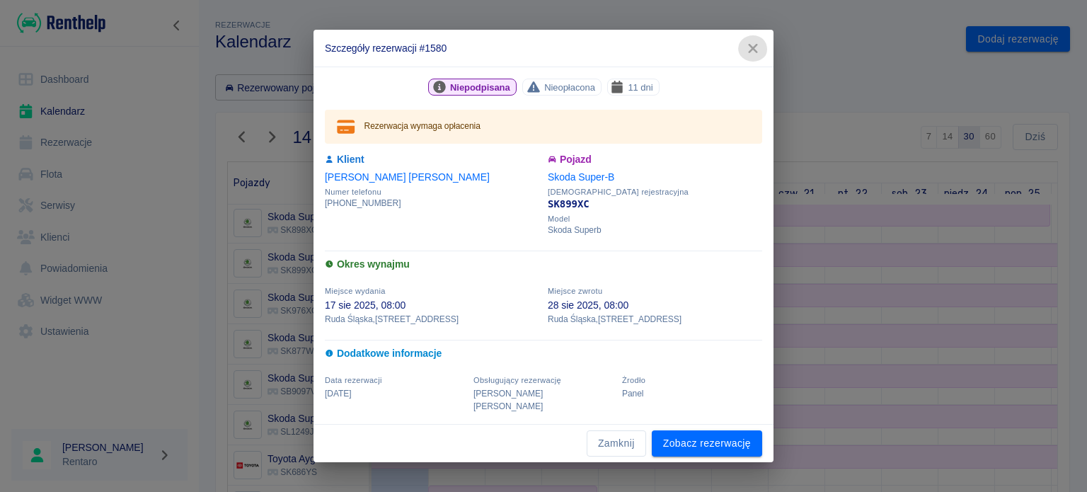
click at [759, 56] on icon "button" at bounding box center [753, 48] width 18 height 15
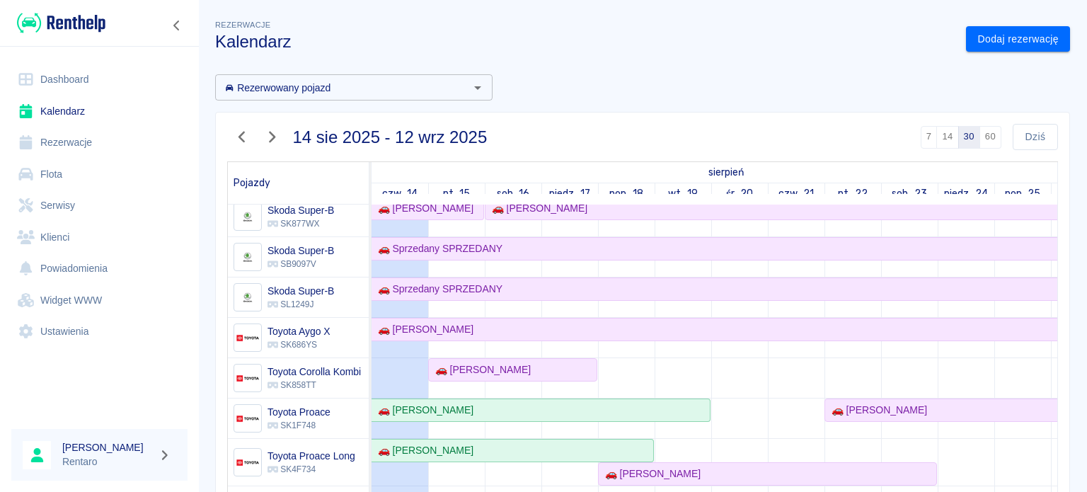
scroll to position [0, 0]
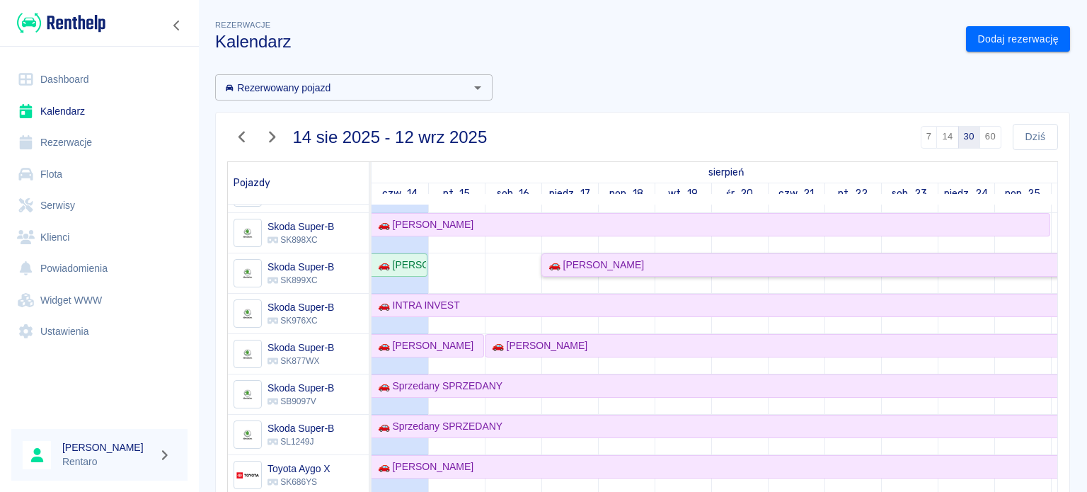
click at [574, 263] on div "🚗 [PERSON_NAME]" at bounding box center [593, 265] width 101 height 15
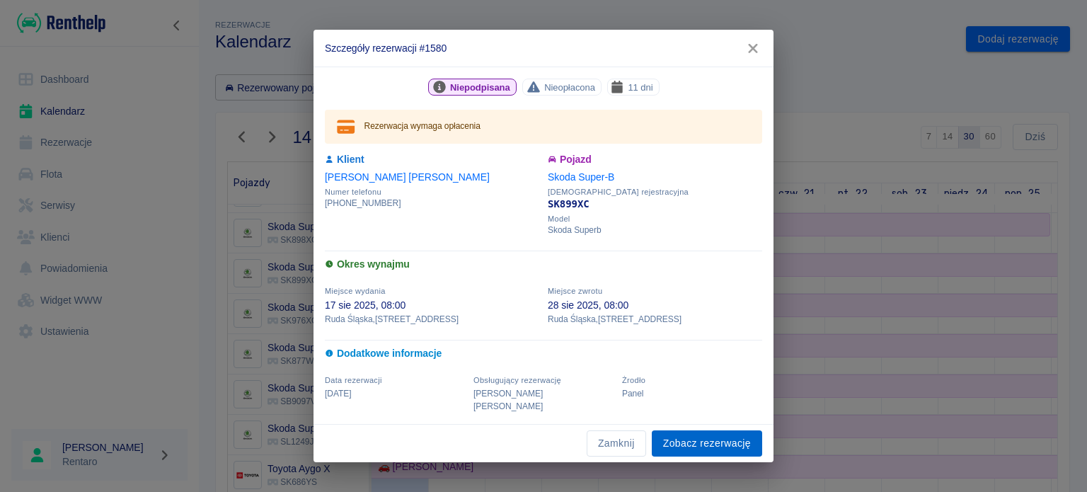
click at [707, 431] on link "Zobacz rezerwację" at bounding box center [707, 443] width 110 height 26
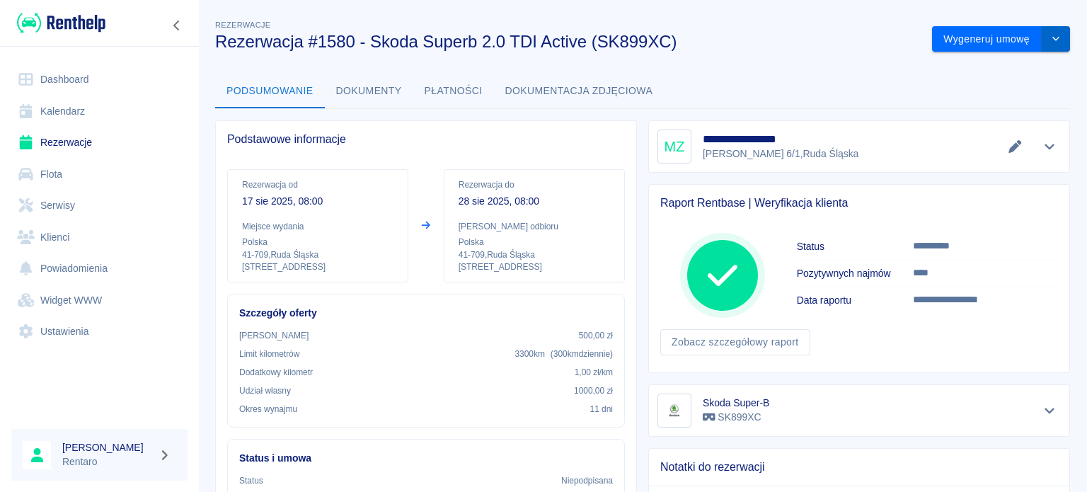
click at [1051, 40] on button "drop-down" at bounding box center [1056, 39] width 28 height 26
click at [799, 73] on div "**********" at bounding box center [642, 447] width 889 height 883
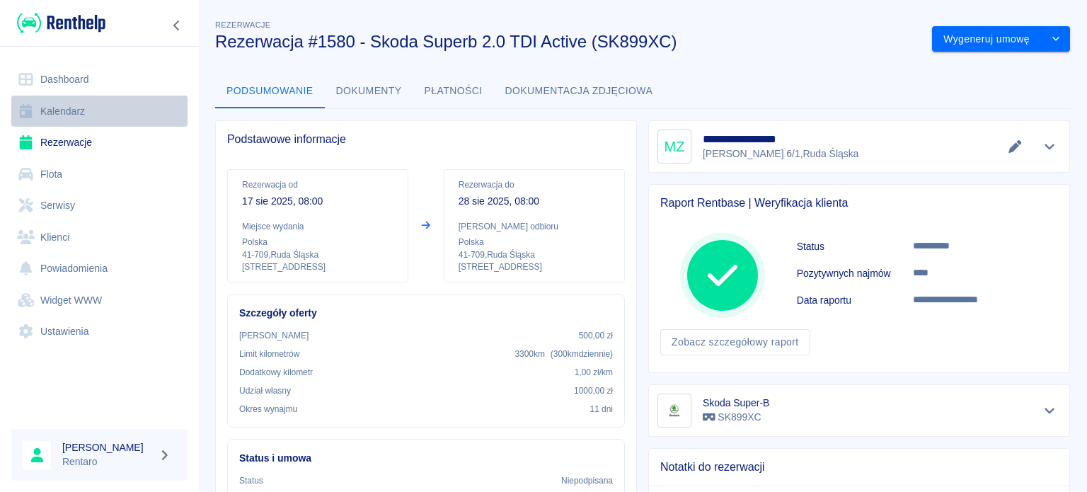
click at [82, 115] on link "Kalendarz" at bounding box center [99, 112] width 176 height 32
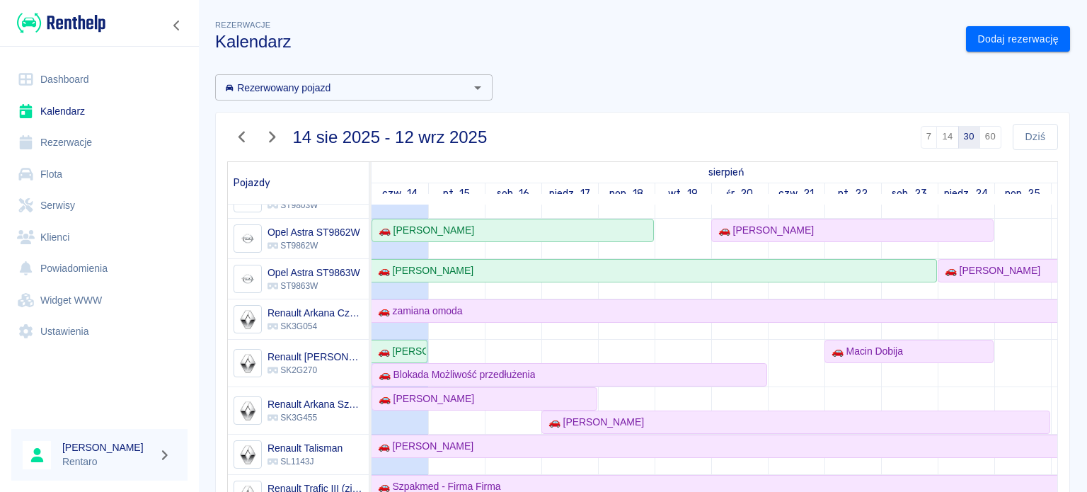
scroll to position [496, 0]
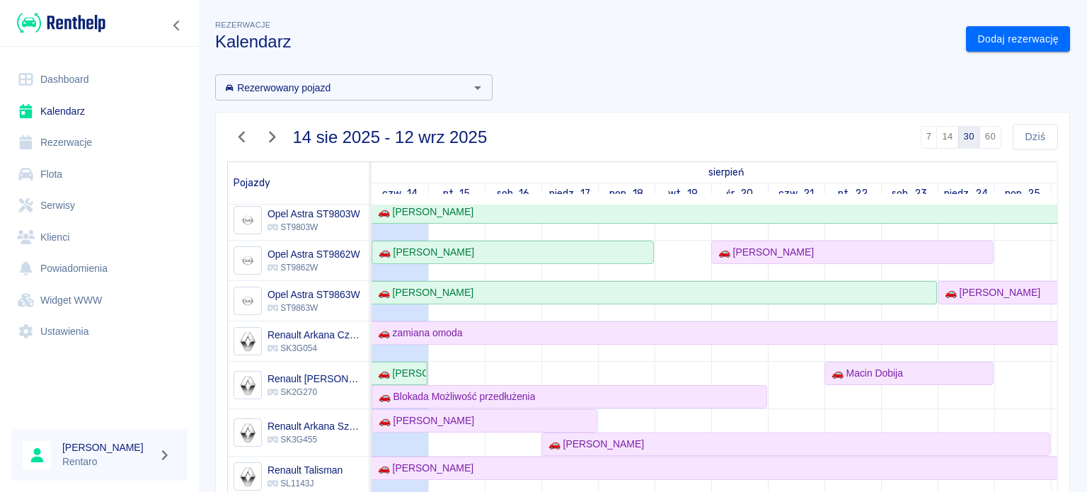
click at [87, 205] on link "Serwisy" at bounding box center [99, 206] width 176 height 32
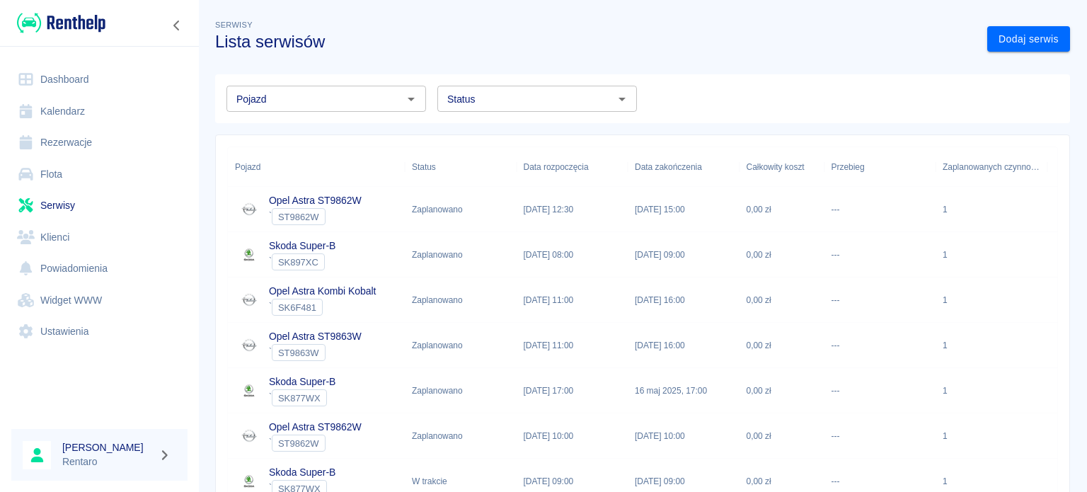
click at [387, 200] on div "Opel Astra ST9862W ` ST9862W" at bounding box center [316, 209] width 177 height 45
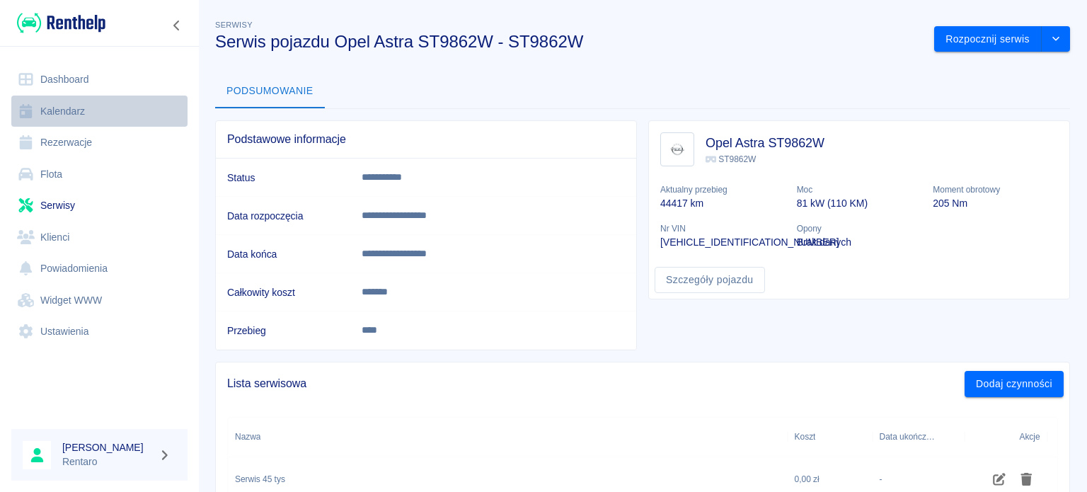
click at [37, 115] on link "Kalendarz" at bounding box center [99, 112] width 176 height 32
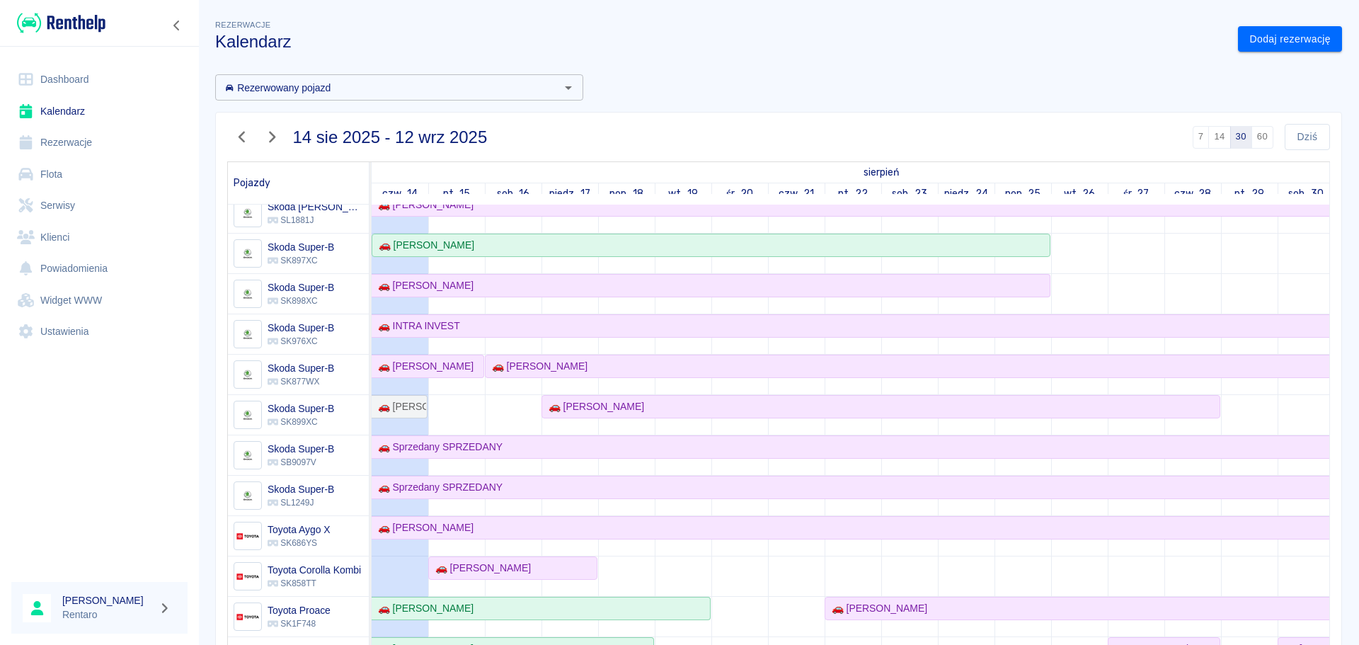
scroll to position [920, 0]
click at [57, 137] on link "Rezerwacje" at bounding box center [99, 143] width 176 height 32
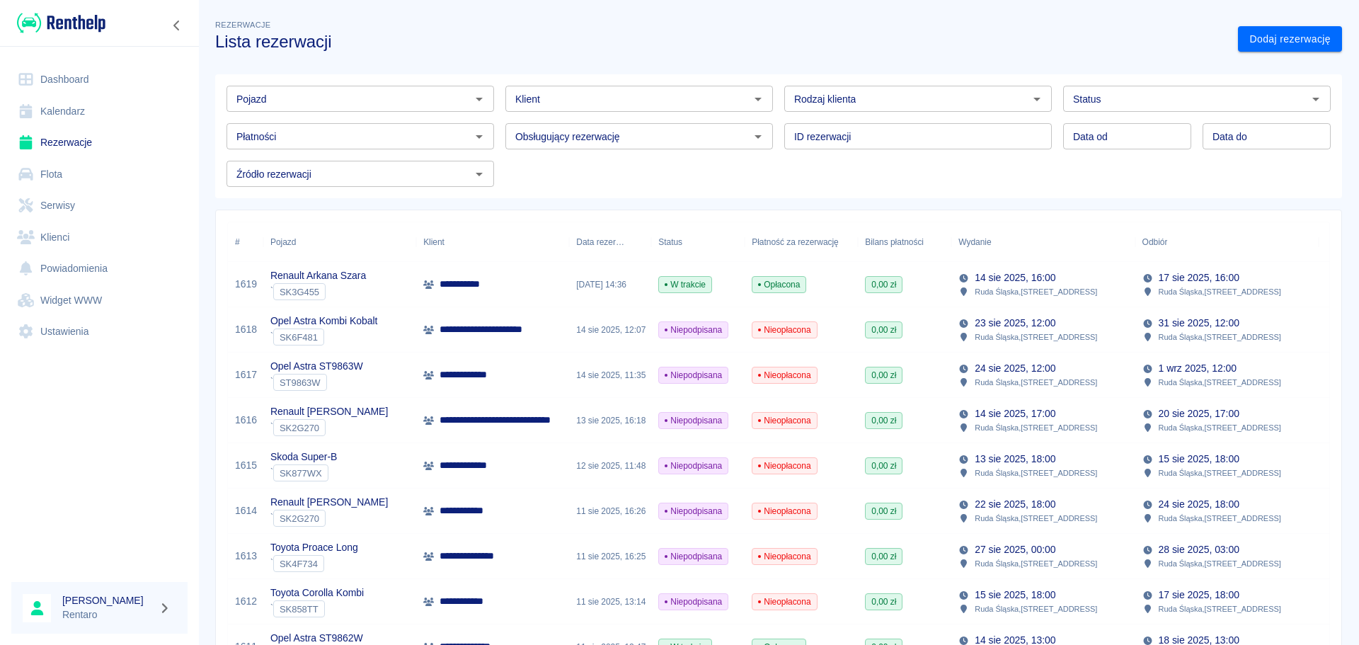
click at [88, 115] on link "Kalendarz" at bounding box center [99, 112] width 176 height 32
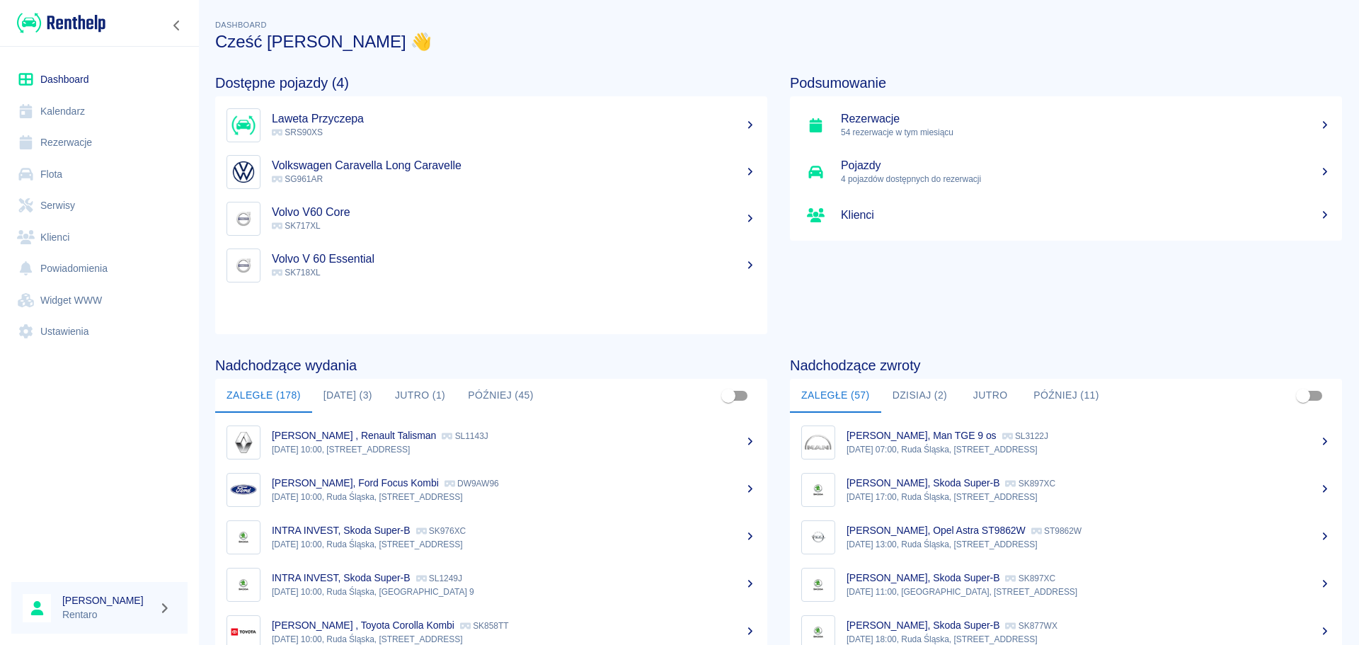
click at [47, 112] on link "Kalendarz" at bounding box center [99, 112] width 176 height 32
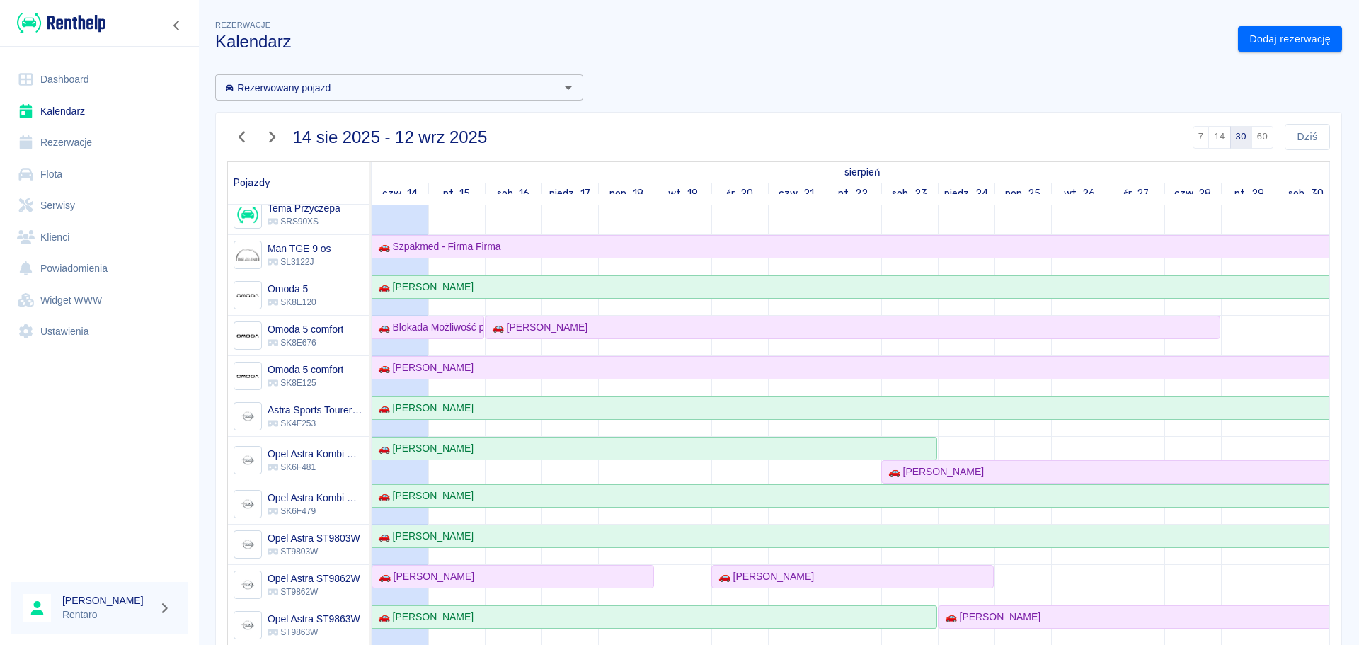
scroll to position [354, 0]
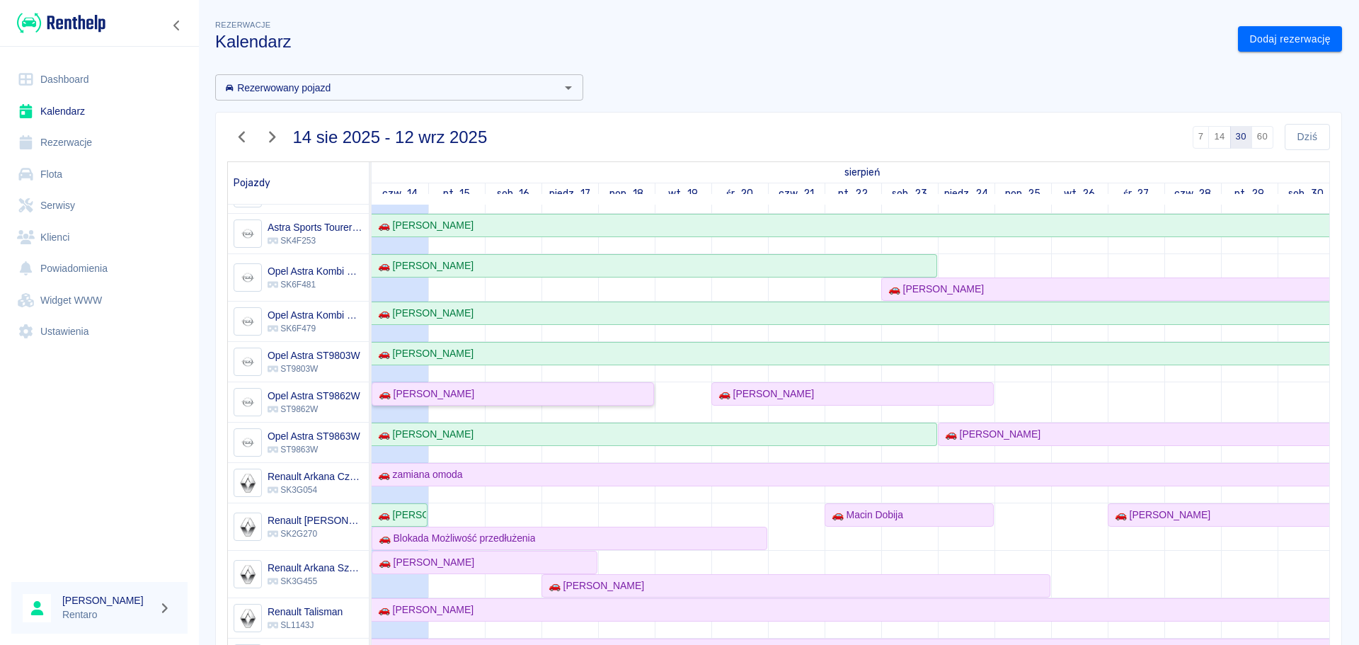
click at [562, 398] on div "🚗 [PERSON_NAME]" at bounding box center [513, 394] width 280 height 15
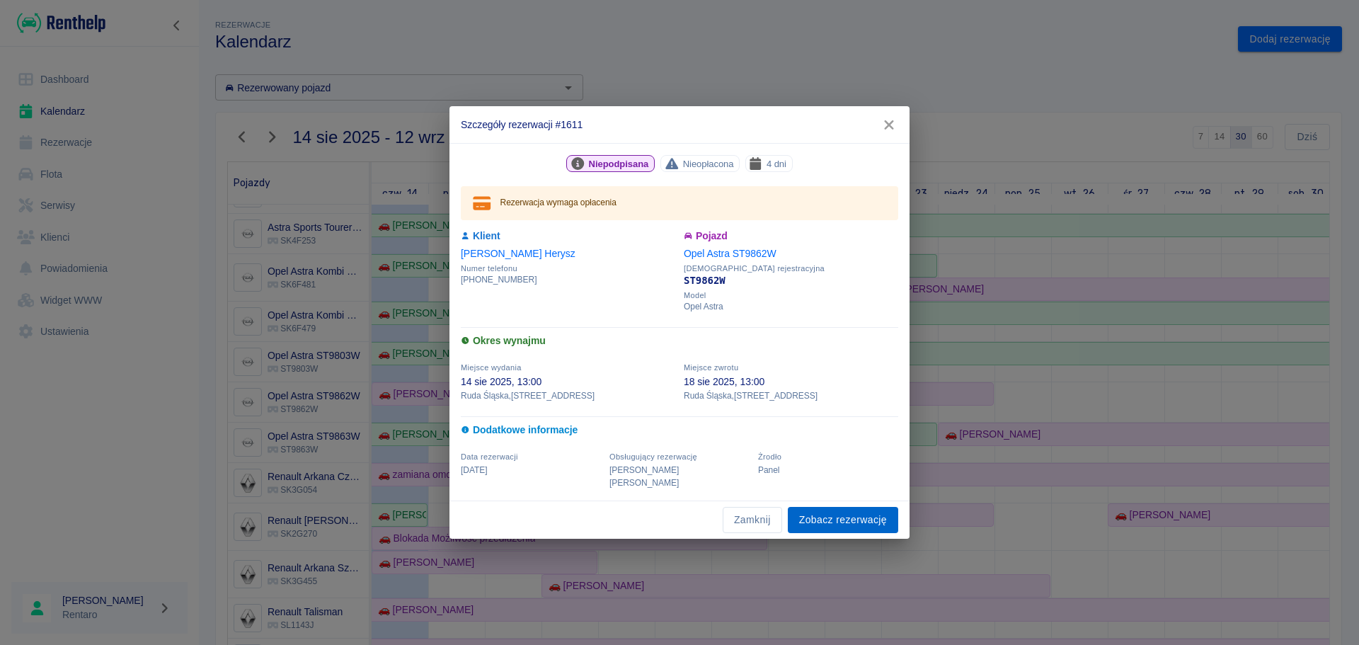
click at [830, 515] on link "Zobacz rezerwację" at bounding box center [843, 520] width 110 height 26
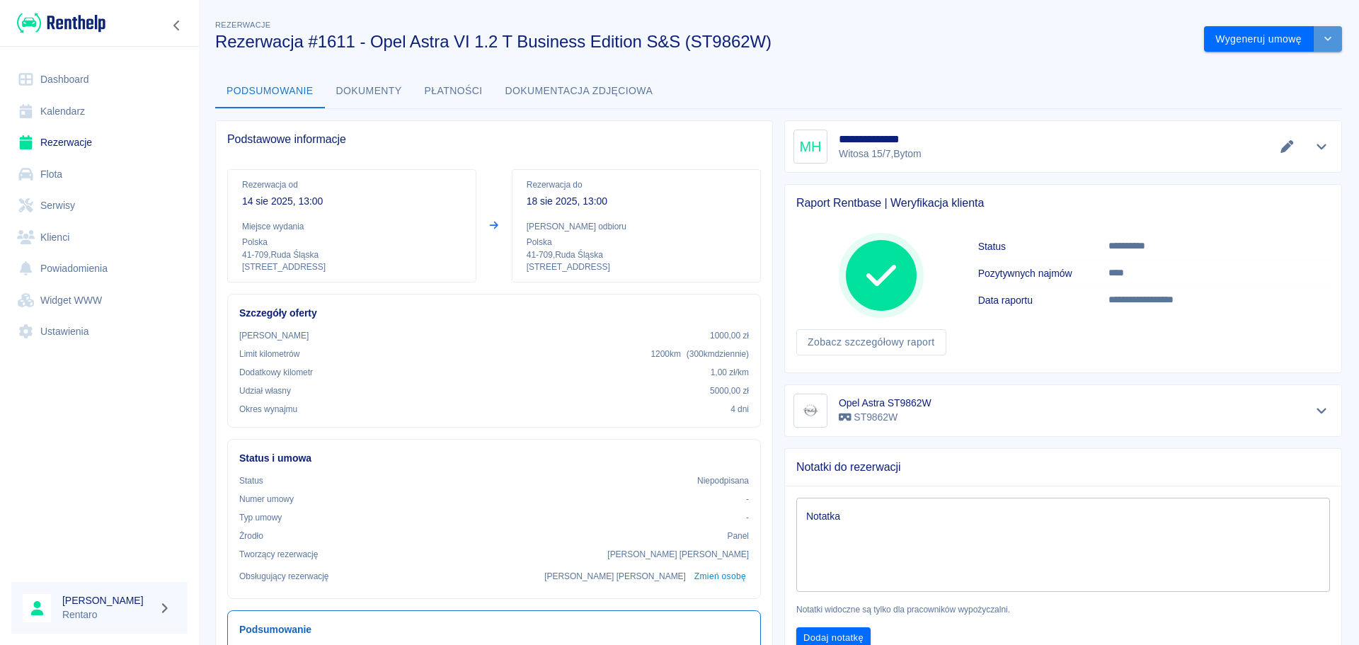
click at [1320, 45] on button "drop-down" at bounding box center [1328, 39] width 28 height 26
click at [1181, 69] on div "**********" at bounding box center [778, 447] width 1161 height 883
click at [1322, 41] on icon "drop-down" at bounding box center [1327, 38] width 11 height 9
click at [1241, 71] on li "Modyfikuj rezerwację" at bounding box center [1263, 68] width 115 height 23
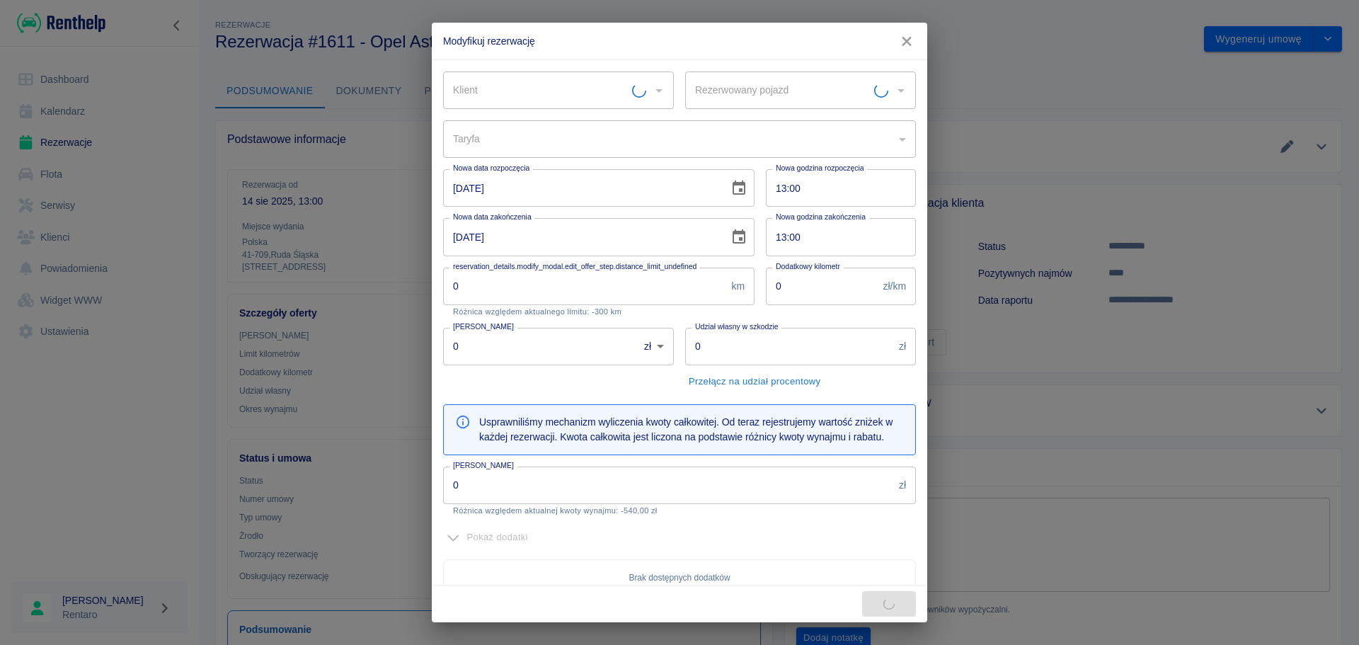
type input "Opel Astra ST9862W - ST9862W"
type input "Marian Herysz"
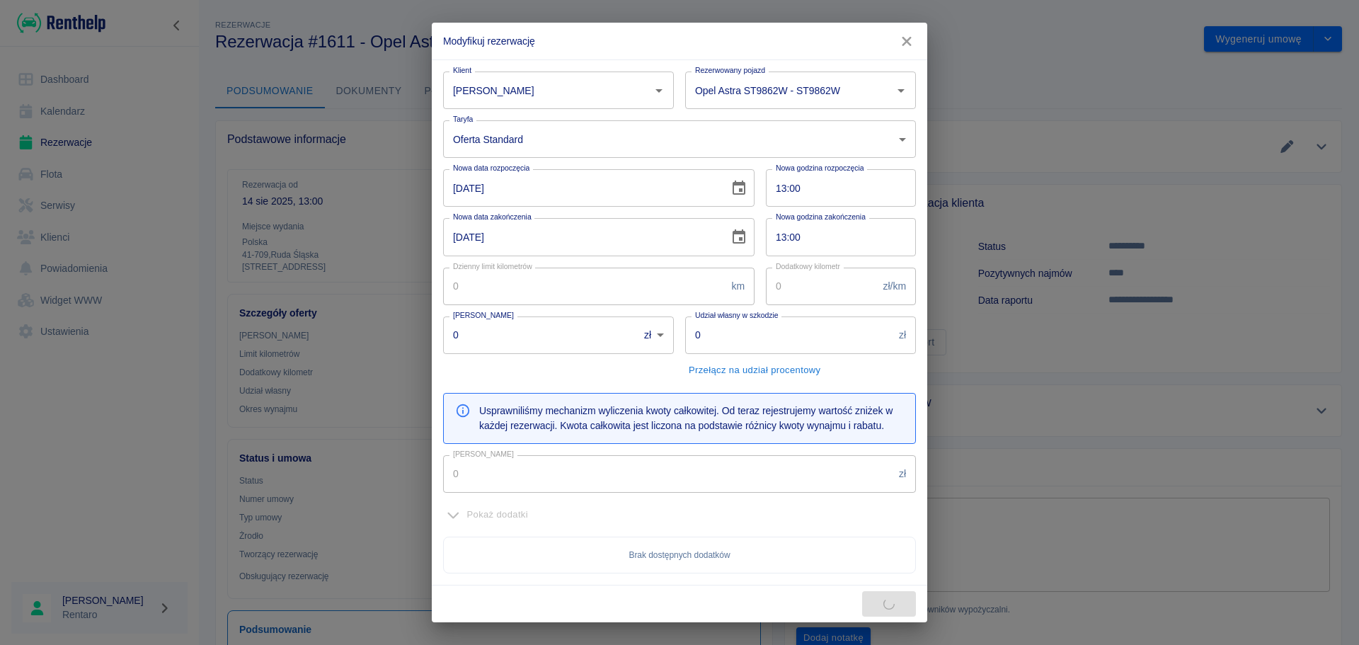
type input "300"
type input "1"
type input "1000"
type input "5000"
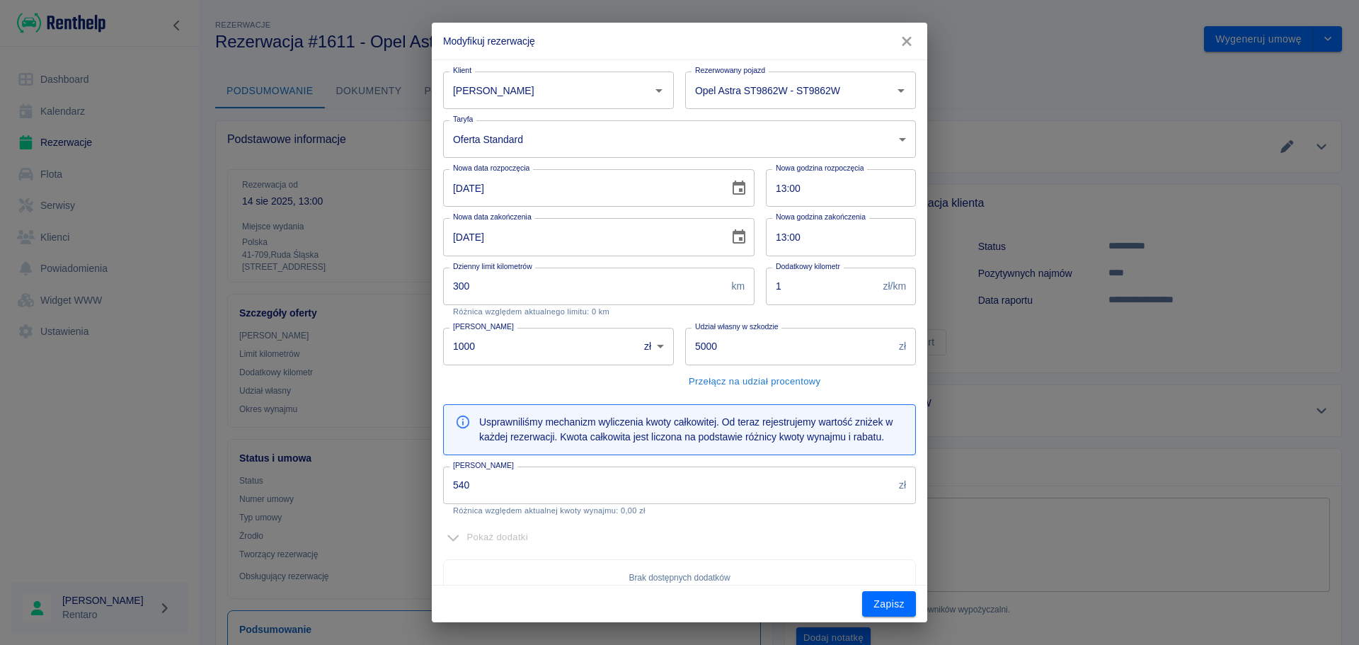
click at [522, 358] on input "1000" at bounding box center [535, 347] width 185 height 38
click at [491, 481] on input "540" at bounding box center [668, 486] width 450 height 38
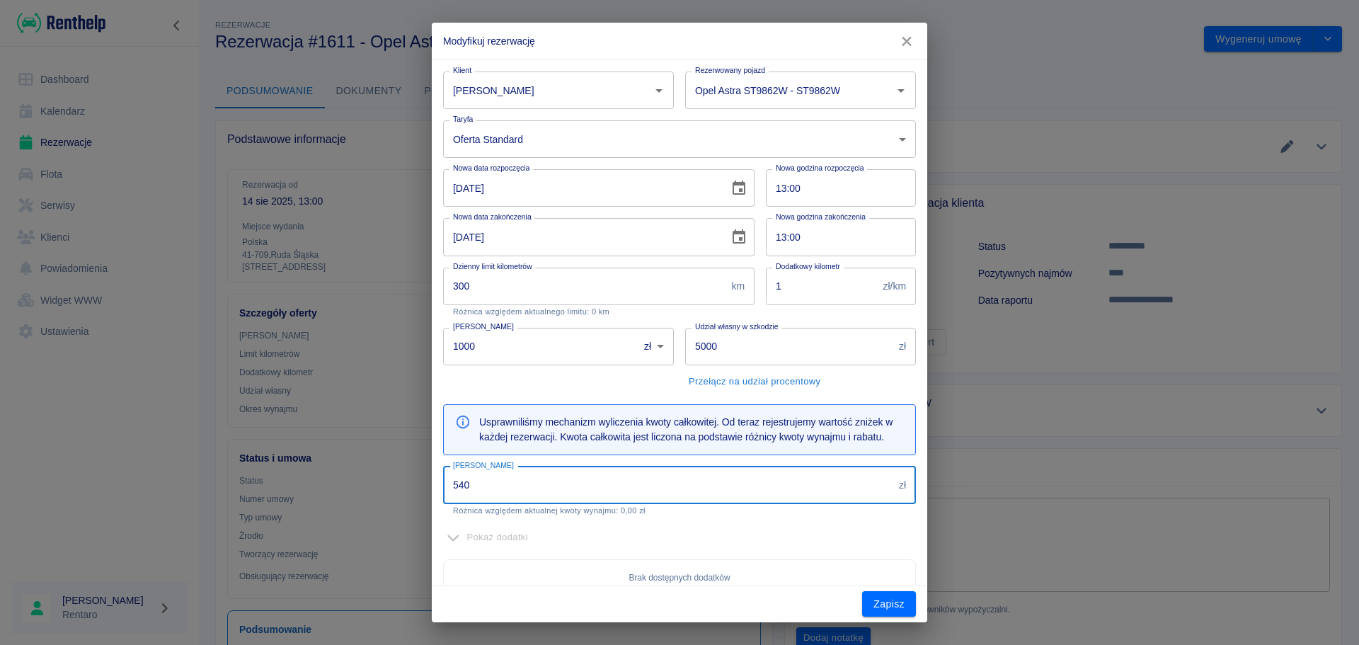
click at [491, 481] on input "540" at bounding box center [668, 486] width 450 height 38
click at [490, 482] on input "540" at bounding box center [668, 486] width 450 height 38
click at [490, 483] on input "540" at bounding box center [668, 486] width 450 height 38
type input "500"
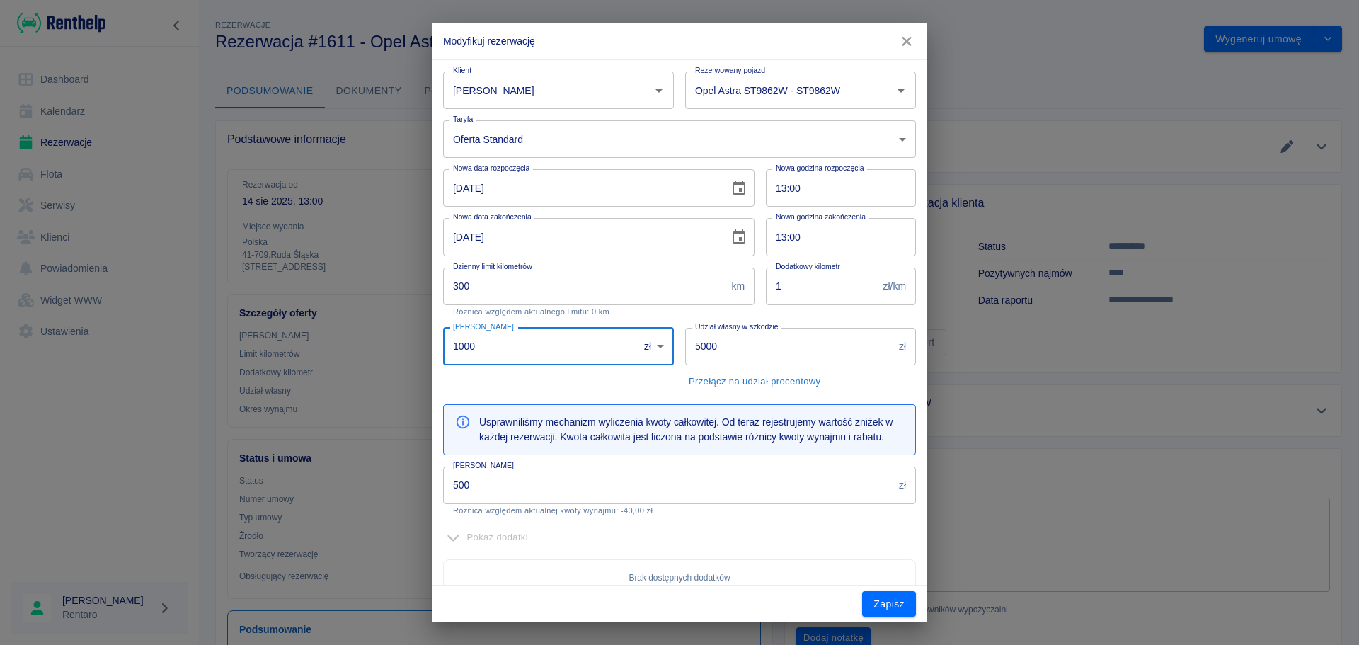
click at [466, 352] on input "1000" at bounding box center [535, 347] width 185 height 38
click at [466, 353] on input "1000" at bounding box center [535, 347] width 185 height 38
click at [466, 354] on input "1000" at bounding box center [535, 347] width 185 height 38
type input "550"
click at [530, 379] on div "Kaucja 550 zł PLN ​ Kaucja" at bounding box center [553, 354] width 242 height 76
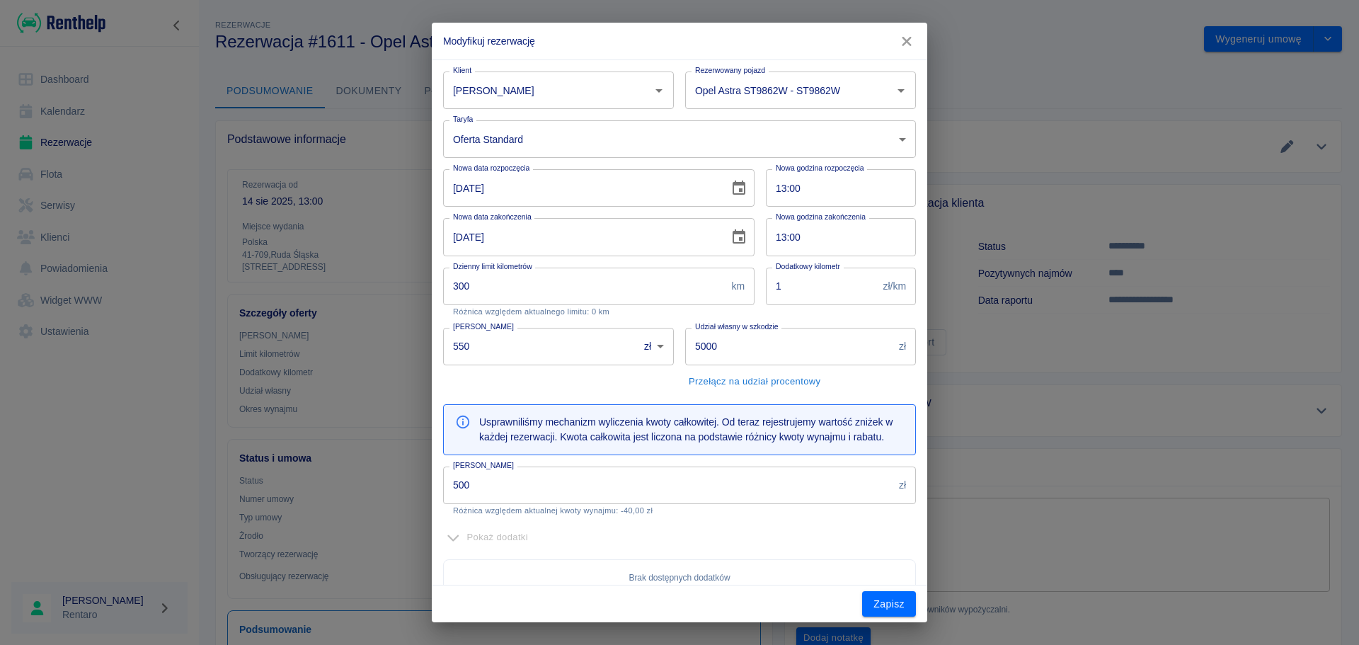
scroll to position [193, 0]
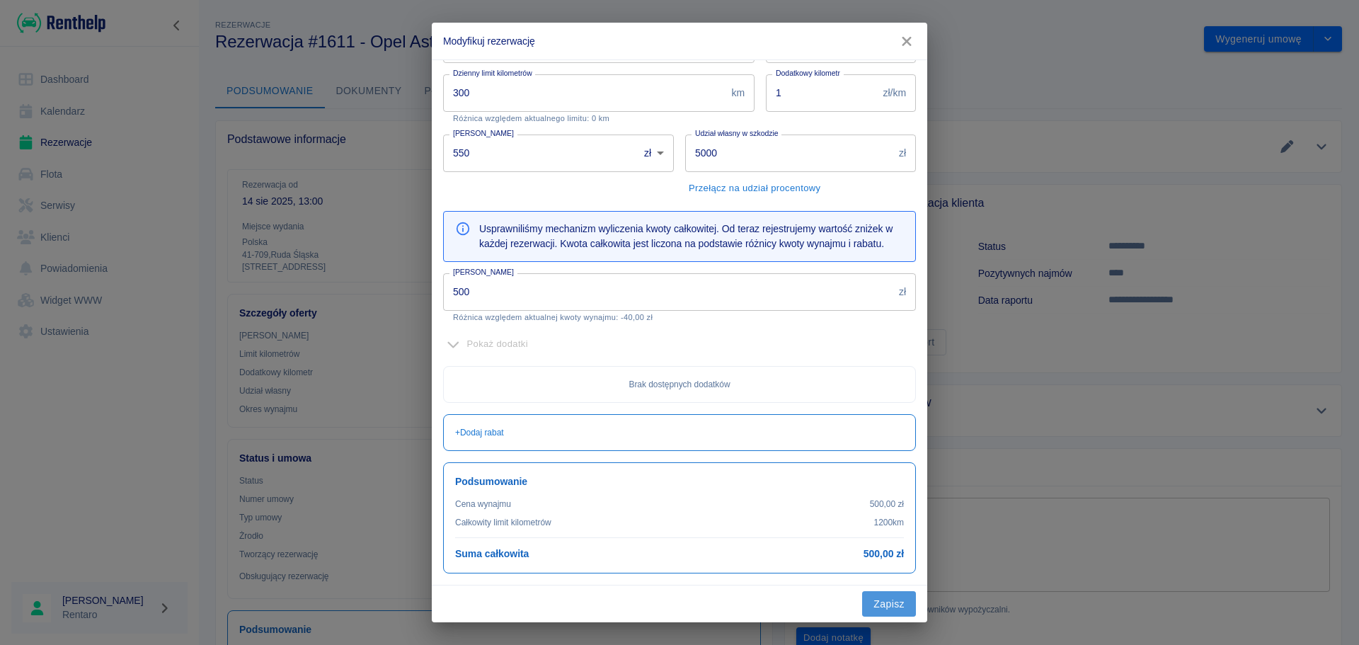
click at [890, 606] on button "Zapisz" at bounding box center [889, 604] width 54 height 26
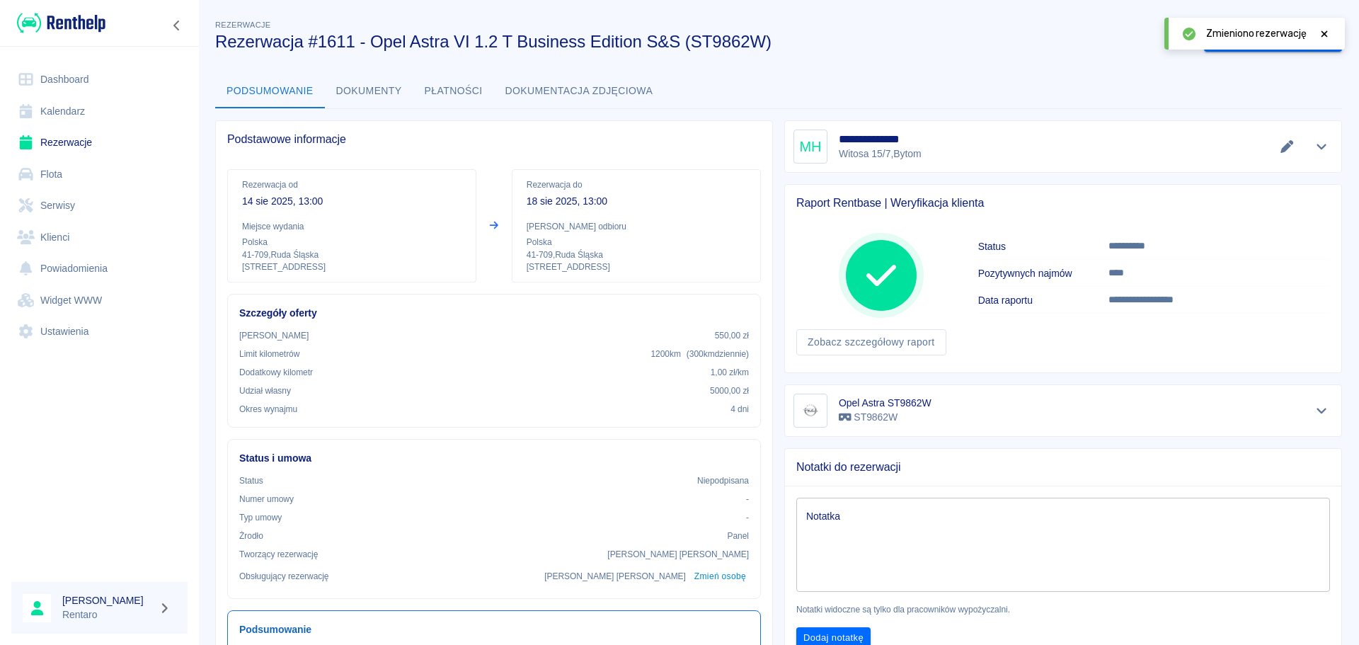
click at [1109, 104] on div "Podsumowanie Dokumenty Płatności Dokumentacja zdjęciowa" at bounding box center [778, 91] width 1127 height 34
click at [1325, 33] on icon at bounding box center [1325, 33] width 6 height 6
click at [1230, 47] on button "Wygeneruj umowę" at bounding box center [1259, 39] width 110 height 26
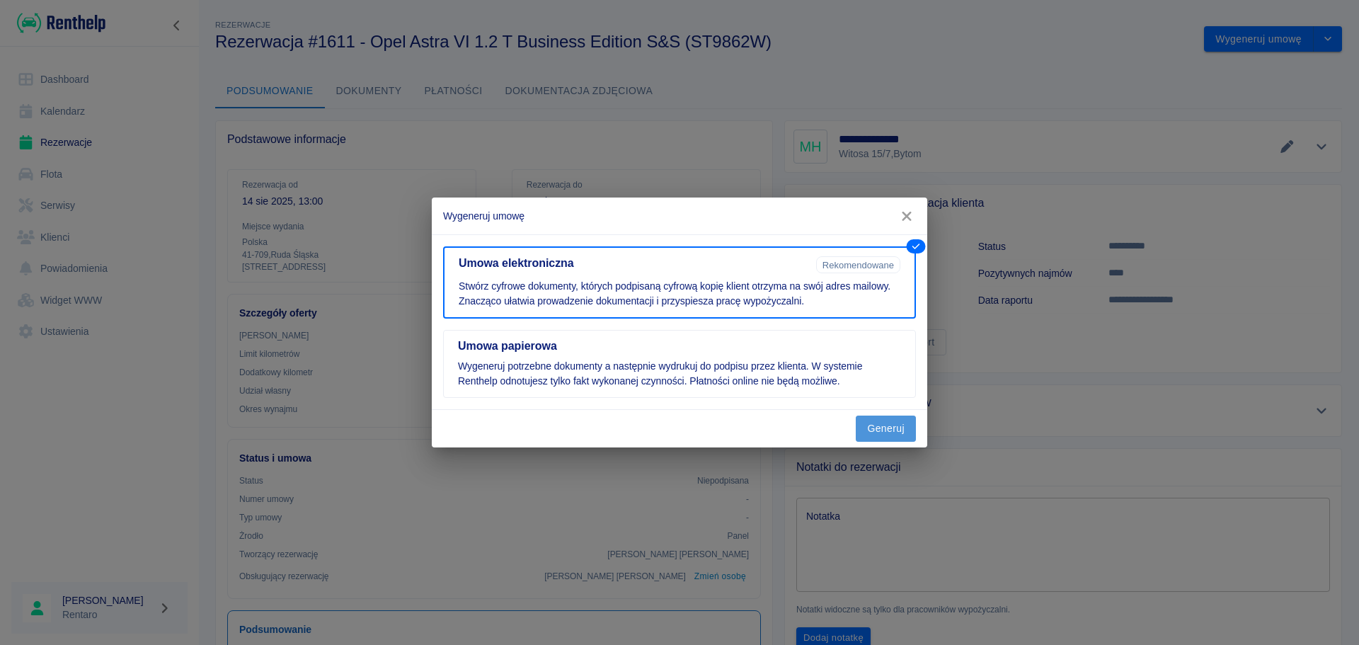
click at [894, 428] on button "Generuj" at bounding box center [886, 429] width 60 height 26
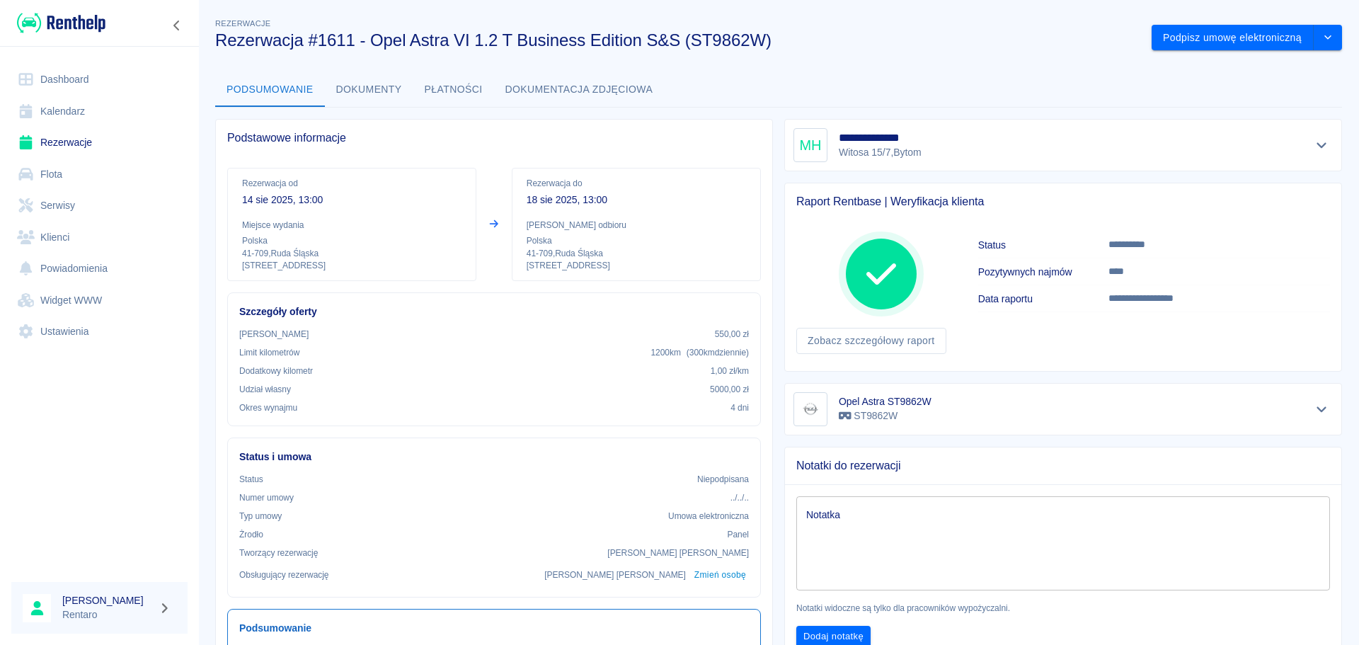
scroll to position [0, 0]
click at [86, 105] on link "Kalendarz" at bounding box center [99, 112] width 176 height 32
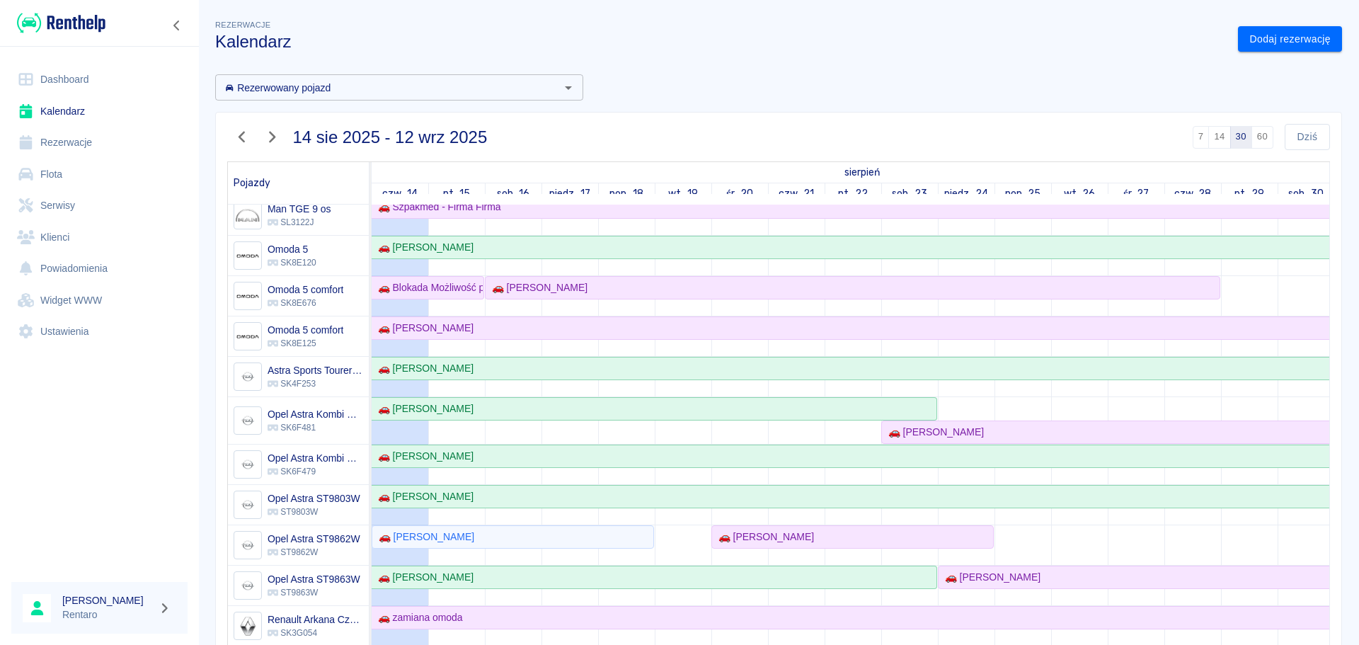
scroll to position [212, 0]
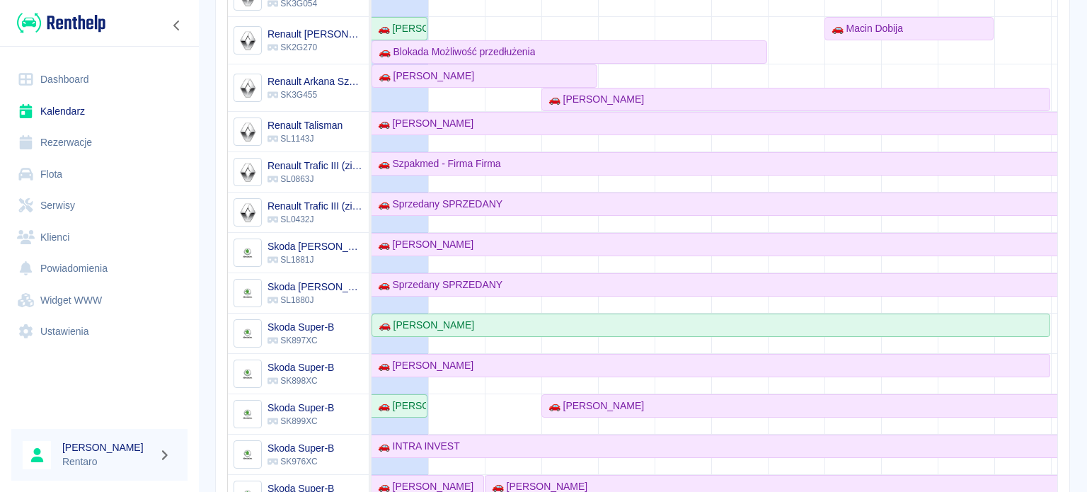
scroll to position [416, 0]
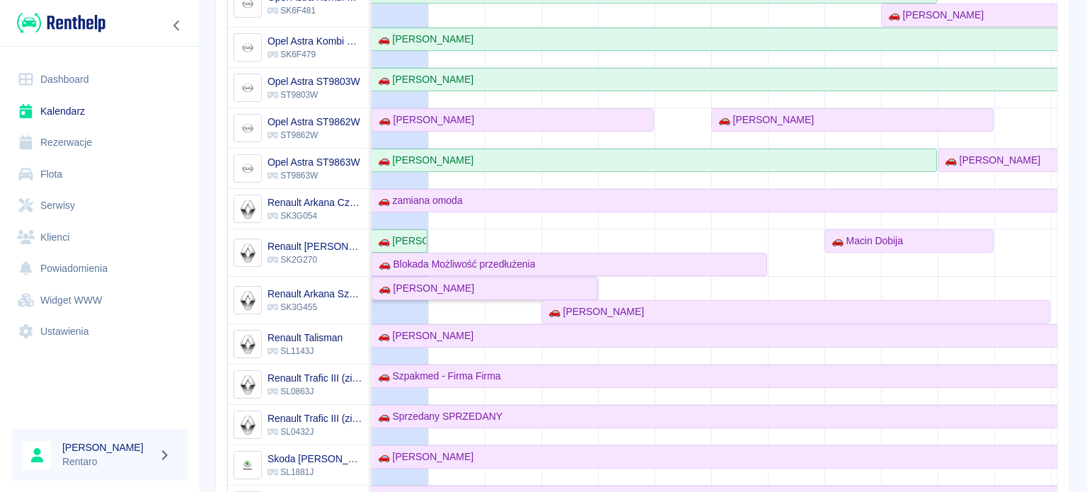
click at [421, 290] on div "🚗 [PERSON_NAME]" at bounding box center [423, 288] width 101 height 15
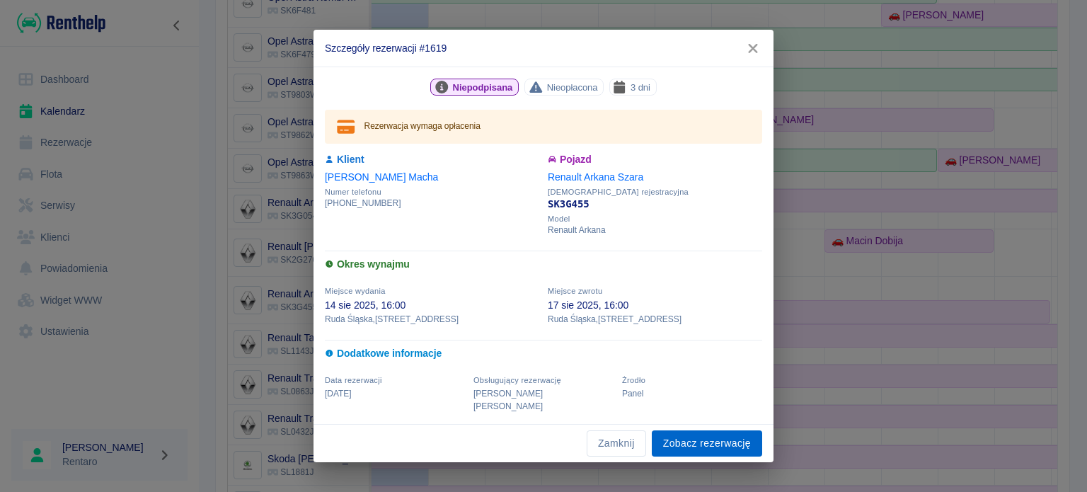
click at [715, 437] on link "Zobacz rezerwację" at bounding box center [707, 443] width 110 height 26
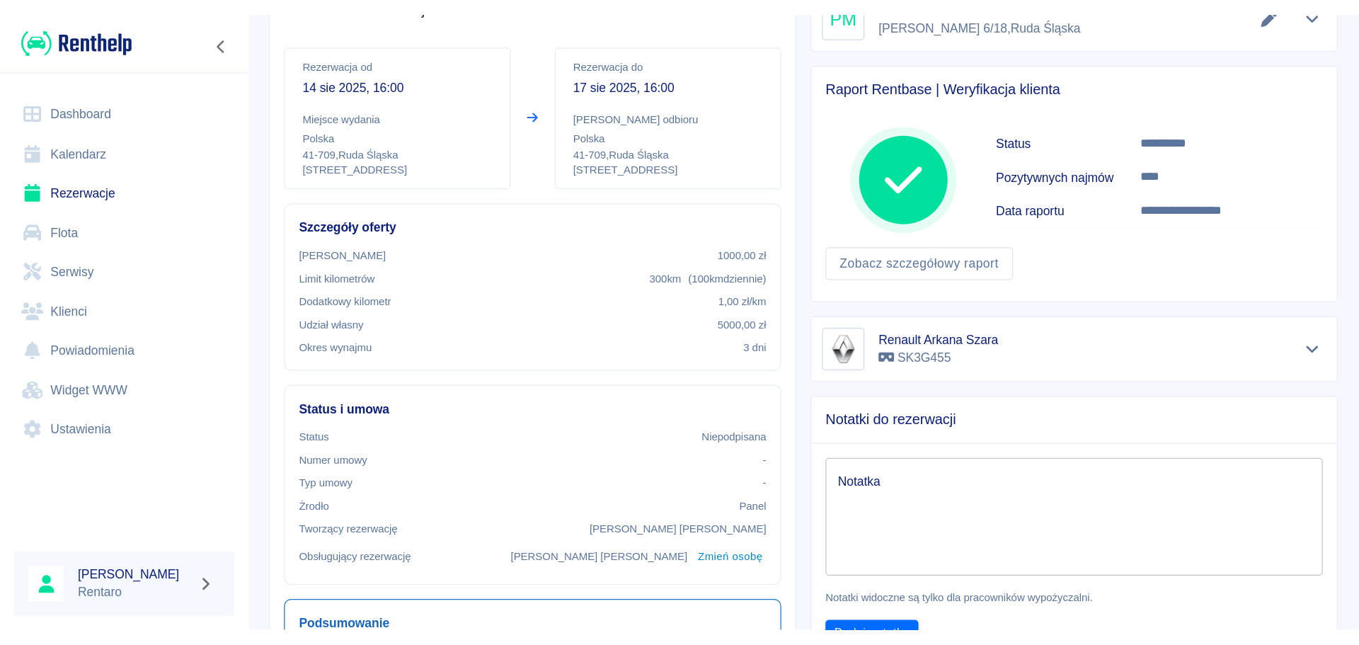
scroll to position [71, 0]
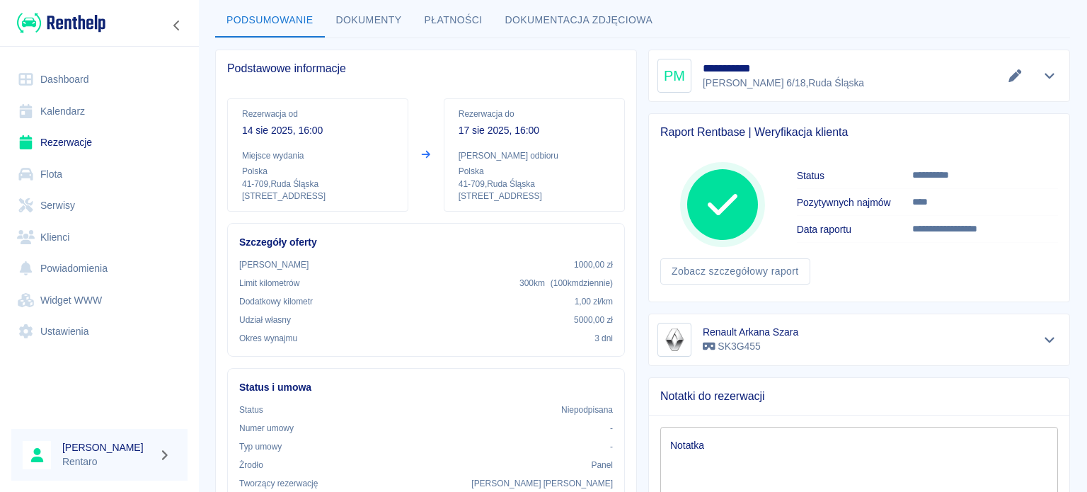
click at [1007, 79] on icon "Edytuj dane" at bounding box center [1015, 75] width 16 height 13
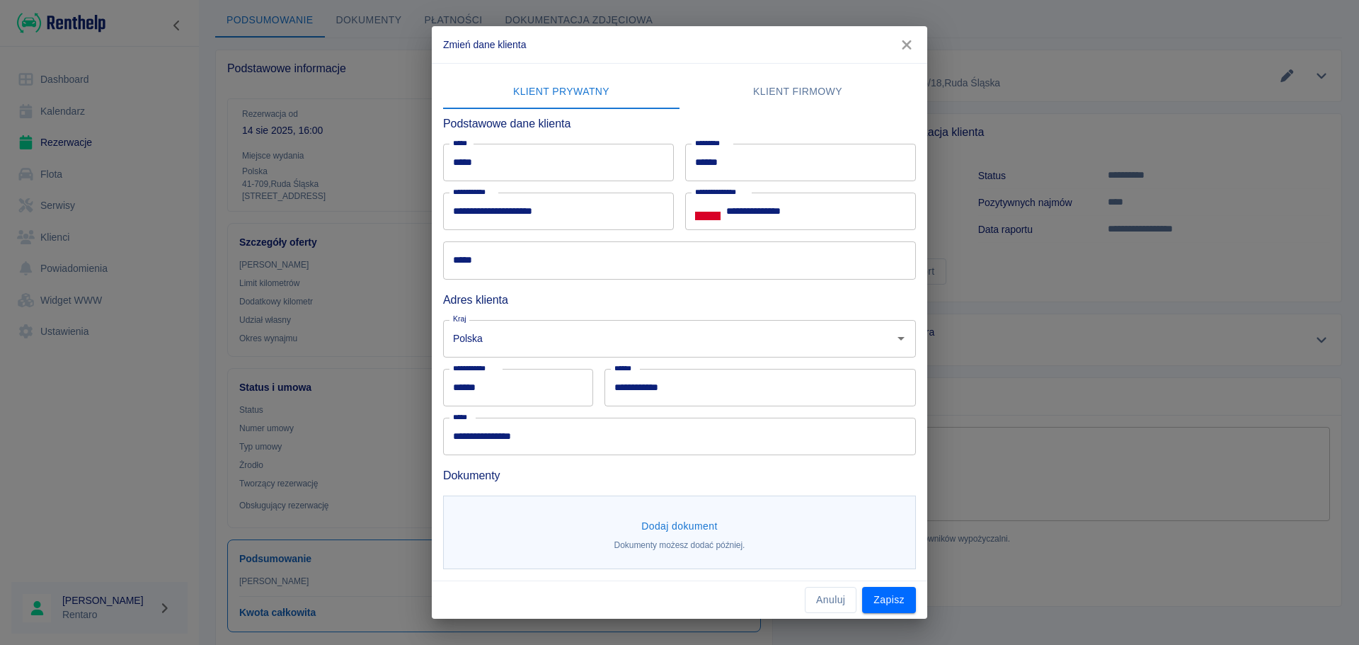
click at [906, 42] on icon "button" at bounding box center [907, 45] width 18 height 15
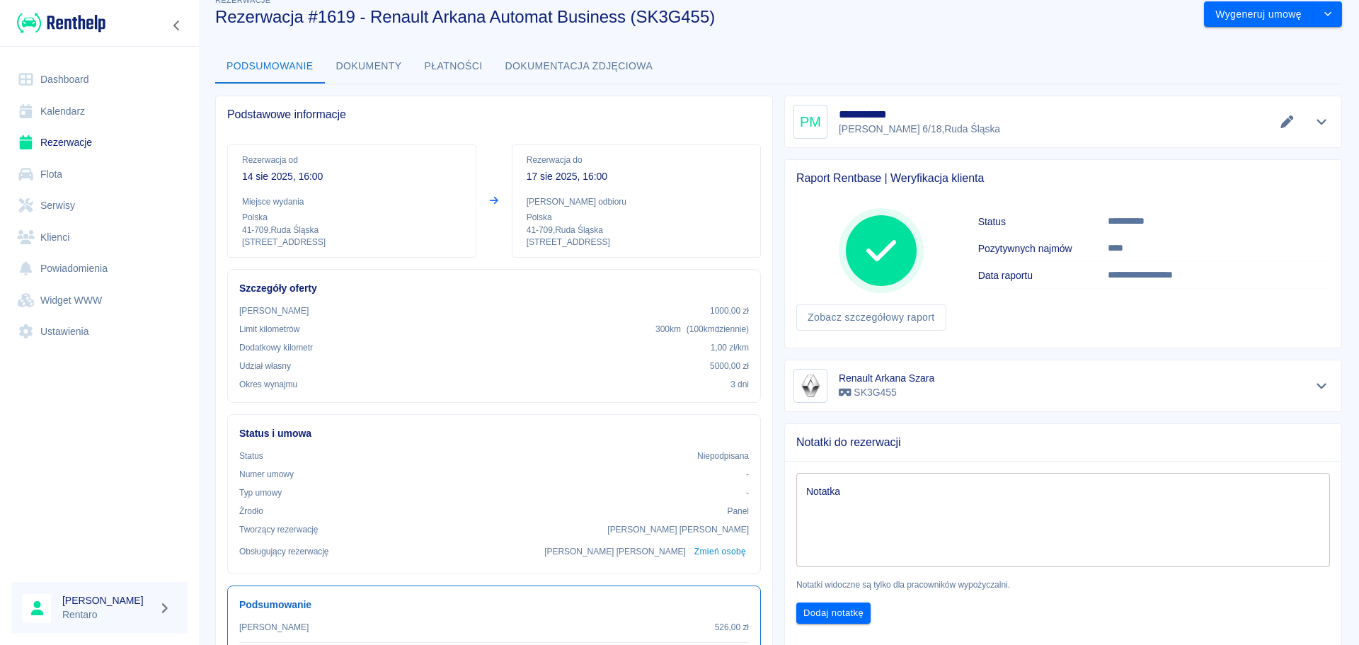
scroll to position [0, 0]
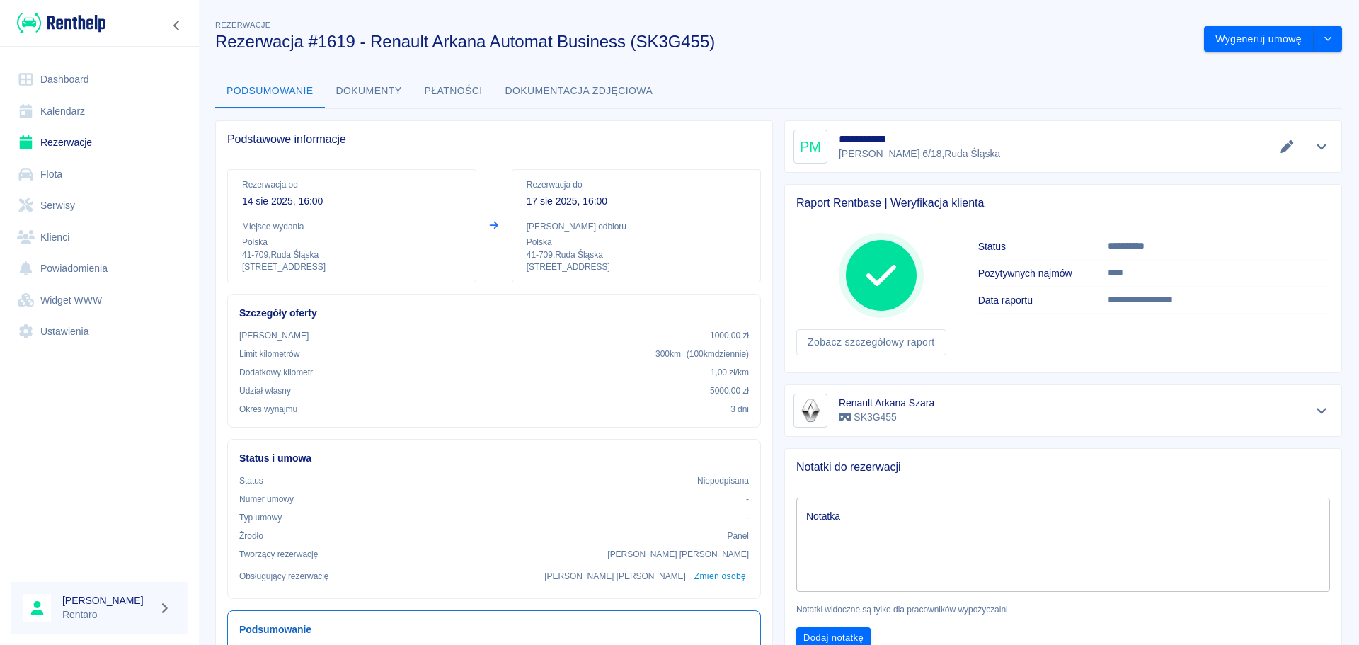
click at [70, 110] on link "Kalendarz" at bounding box center [99, 112] width 176 height 32
